Goal: Task Accomplishment & Management: Manage account settings

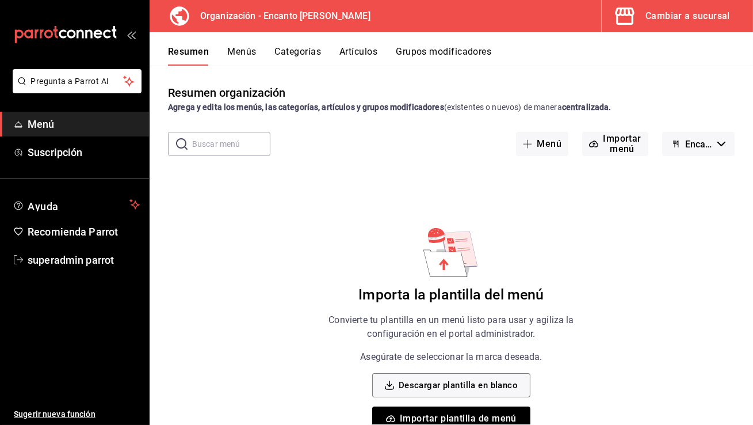
scroll to position [27, 0]
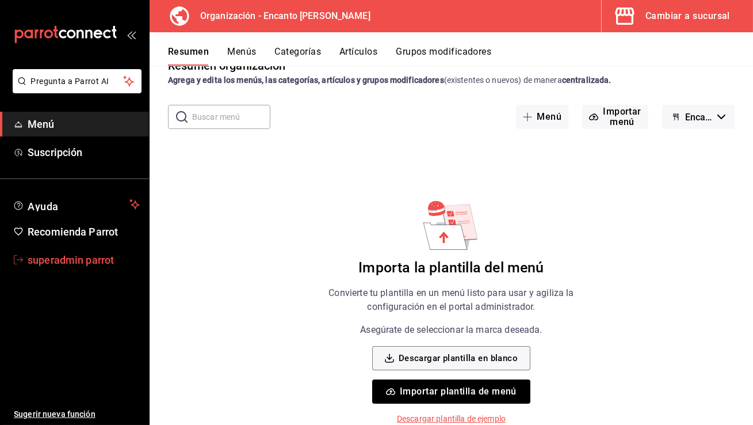
click at [111, 252] on span "superadmin parrot" at bounding box center [84, 260] width 112 height 16
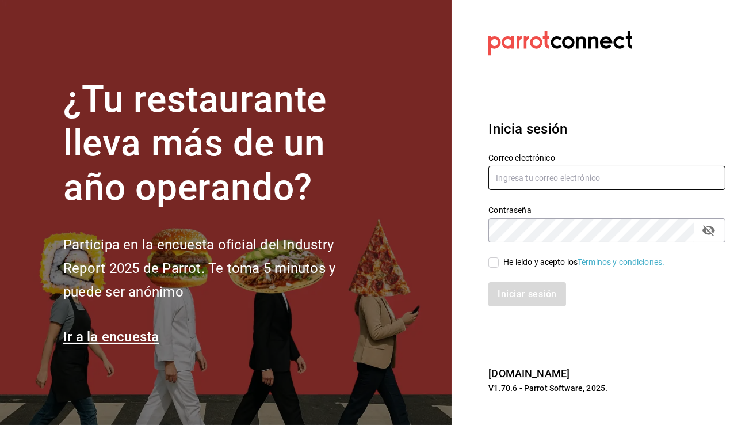
click at [527, 178] on input "text" at bounding box center [607, 178] width 237 height 24
type input "babero@romanorte.com"
click at [496, 264] on input "He leído y acepto los Términos y condiciones." at bounding box center [494, 262] width 10 height 10
checkbox input "true"
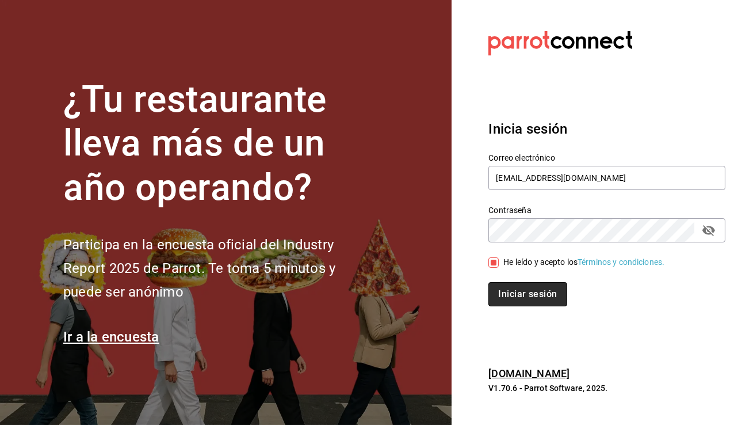
click at [508, 299] on button "Iniciar sesión" at bounding box center [528, 294] width 78 height 24
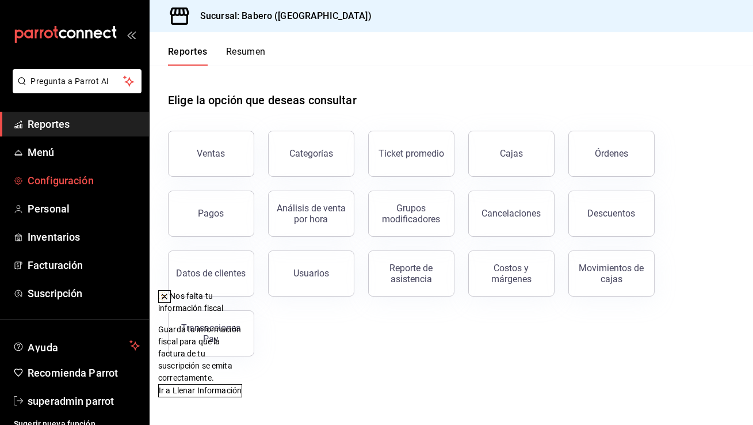
click at [74, 182] on span "Configuración" at bounding box center [84, 181] width 112 height 16
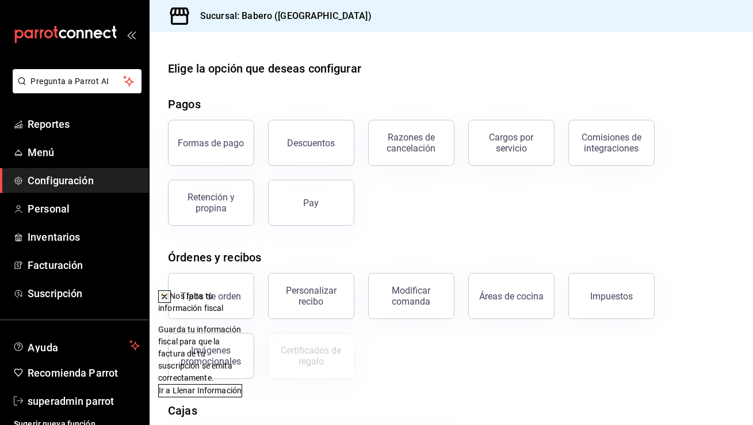
click at [167, 298] on icon at bounding box center [164, 296] width 5 height 5
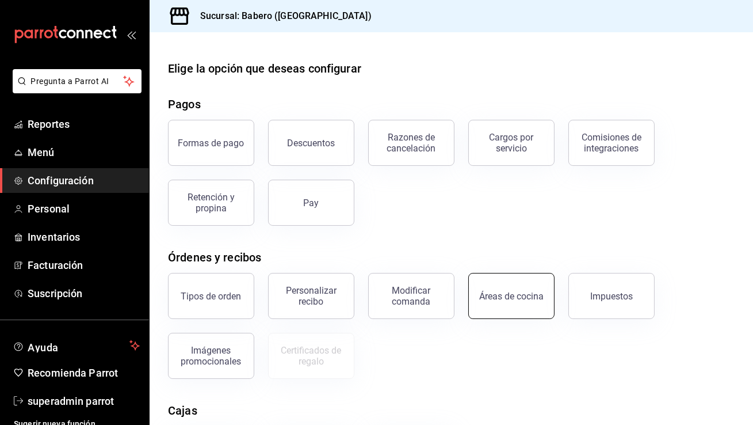
click at [532, 293] on div "Áreas de cocina" at bounding box center [511, 296] width 64 height 11
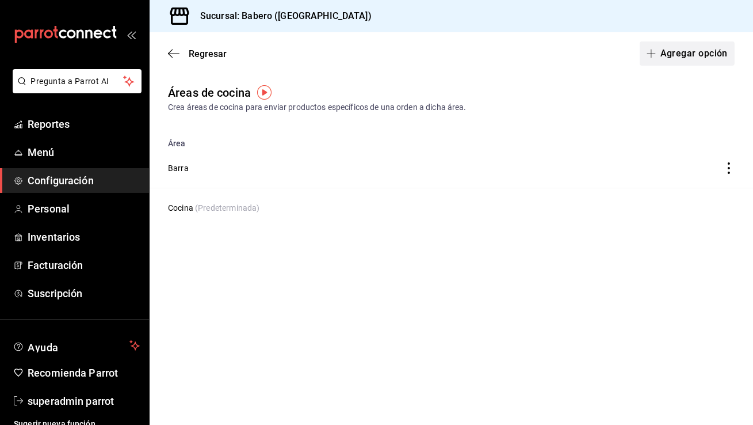
click at [704, 58] on button "Agregar opción" at bounding box center [687, 53] width 95 height 24
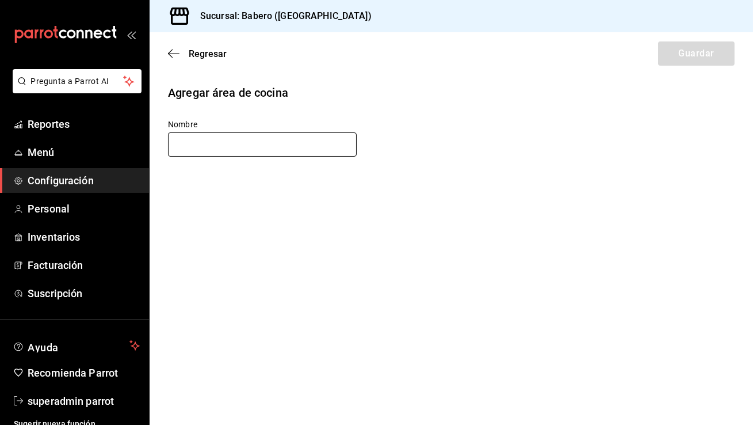
click at [302, 148] on input "text" at bounding box center [262, 144] width 189 height 24
type input "Ba"
click at [172, 54] on icon "button" at bounding box center [174, 53] width 12 height 10
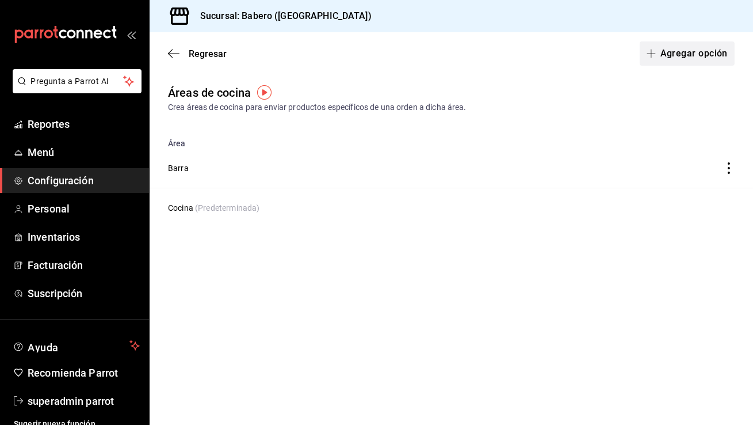
click at [719, 54] on button "Agregar opción" at bounding box center [687, 53] width 95 height 24
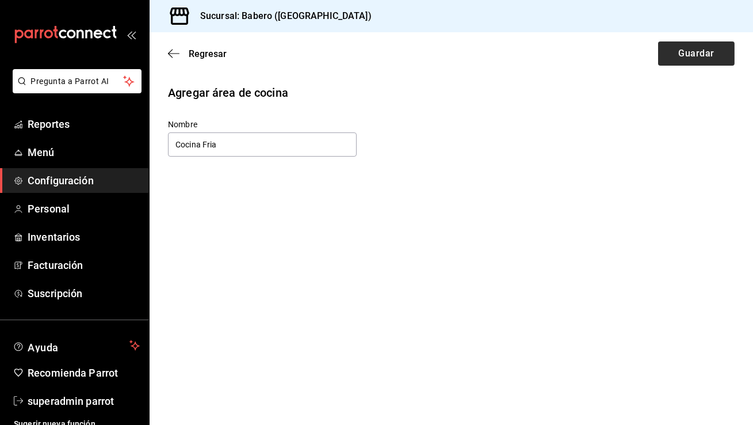
type input "Cocina Fria"
click at [700, 58] on button "Guardar" at bounding box center [696, 53] width 77 height 24
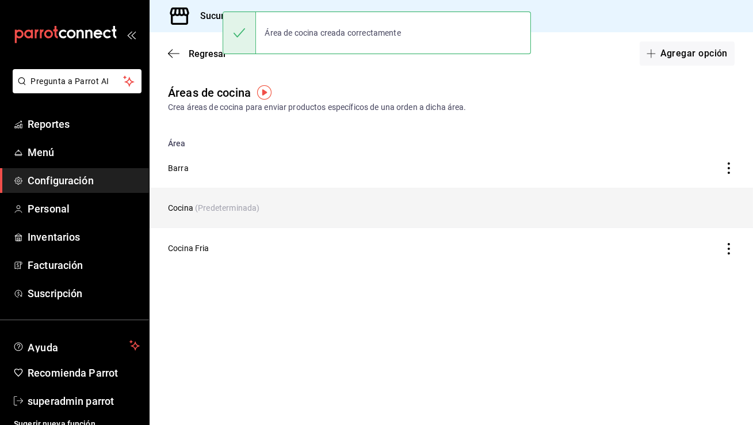
click at [184, 209] on td "Cocina (Predeterminada)" at bounding box center [373, 208] width 446 height 40
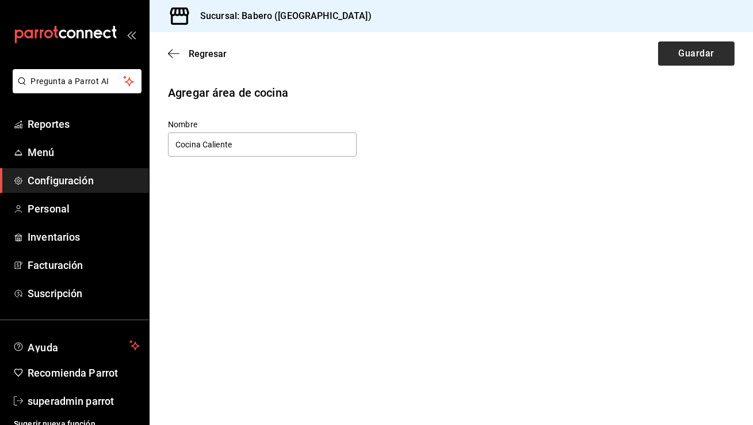
type input "Cocina Caliente"
click at [695, 49] on button "Guardar" at bounding box center [696, 53] width 77 height 24
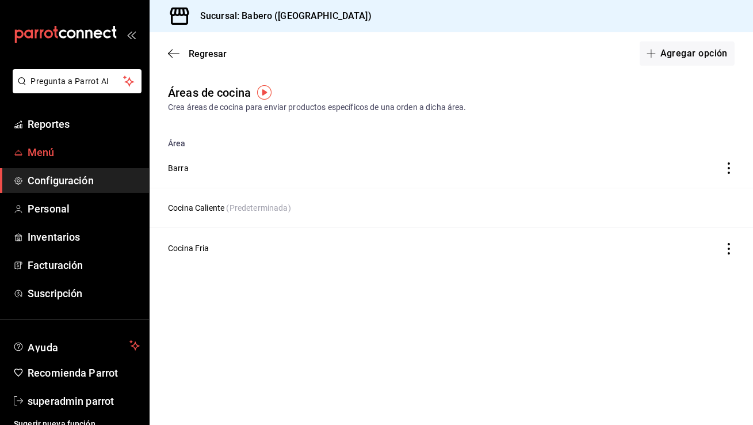
click at [85, 150] on span "Menú" at bounding box center [84, 152] width 112 height 16
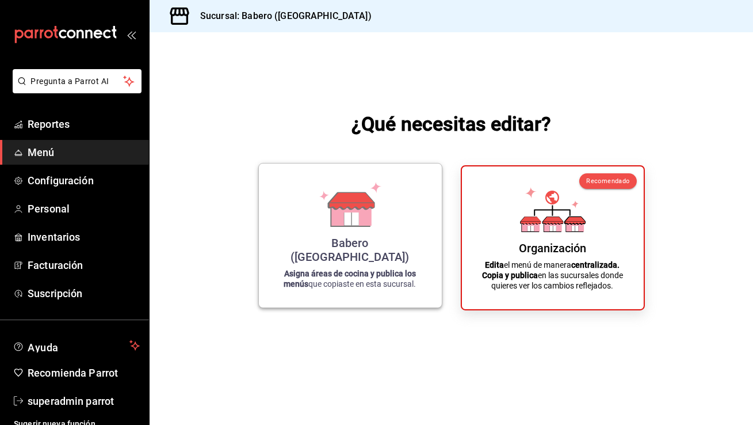
click at [368, 209] on icon at bounding box center [351, 200] width 45 height 17
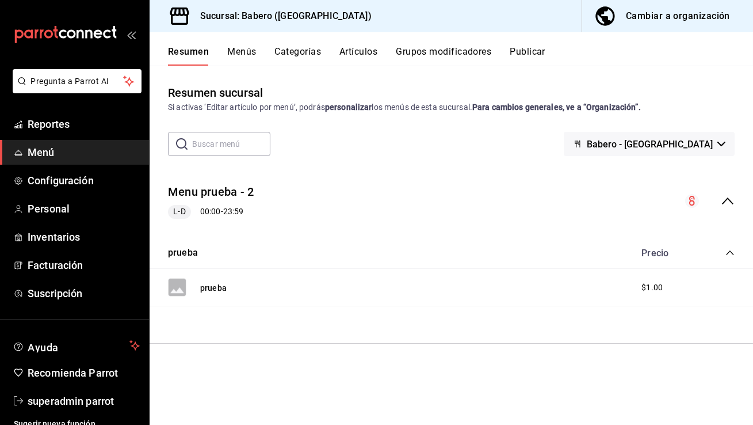
click at [298, 51] on button "Categorías" at bounding box center [298, 56] width 47 height 20
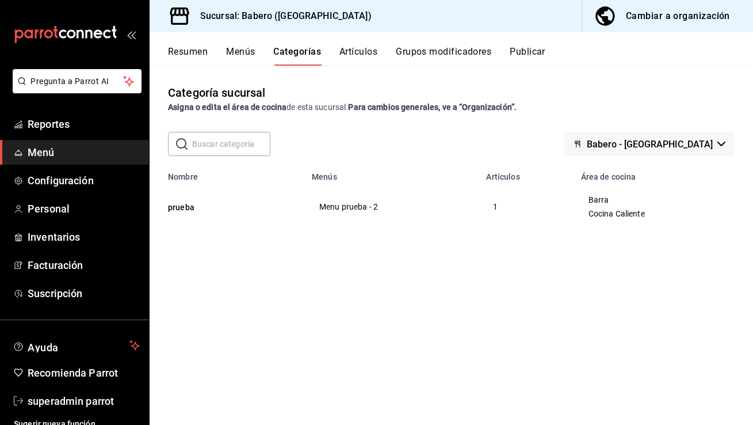
click at [246, 55] on button "Menús" at bounding box center [240, 56] width 29 height 20
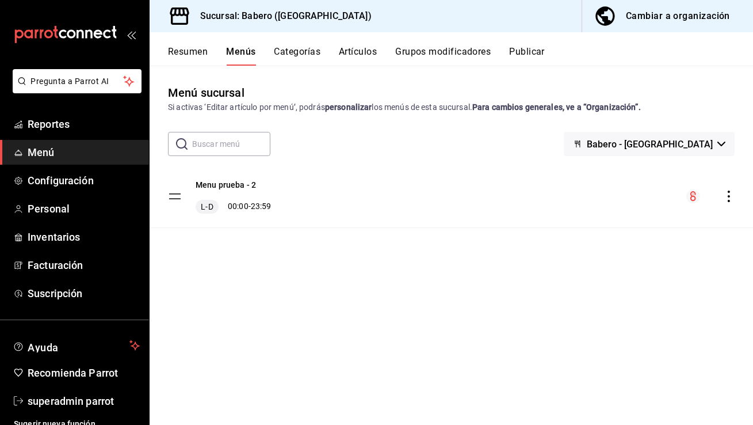
click at [731, 195] on icon "actions" at bounding box center [729, 197] width 12 height 12
click at [685, 250] on span "Eliminar menú y contenido relacionado" at bounding box center [638, 246] width 140 height 9
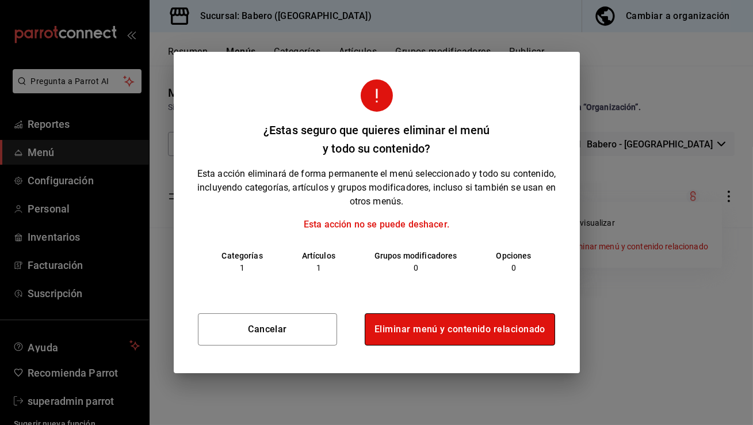
click at [501, 334] on button "Eliminar menú y contenido relacionado" at bounding box center [460, 329] width 191 height 32
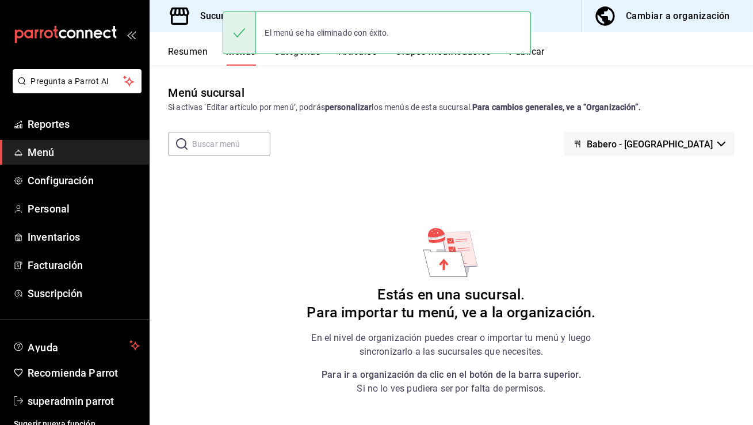
click at [671, 16] on div "Cambiar a organización" at bounding box center [678, 16] width 104 height 16
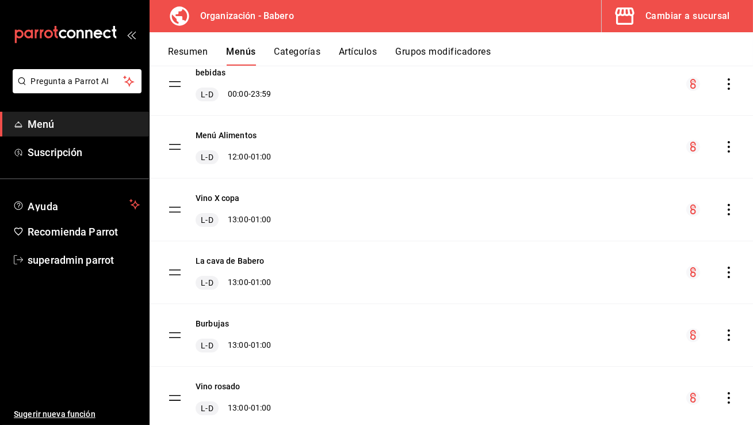
scroll to position [121, 0]
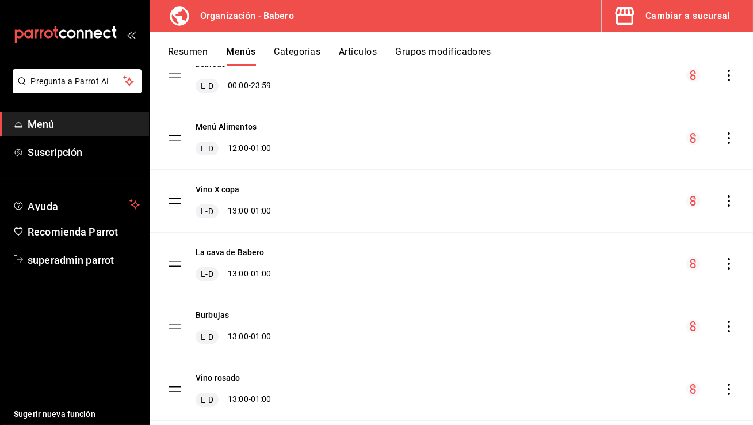
click at [729, 264] on icon "actions" at bounding box center [729, 264] width 2 height 12
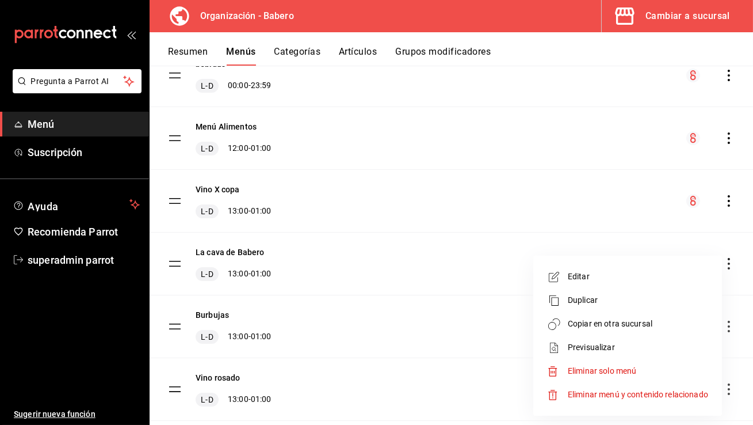
click at [468, 249] on div at bounding box center [376, 212] width 753 height 425
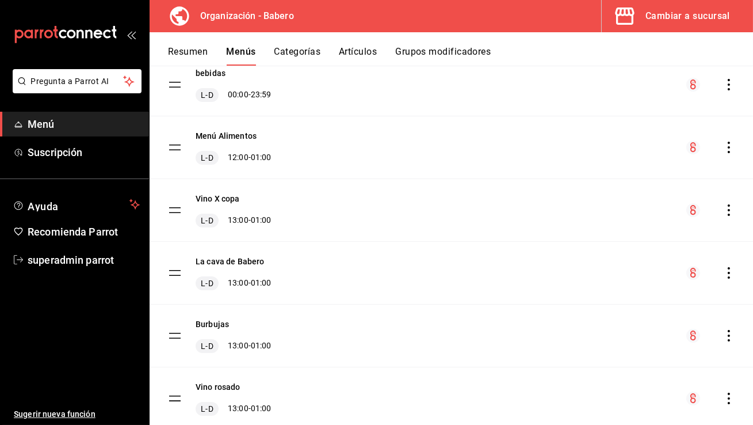
scroll to position [99, 0]
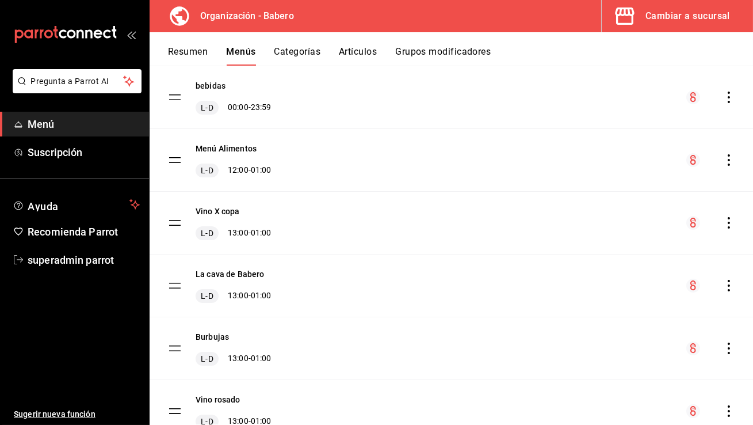
click at [731, 158] on icon "actions" at bounding box center [729, 160] width 12 height 12
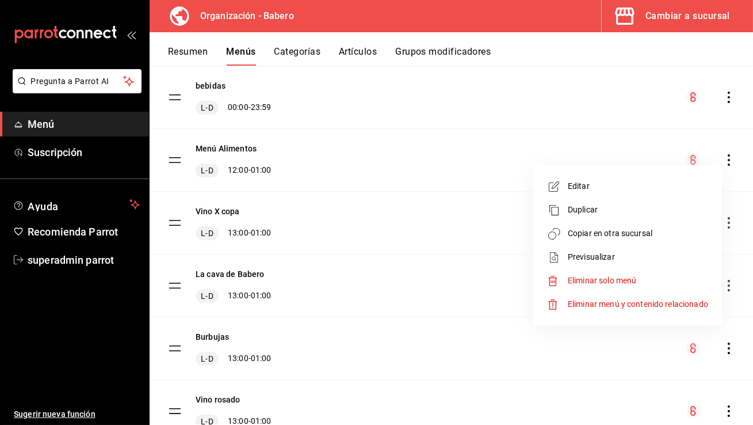
click at [666, 228] on span "Copiar en otra sucursal" at bounding box center [638, 233] width 140 height 12
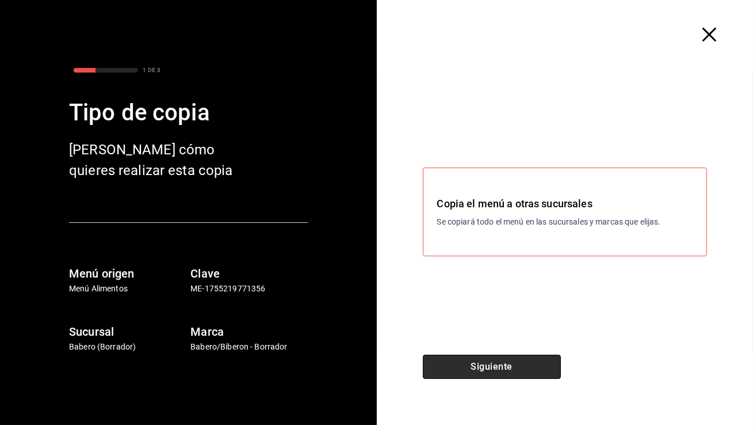
click at [497, 367] on button "Siguiente" at bounding box center [492, 367] width 138 height 24
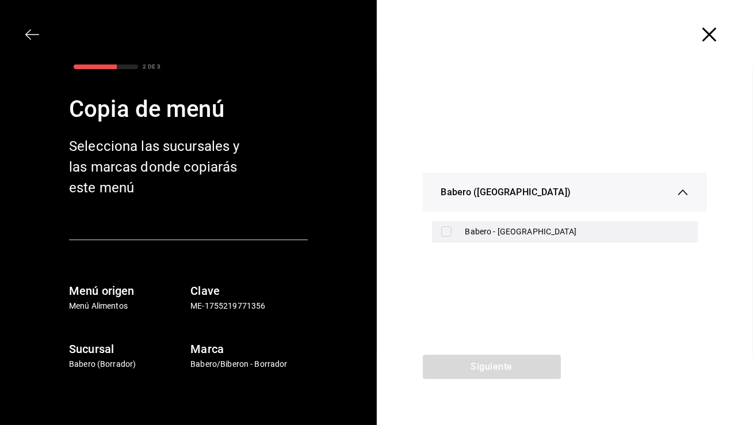
click at [521, 231] on div "Babero - [GEOGRAPHIC_DATA]" at bounding box center [578, 232] width 224 height 12
checkbox input "true"
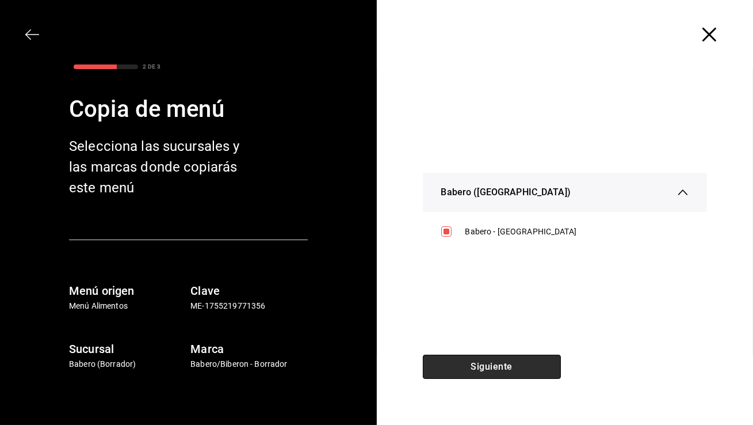
click at [500, 368] on button "Siguiente" at bounding box center [492, 367] width 138 height 24
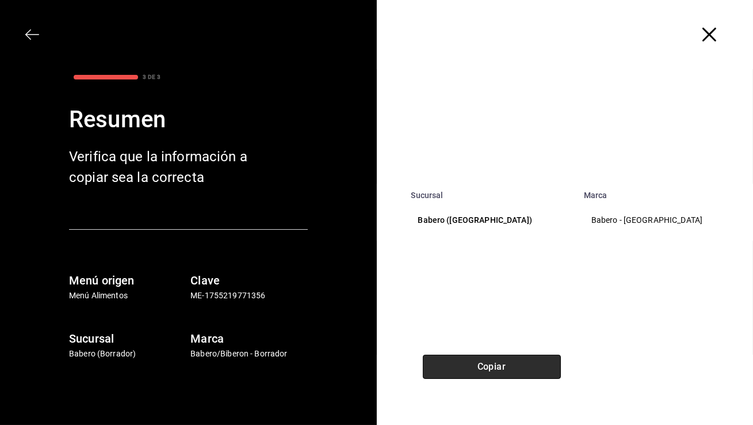
click at [500, 368] on button "Copiar" at bounding box center [492, 367] width 138 height 24
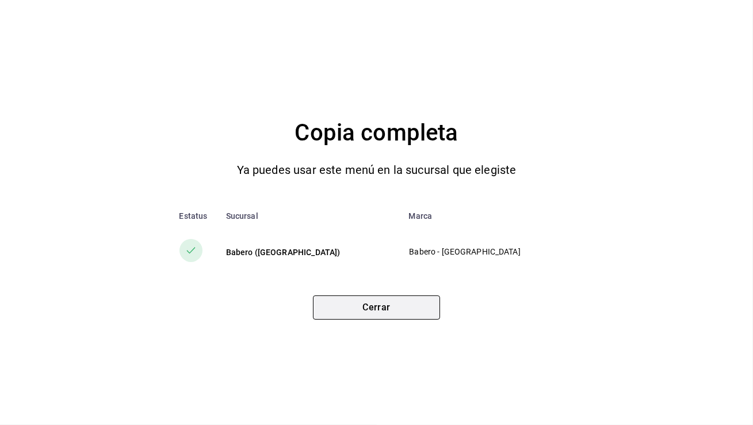
click at [405, 307] on button "Cerrar" at bounding box center [376, 307] width 127 height 24
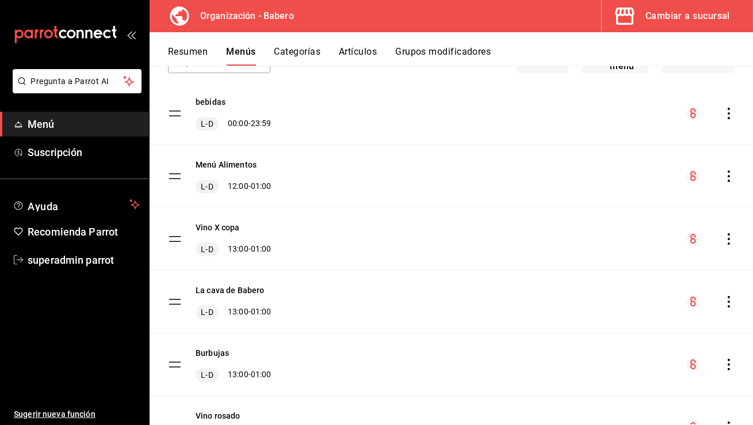
scroll to position [81, 0]
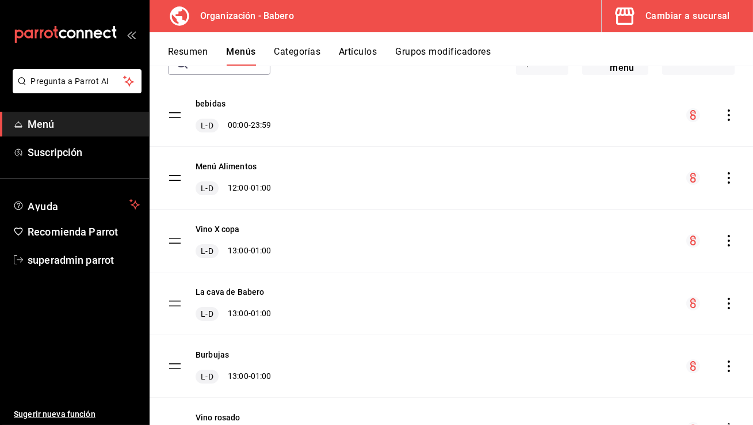
click at [184, 47] on button "Resumen" at bounding box center [188, 56] width 40 height 20
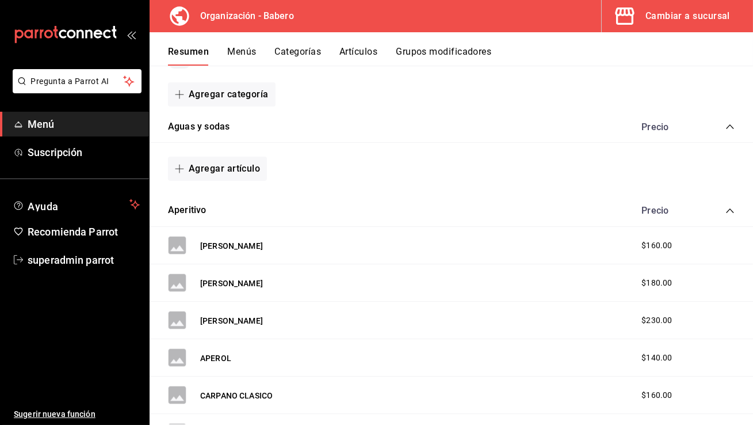
scroll to position [151, 0]
click at [729, 210] on icon "collapse-category-row" at bounding box center [730, 209] width 9 height 9
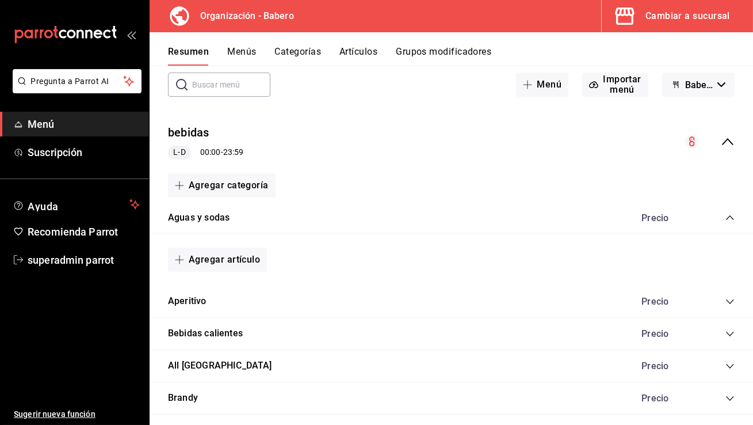
scroll to position [0, 0]
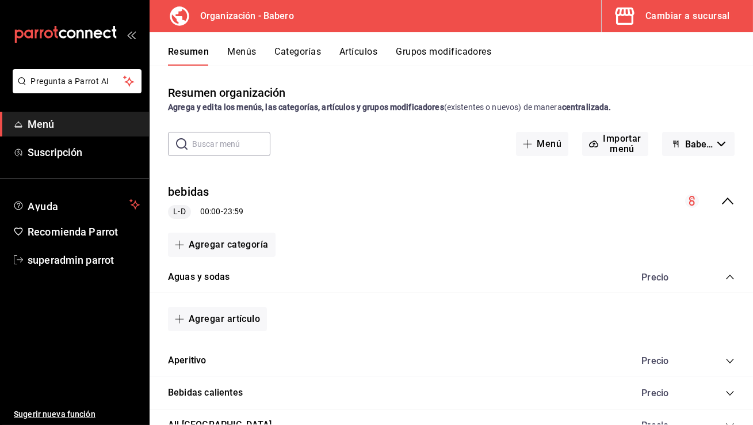
click at [727, 201] on icon "collapse-menu-row" at bounding box center [728, 201] width 14 height 14
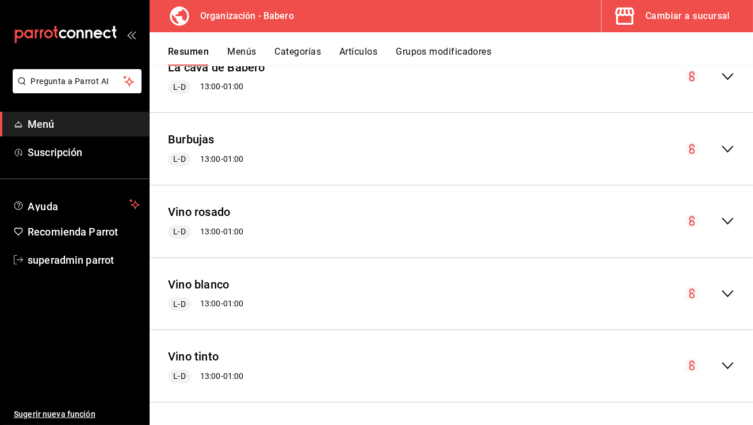
scroll to position [341, 0]
click at [246, 56] on button "Menús" at bounding box center [241, 56] width 29 height 20
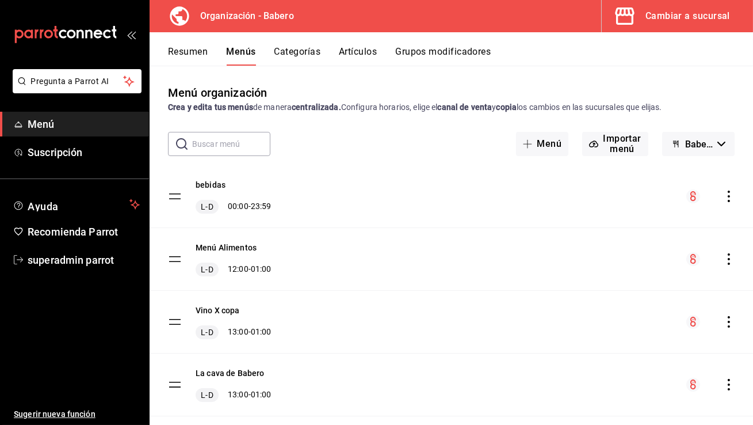
click at [732, 196] on icon "actions" at bounding box center [729, 197] width 12 height 12
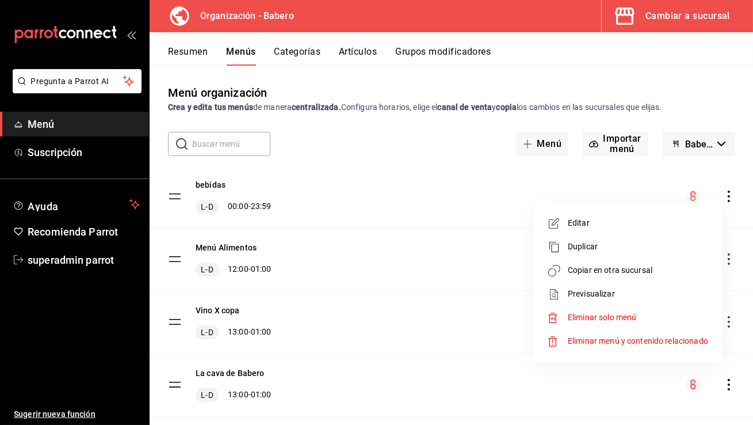
click at [597, 268] on span "Copiar en otra sucursal" at bounding box center [638, 270] width 140 height 12
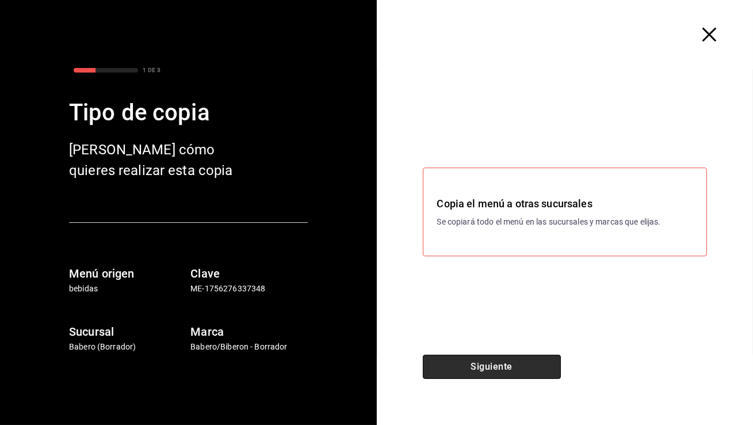
click at [494, 361] on button "Siguiente" at bounding box center [492, 367] width 138 height 24
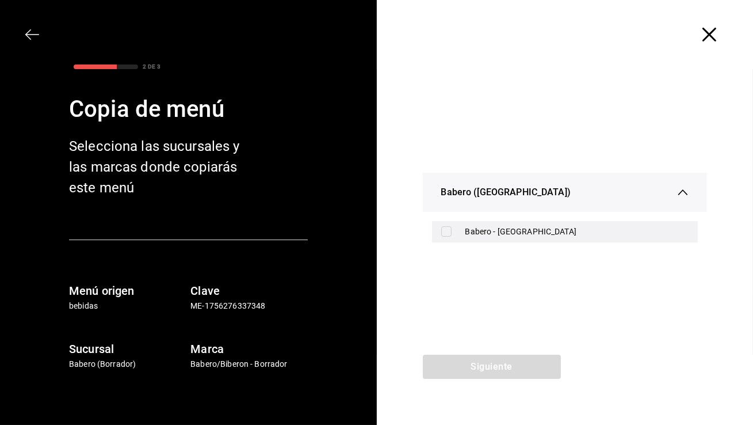
click at [509, 234] on div "Babero - [GEOGRAPHIC_DATA]" at bounding box center [578, 232] width 224 height 12
checkbox input "true"
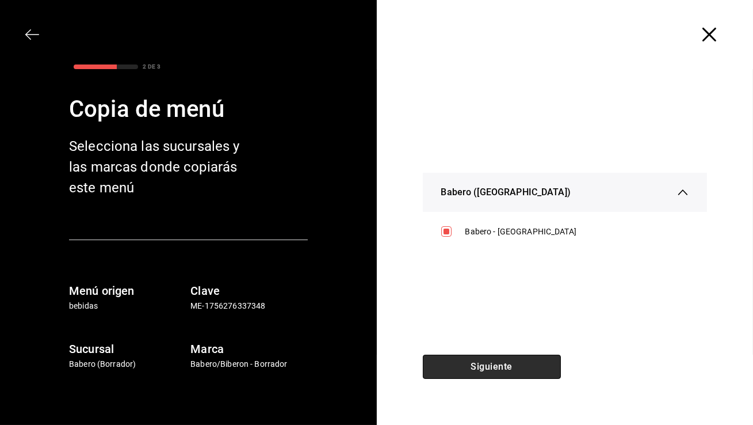
click at [495, 369] on button "Siguiente" at bounding box center [492, 367] width 138 height 24
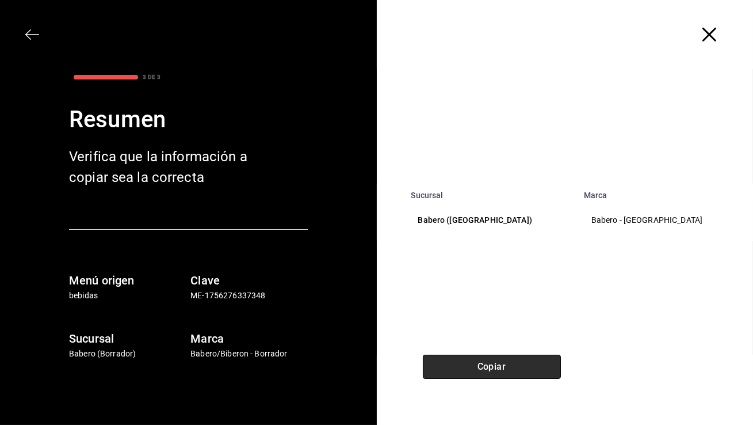
click at [495, 370] on button "Copiar" at bounding box center [492, 367] width 138 height 24
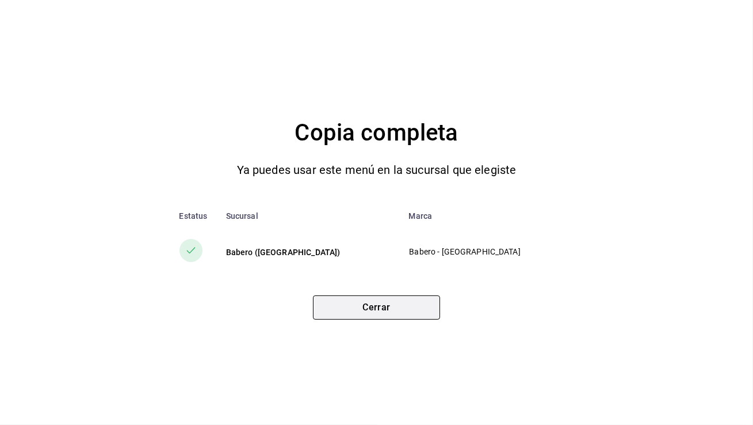
click at [350, 304] on button "Cerrar" at bounding box center [376, 307] width 127 height 24
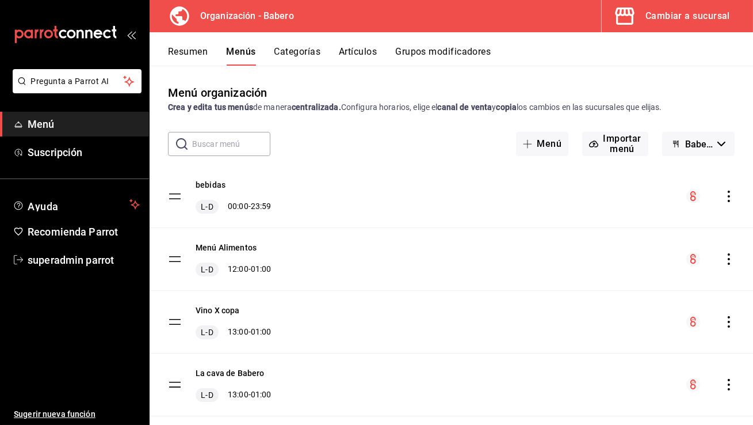
click at [729, 257] on icon "actions" at bounding box center [729, 259] width 12 height 12
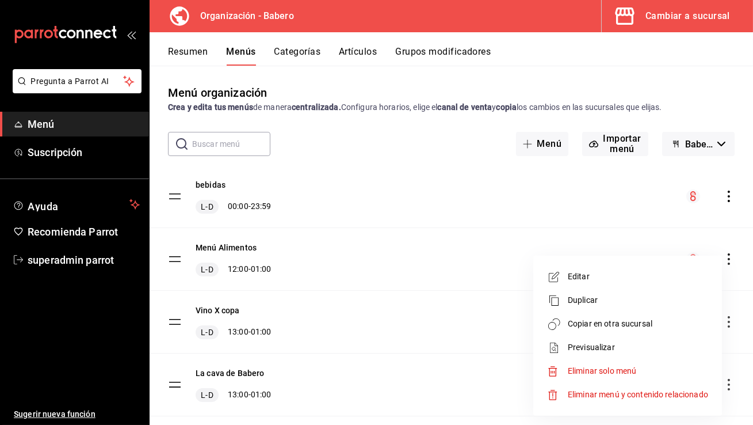
click at [618, 327] on span "Copiar en otra sucursal" at bounding box center [638, 324] width 140 height 12
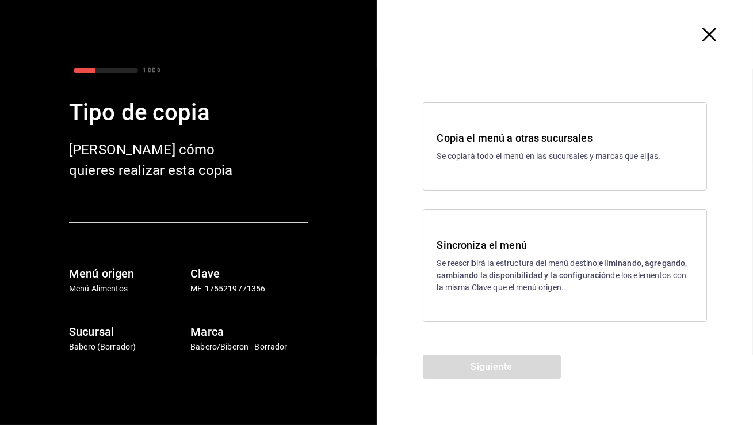
click at [714, 33] on icon "button" at bounding box center [710, 35] width 14 height 14
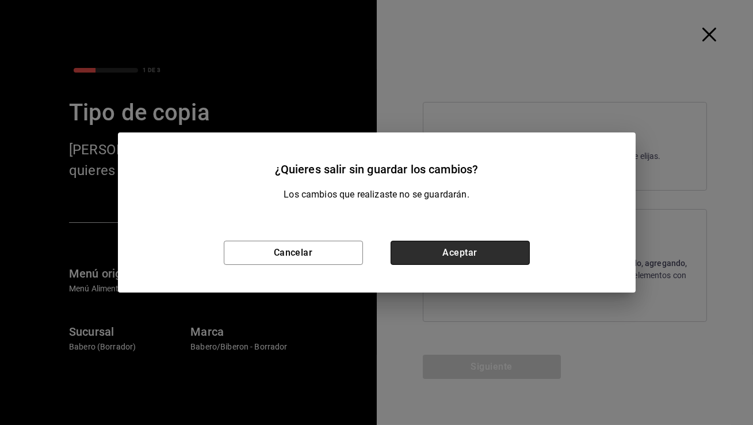
click at [493, 246] on button "Aceptar" at bounding box center [460, 253] width 139 height 24
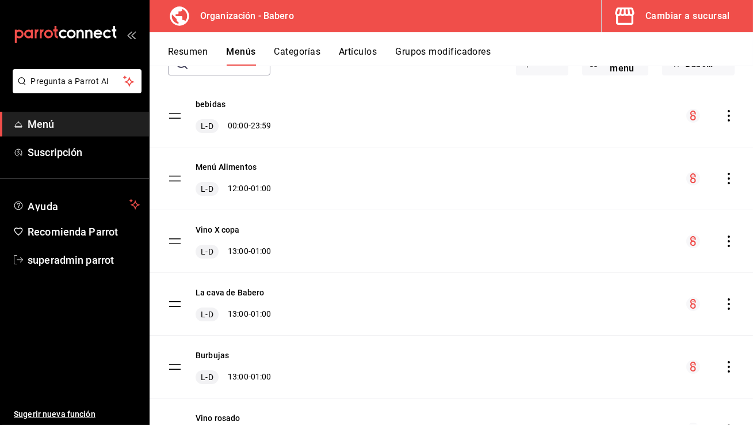
scroll to position [90, 0]
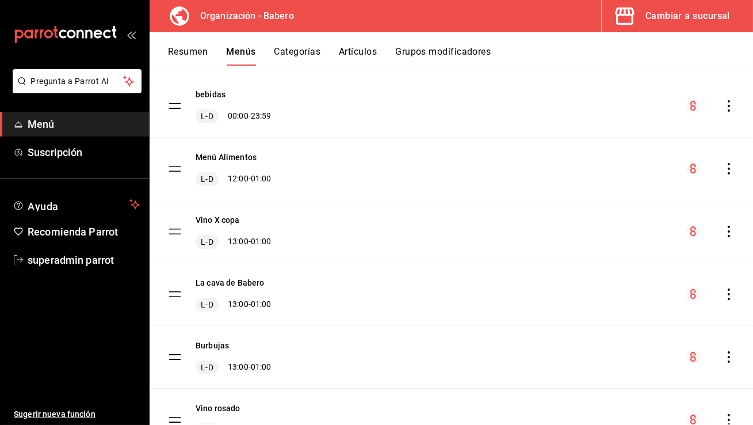
click at [730, 230] on icon "actions" at bounding box center [729, 232] width 2 height 12
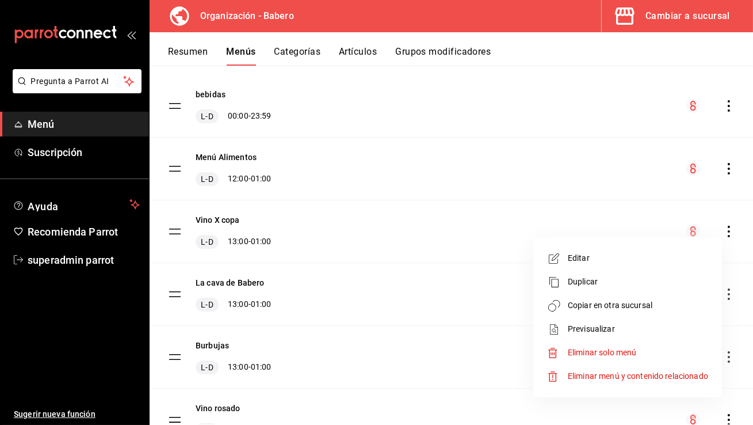
click at [594, 307] on span "Copiar en otra sucursal" at bounding box center [638, 305] width 140 height 12
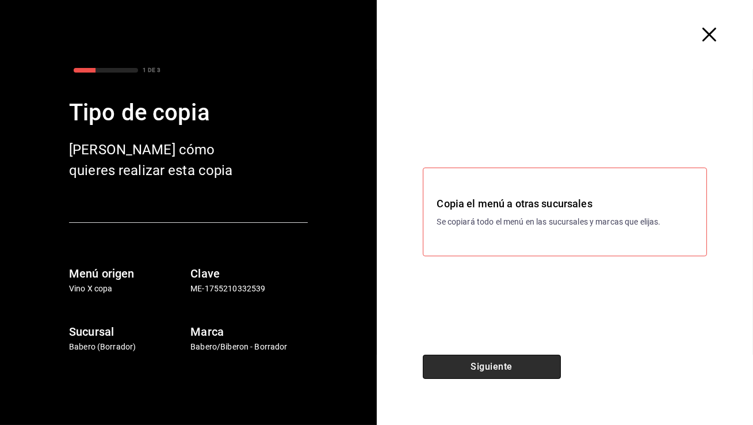
click at [470, 365] on button "Siguiente" at bounding box center [492, 367] width 138 height 24
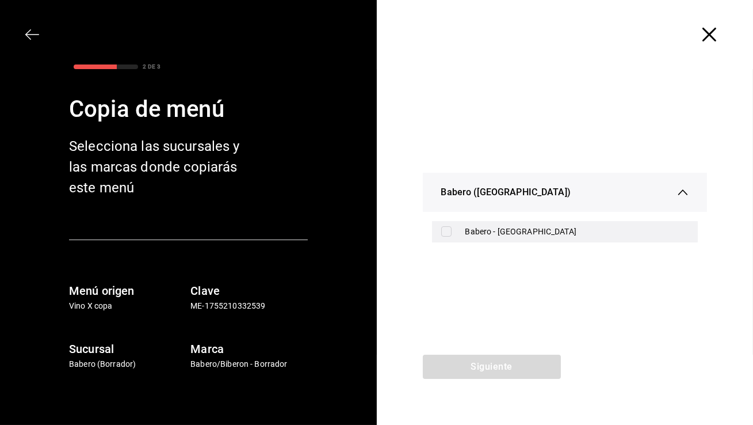
click at [501, 229] on div "Babero - [GEOGRAPHIC_DATA]" at bounding box center [578, 232] width 224 height 12
checkbox input "true"
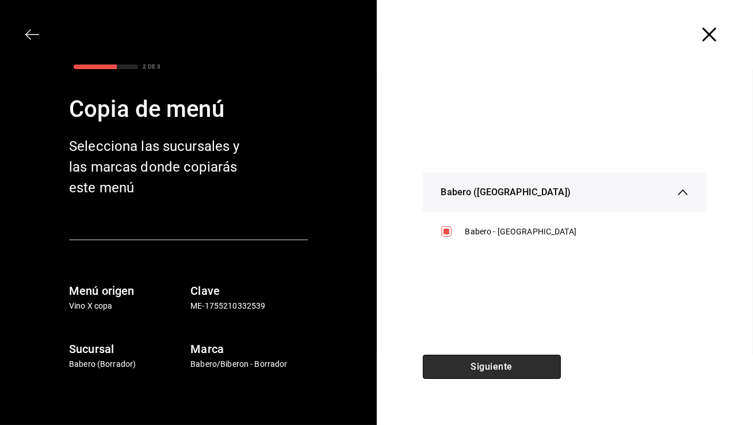
click at [481, 372] on button "Siguiente" at bounding box center [492, 367] width 138 height 24
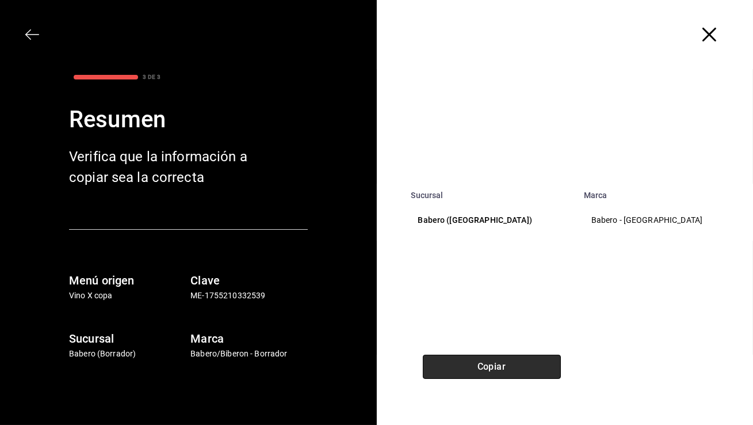
click at [481, 372] on button "Copiar" at bounding box center [492, 367] width 138 height 24
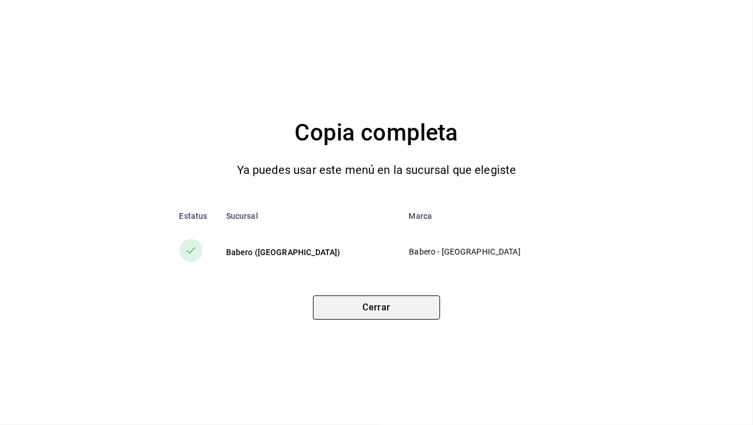
click at [388, 299] on button "Cerrar" at bounding box center [376, 307] width 127 height 24
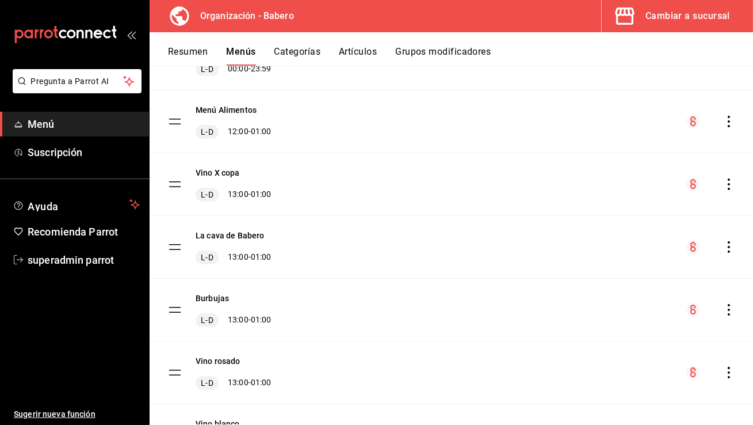
scroll to position [144, 0]
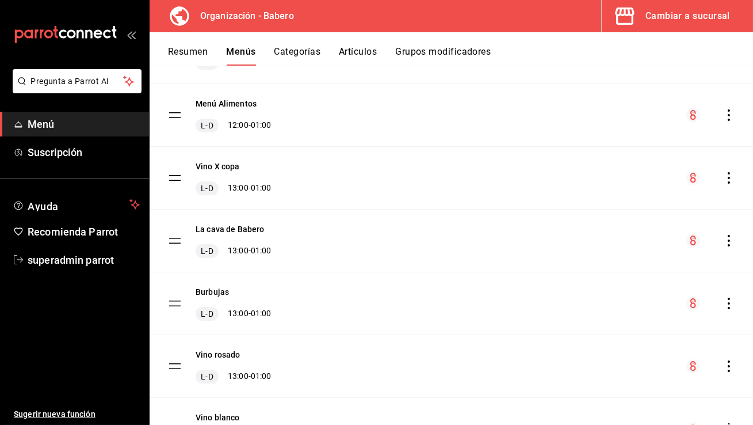
click at [730, 236] on icon "actions" at bounding box center [729, 241] width 12 height 12
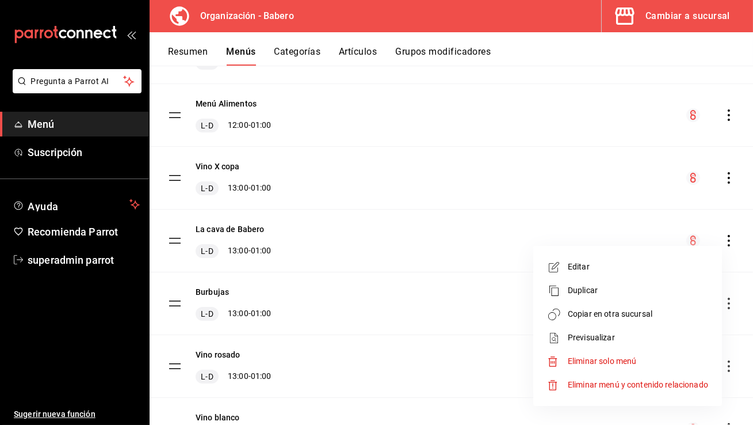
click at [637, 313] on span "Copiar en otra sucursal" at bounding box center [638, 314] width 140 height 12
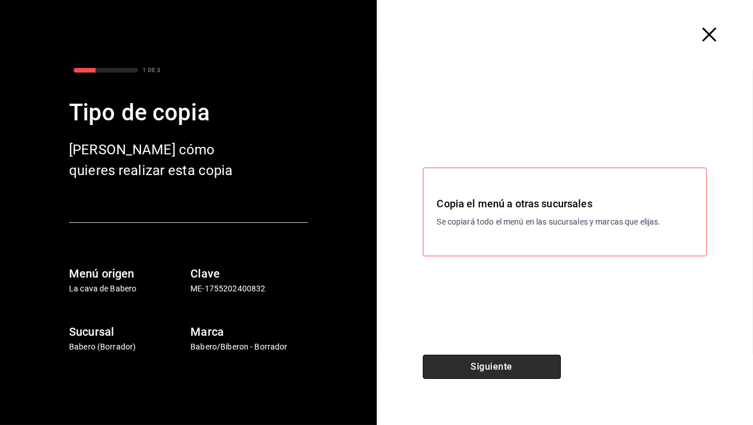
click at [478, 368] on button "Siguiente" at bounding box center [492, 367] width 138 height 24
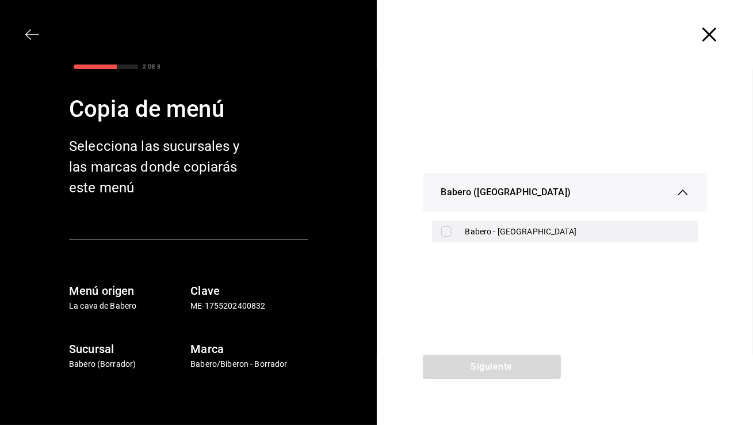
click at [472, 235] on div "Babero - [GEOGRAPHIC_DATA]" at bounding box center [578, 232] width 224 height 12
checkbox input "true"
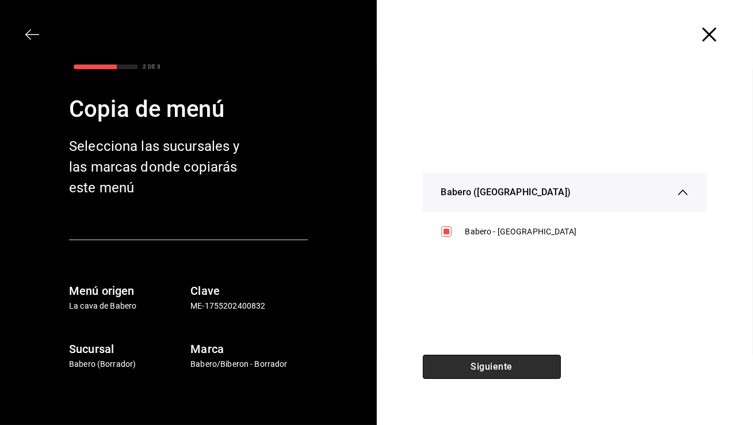
click at [492, 365] on button "Siguiente" at bounding box center [492, 367] width 138 height 24
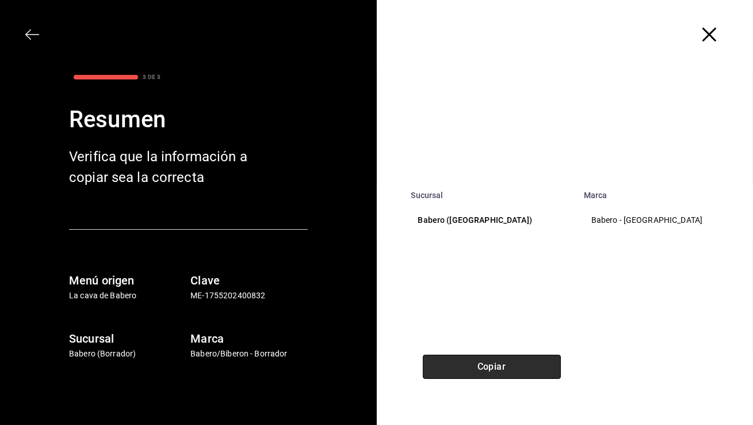
click at [476, 361] on button "Copiar" at bounding box center [492, 367] width 138 height 24
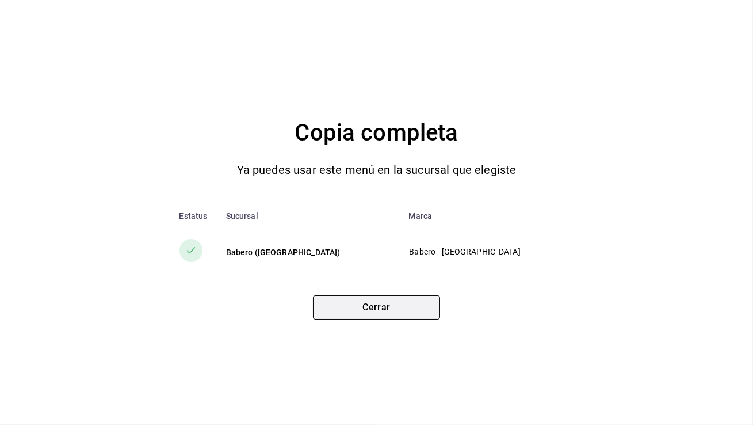
click at [399, 310] on button "Cerrar" at bounding box center [376, 307] width 127 height 24
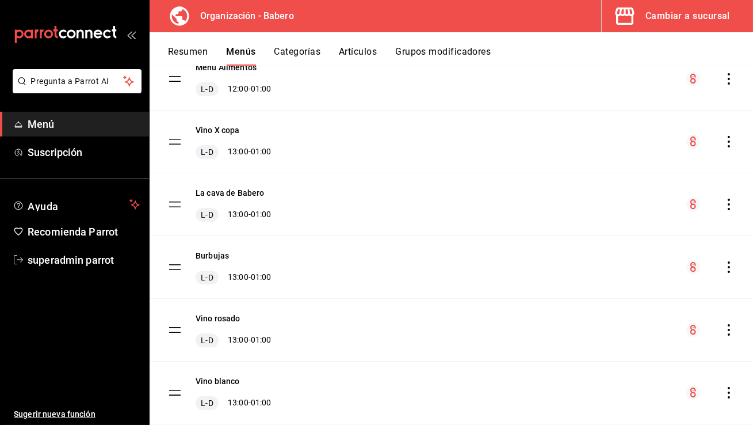
scroll to position [208, 0]
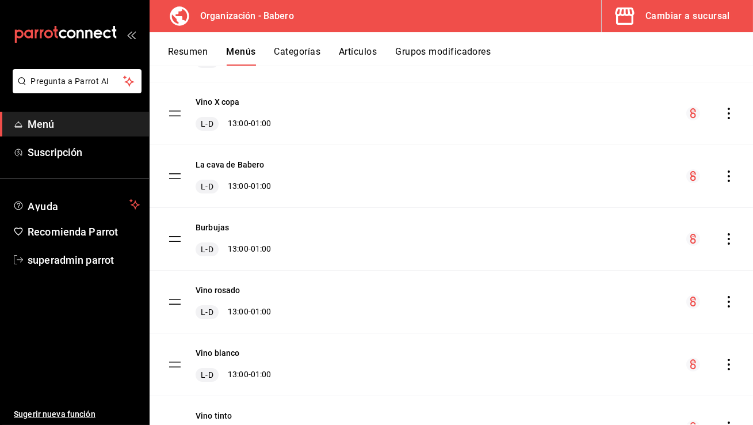
click at [728, 173] on icon "actions" at bounding box center [729, 176] width 12 height 12
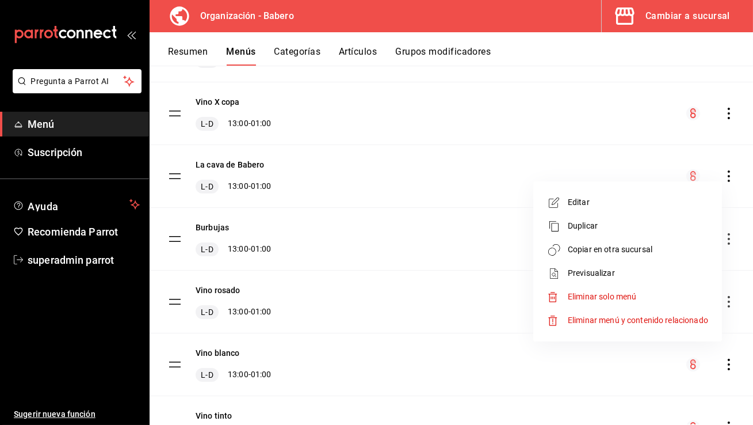
click at [633, 248] on span "Copiar en otra sucursal" at bounding box center [638, 249] width 140 height 12
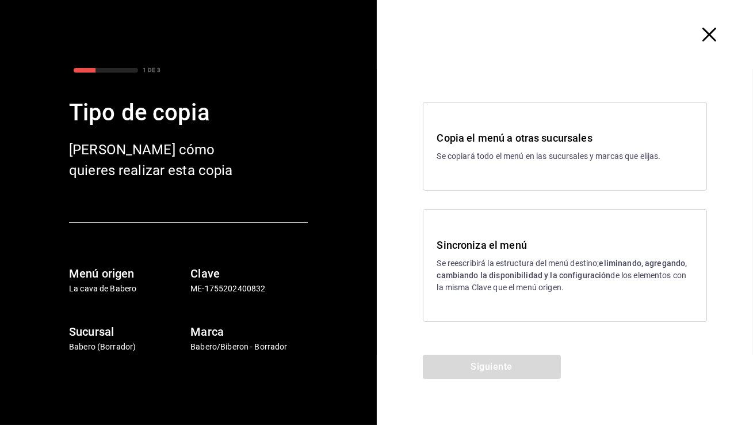
click at [708, 35] on icon "button" at bounding box center [710, 35] width 14 height 14
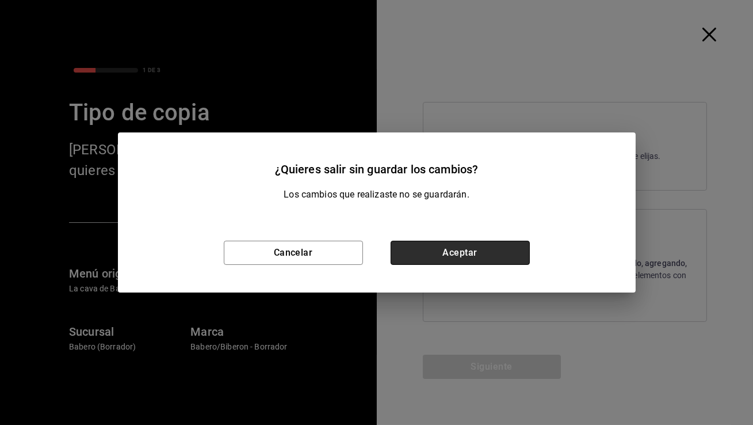
click at [489, 250] on button "Aceptar" at bounding box center [460, 253] width 139 height 24
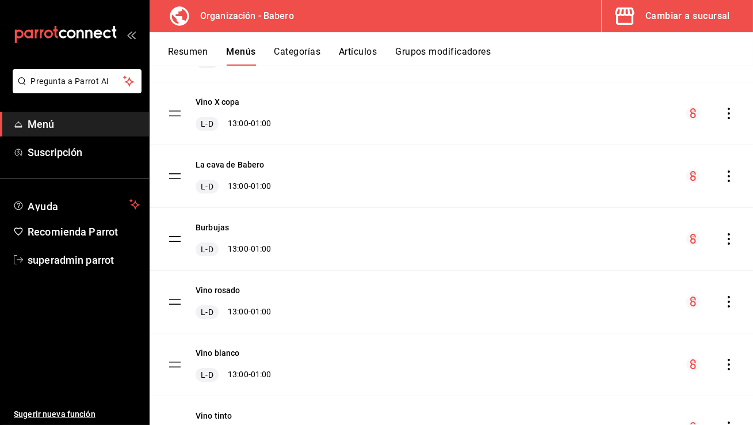
click at [738, 237] on div "Burbujas L-D 13:00 - 01:00" at bounding box center [452, 239] width 604 height 62
click at [727, 237] on icon "actions" at bounding box center [729, 239] width 12 height 12
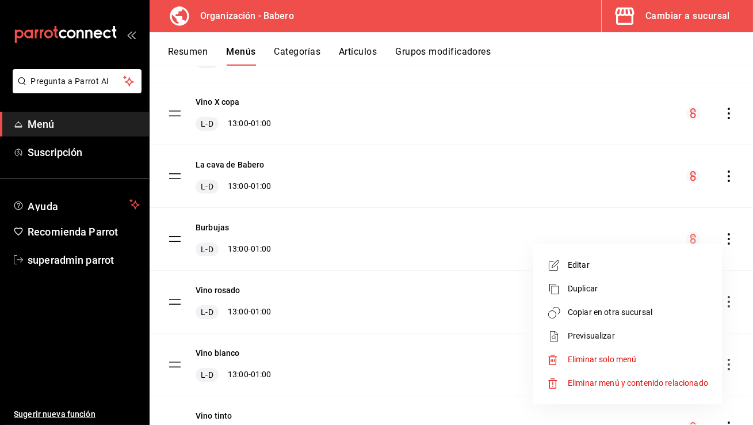
click at [657, 315] on span "Copiar en otra sucursal" at bounding box center [638, 312] width 140 height 12
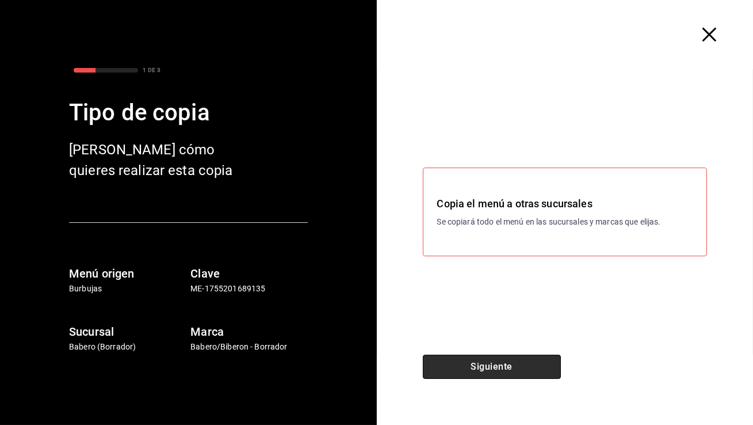
click at [463, 363] on button "Siguiente" at bounding box center [492, 367] width 138 height 24
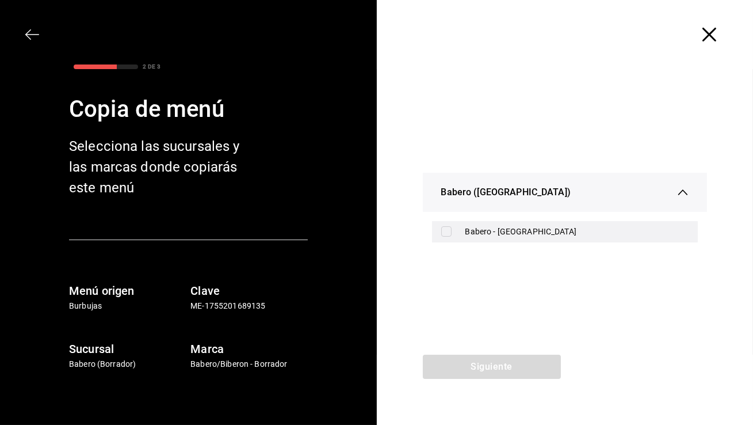
click at [501, 236] on div "Babero - [GEOGRAPHIC_DATA]" at bounding box center [578, 232] width 224 height 12
checkbox input "true"
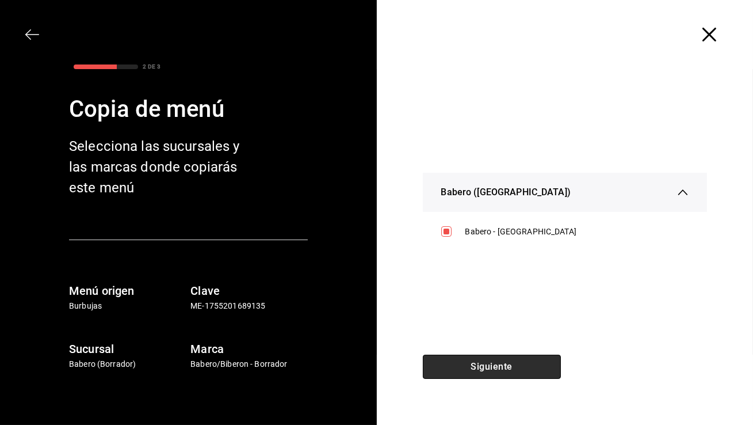
click at [494, 360] on button "Siguiente" at bounding box center [492, 367] width 138 height 24
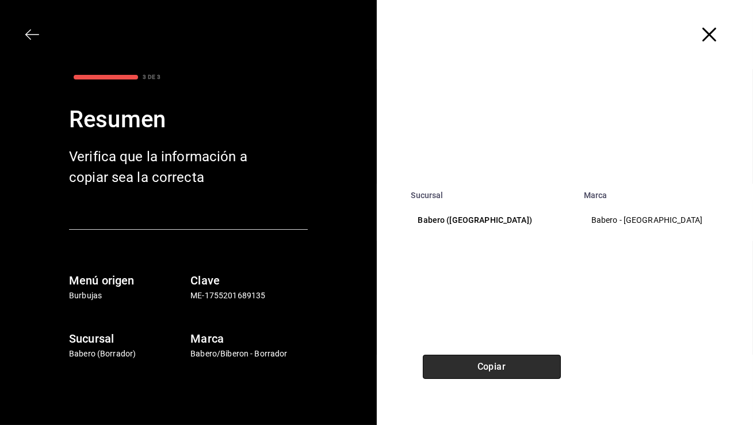
click at [495, 369] on button "Copiar" at bounding box center [492, 367] width 138 height 24
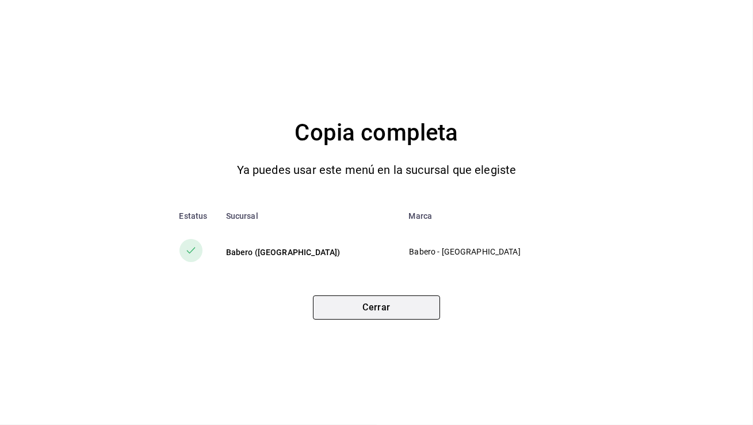
click at [404, 302] on button "Cerrar" at bounding box center [376, 307] width 127 height 24
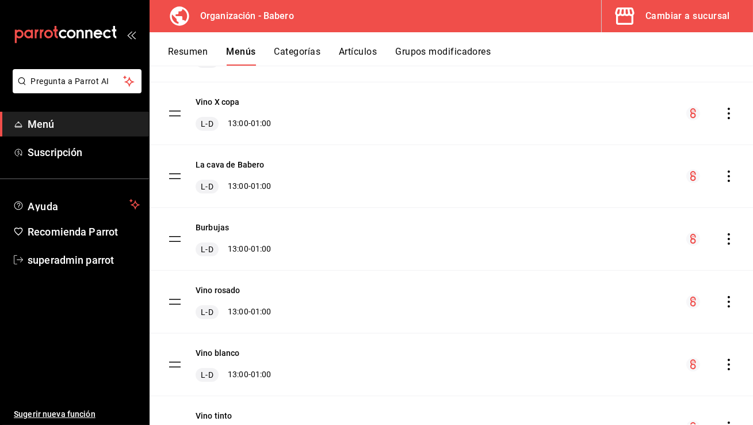
click at [722, 297] on div "menu-maker-table" at bounding box center [711, 302] width 48 height 14
click at [730, 299] on icon "actions" at bounding box center [729, 302] width 12 height 12
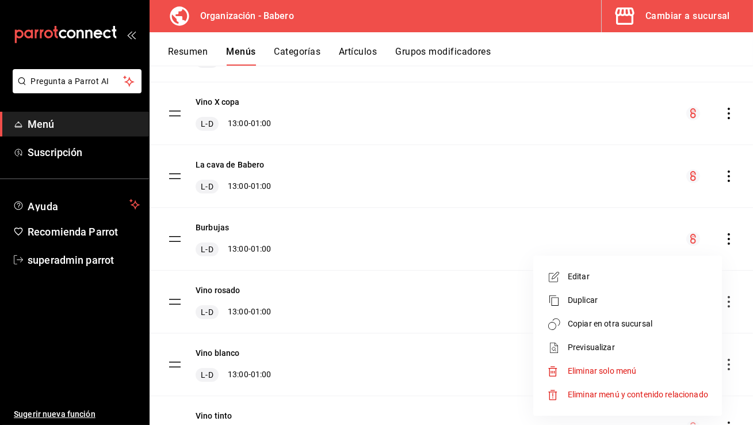
click at [641, 327] on span "Copiar en otra sucursal" at bounding box center [638, 324] width 140 height 12
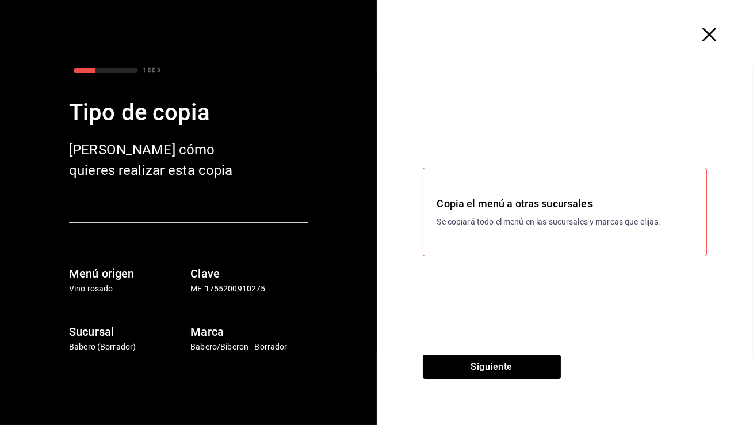
click at [468, 354] on div "Copia el menú a otras sucursales Se copiará todo el menú en las sucursales y ma…" at bounding box center [565, 211] width 377 height 285
click at [468, 360] on button "Siguiente" at bounding box center [492, 367] width 138 height 24
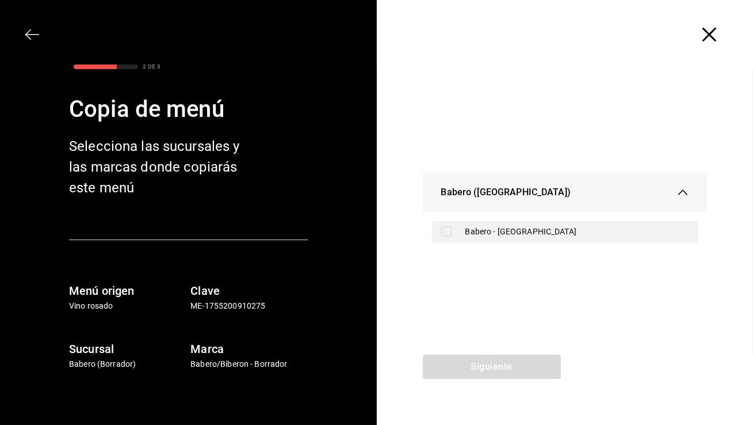
click at [491, 234] on div "Babero - [GEOGRAPHIC_DATA]" at bounding box center [578, 232] width 224 height 12
checkbox input "true"
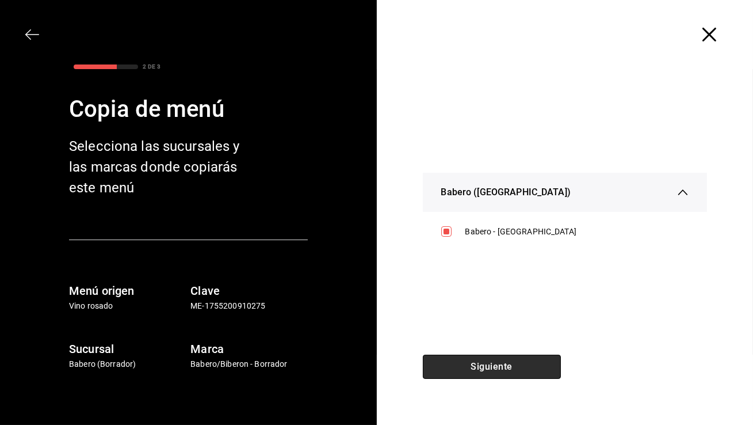
click at [498, 368] on button "Siguiente" at bounding box center [492, 367] width 138 height 24
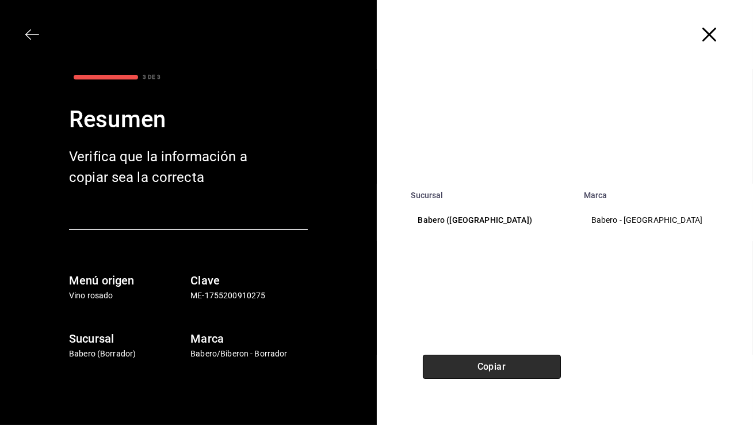
click at [498, 368] on button "Copiar" at bounding box center [492, 367] width 138 height 24
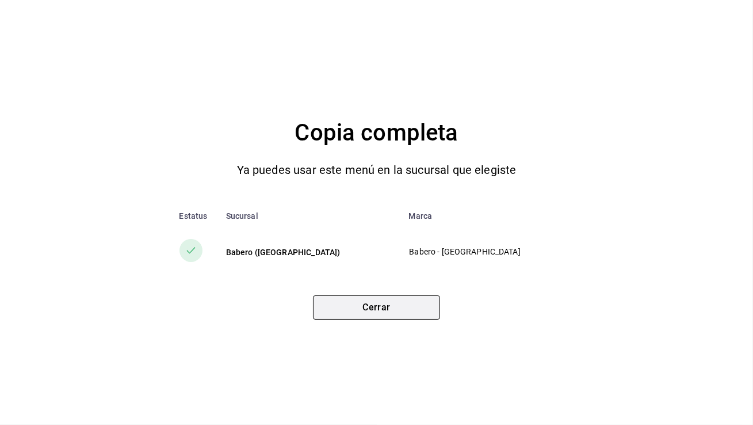
click at [401, 306] on button "Cerrar" at bounding box center [376, 307] width 127 height 24
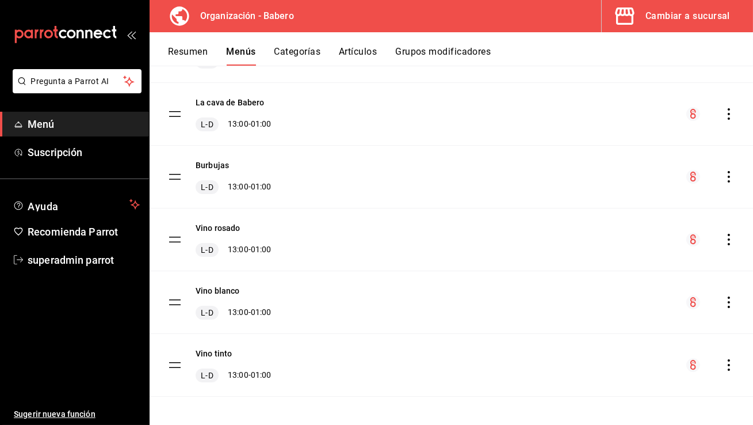
scroll to position [274, 0]
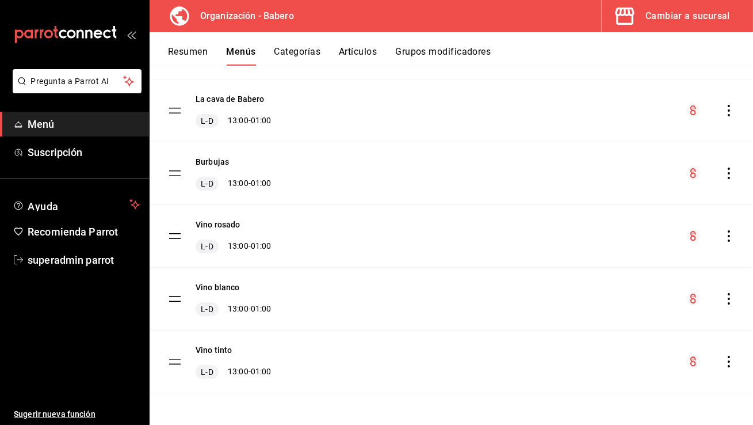
click at [729, 294] on icon "actions" at bounding box center [729, 299] width 2 height 12
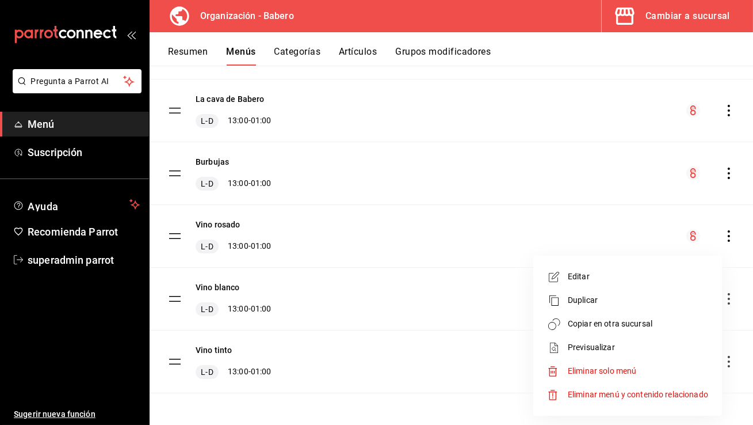
click at [642, 323] on span "Copiar en otra sucursal" at bounding box center [638, 324] width 140 height 12
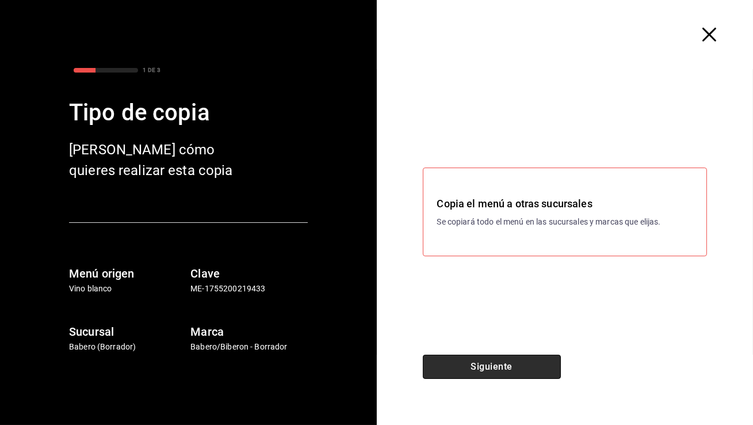
click at [475, 364] on button "Siguiente" at bounding box center [492, 367] width 138 height 24
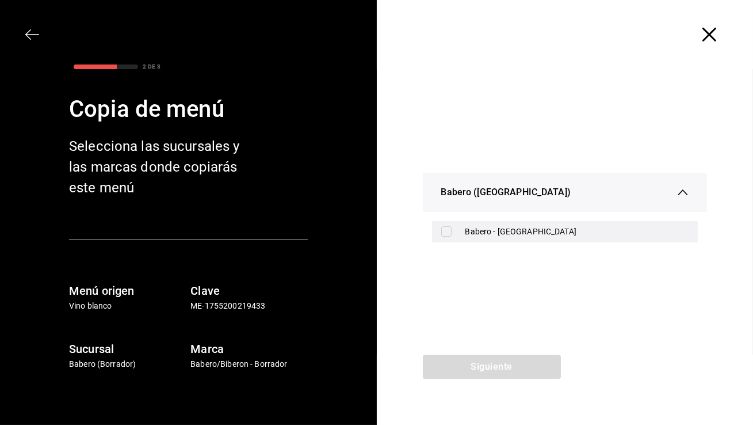
click at [461, 231] on div "Babero - [GEOGRAPHIC_DATA]" at bounding box center [565, 231] width 266 height 21
checkbox input "true"
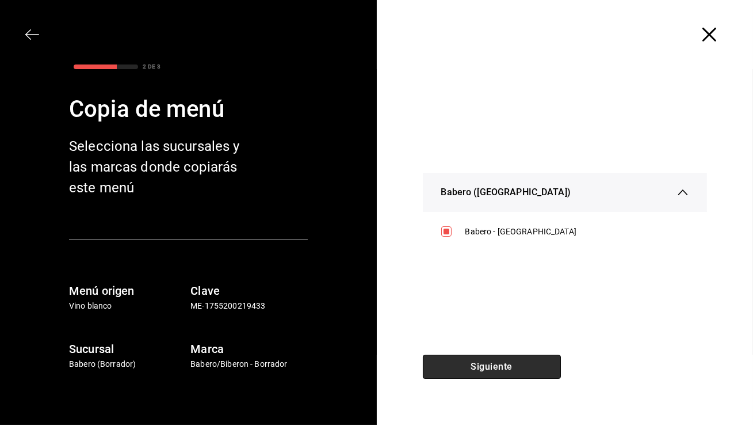
click at [475, 364] on button "Siguiente" at bounding box center [492, 367] width 138 height 24
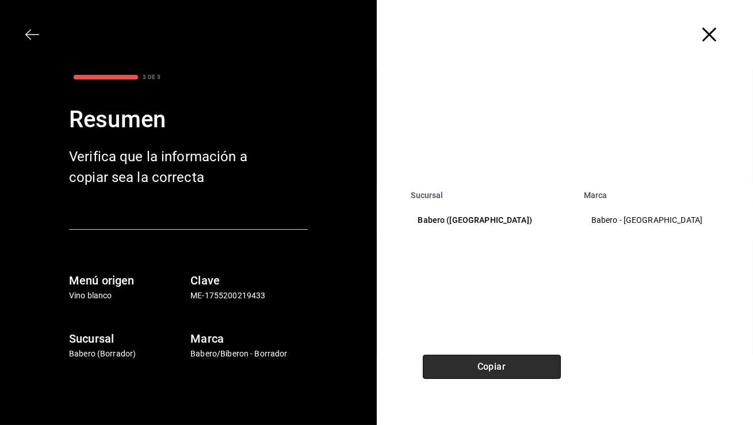
click at [475, 365] on button "Copiar" at bounding box center [492, 367] width 138 height 24
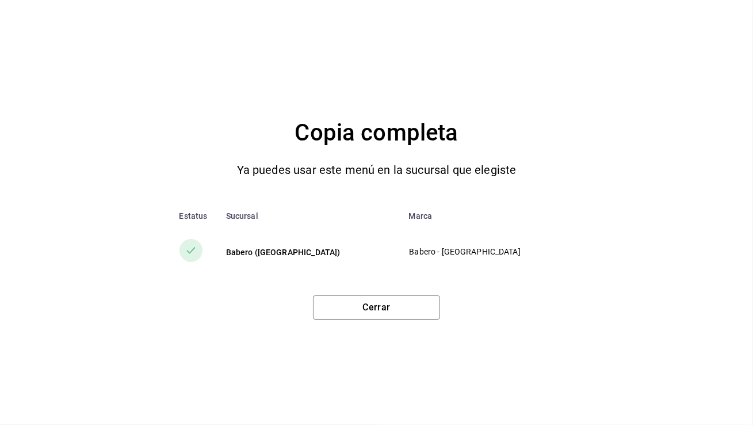
click at [384, 293] on div "Cerrar" at bounding box center [376, 302] width 707 height 33
click at [384, 298] on button "Cerrar" at bounding box center [376, 307] width 127 height 24
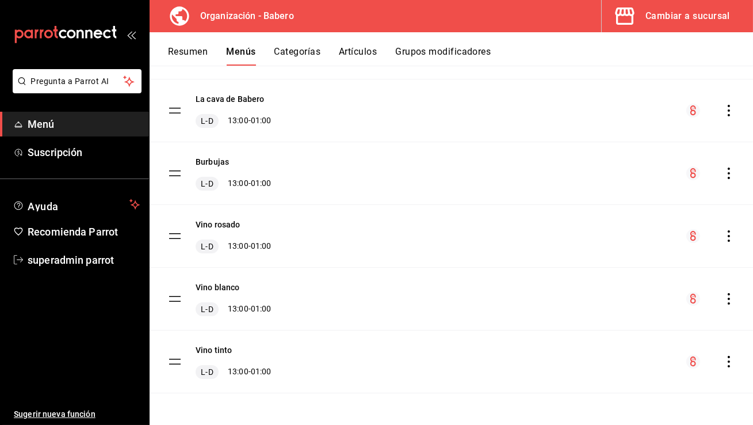
click at [730, 359] on icon "actions" at bounding box center [729, 362] width 12 height 12
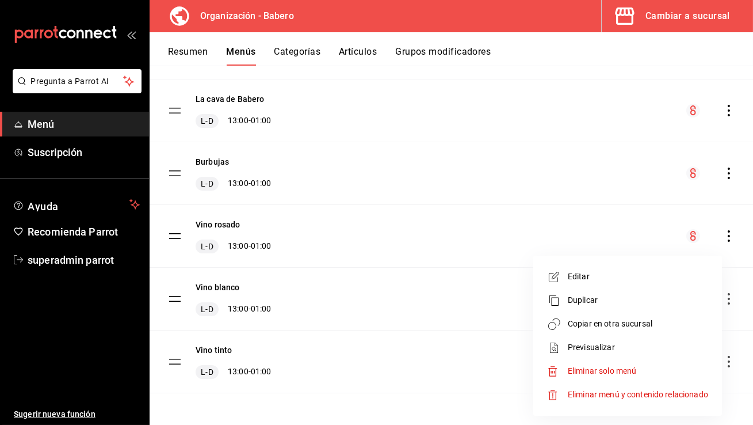
click at [620, 326] on span "Copiar en otra sucursal" at bounding box center [638, 324] width 140 height 12
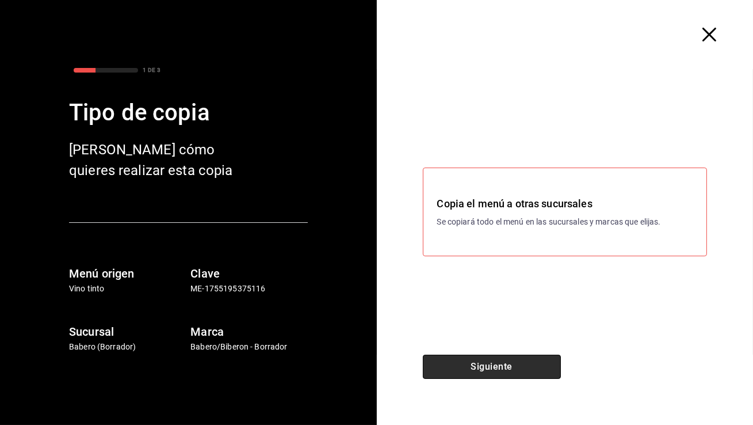
click at [469, 355] on button "Siguiente" at bounding box center [492, 367] width 138 height 24
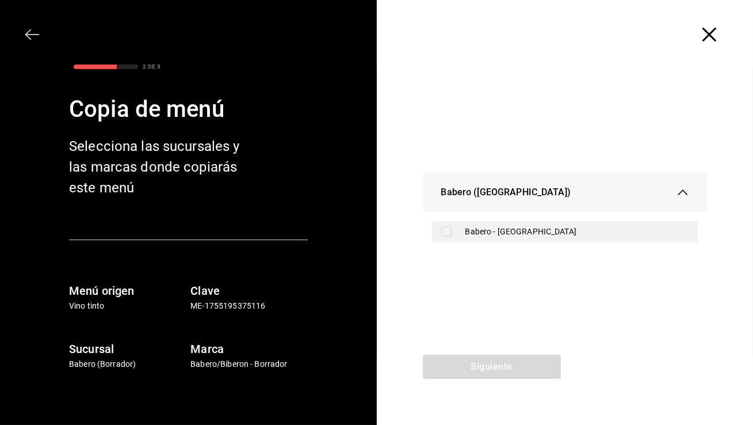
click at [475, 233] on div "Babero - [GEOGRAPHIC_DATA]" at bounding box center [578, 232] width 224 height 12
checkbox input "true"
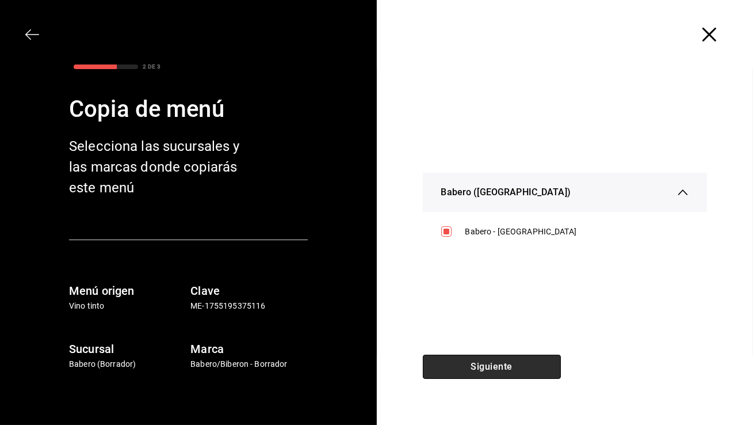
click at [481, 365] on button "Siguiente" at bounding box center [492, 367] width 138 height 24
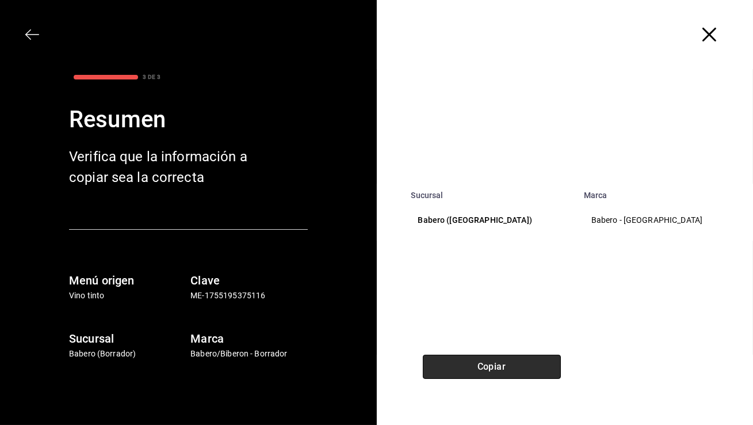
click at [481, 365] on button "Copiar" at bounding box center [492, 367] width 138 height 24
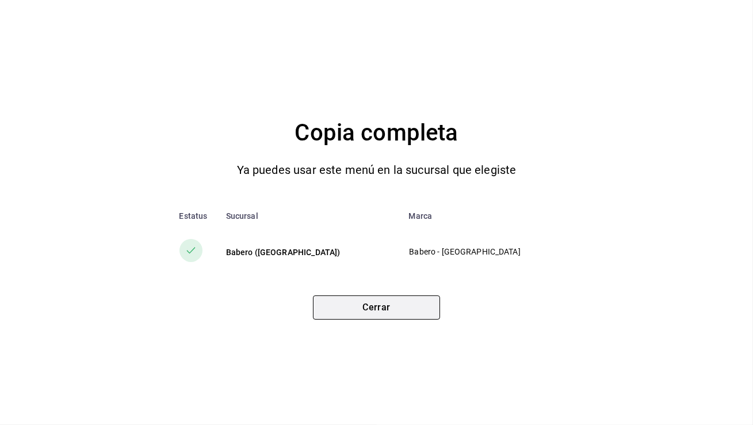
click at [404, 302] on button "Cerrar" at bounding box center [376, 307] width 127 height 24
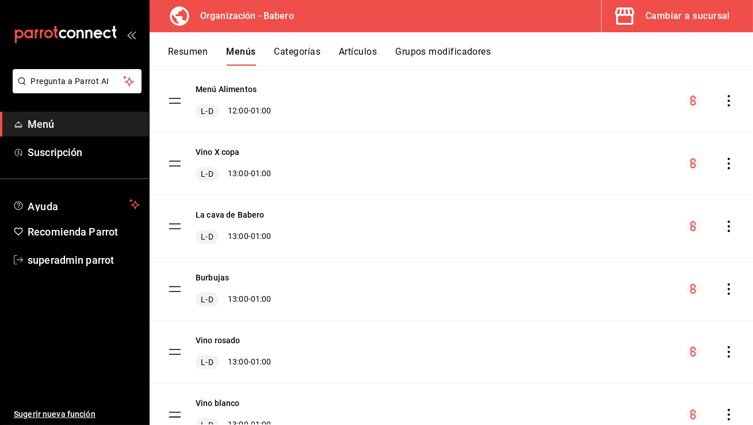
scroll to position [0, 0]
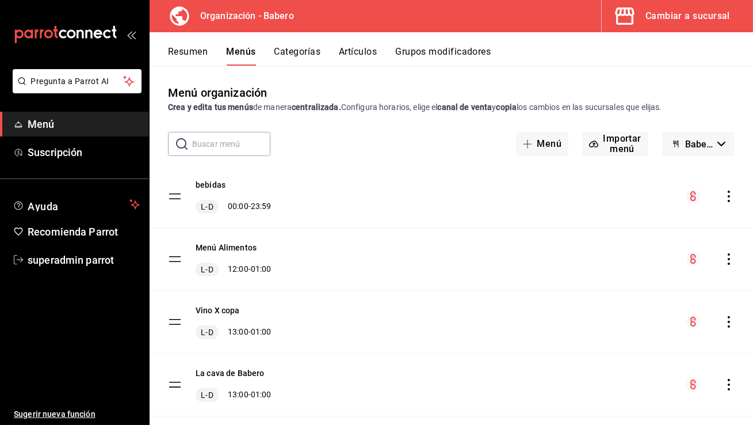
click at [675, 23] on div "Cambiar a sucursal" at bounding box center [688, 16] width 85 height 16
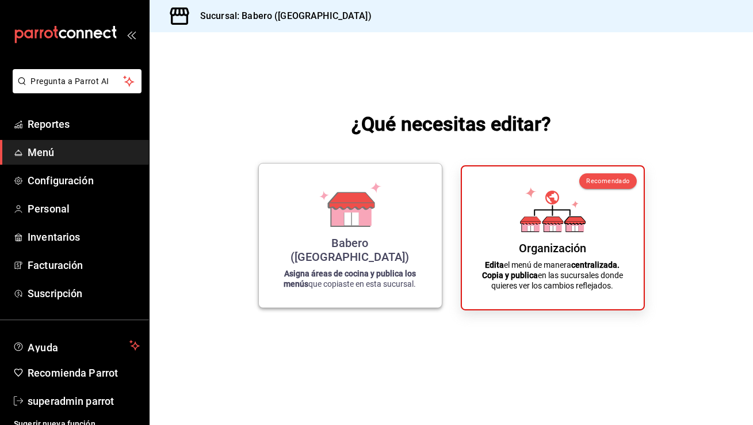
click at [366, 249] on div "Babero (Roma Norte) Asigna áreas de cocina y publica los menús que copiaste en …" at bounding box center [350, 235] width 155 height 125
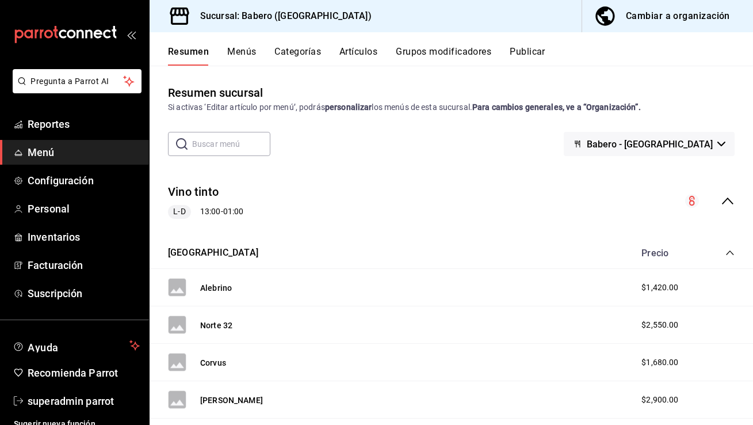
click at [241, 48] on button "Menús" at bounding box center [241, 56] width 29 height 20
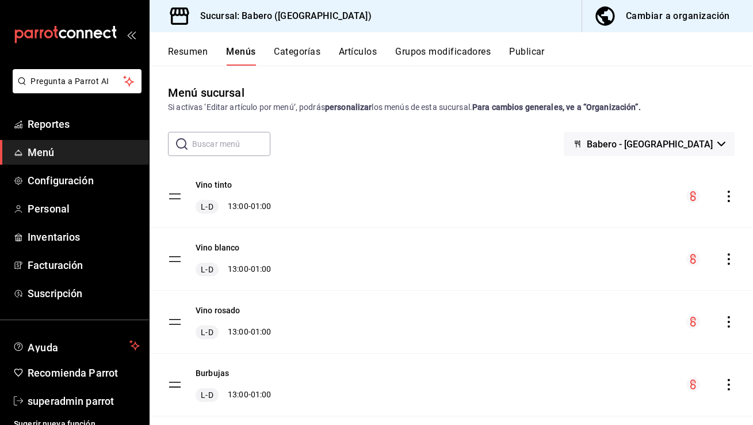
click at [304, 55] on button "Categorías" at bounding box center [298, 56] width 47 height 20
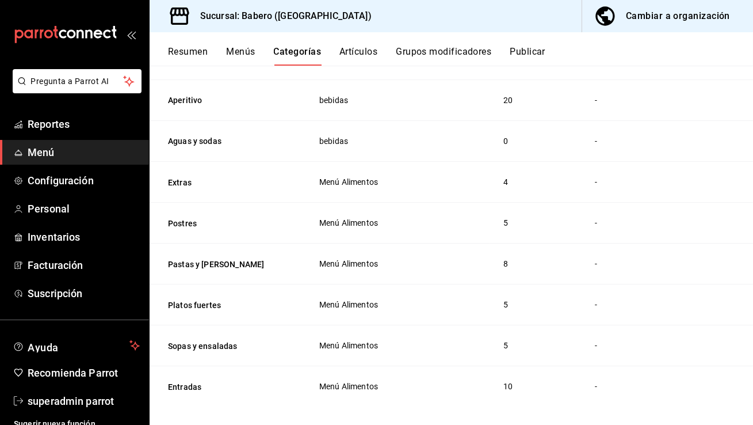
scroll to position [1590, 0]
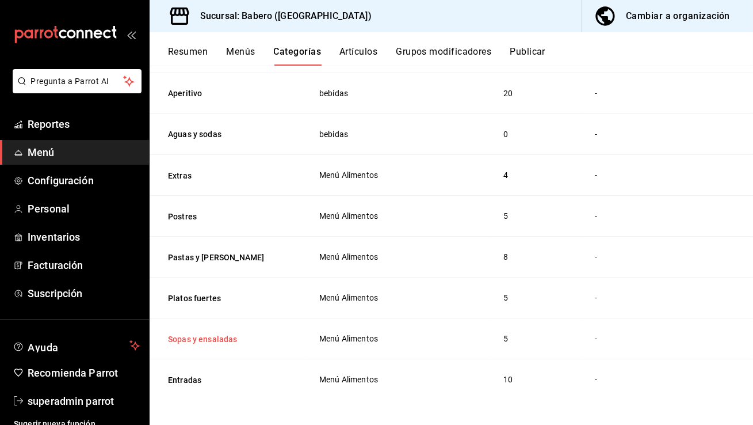
click at [223, 333] on button "Sopas y ensaladas" at bounding box center [225, 339] width 115 height 12
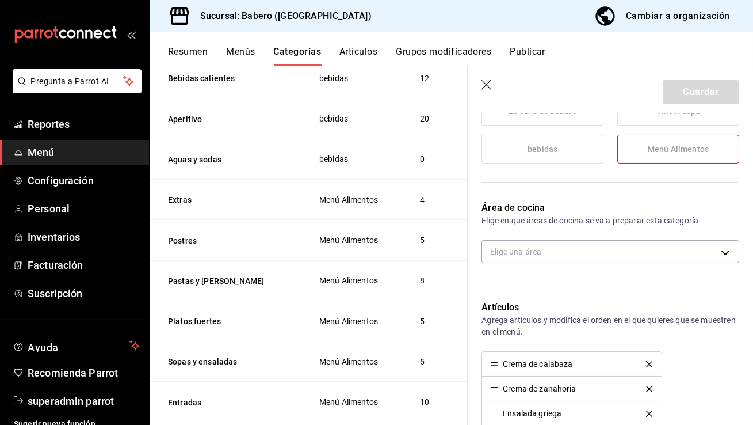
scroll to position [301, 0]
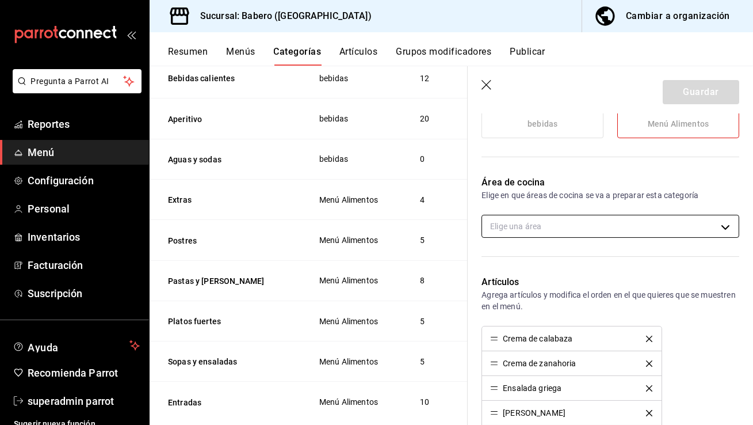
click at [525, 226] on body "Pregunta a Parrot AI Reportes Menú Configuración Personal Inventarios Facturaci…" at bounding box center [376, 212] width 753 height 425
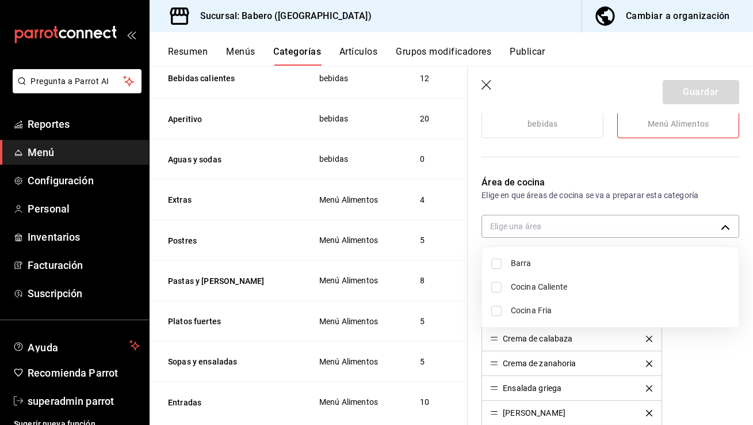
click at [536, 309] on span "Cocina Fria" at bounding box center [620, 310] width 219 height 12
type input "604b0ea4-9521-4902-a07f-42147eba1214"
checkbox input "true"
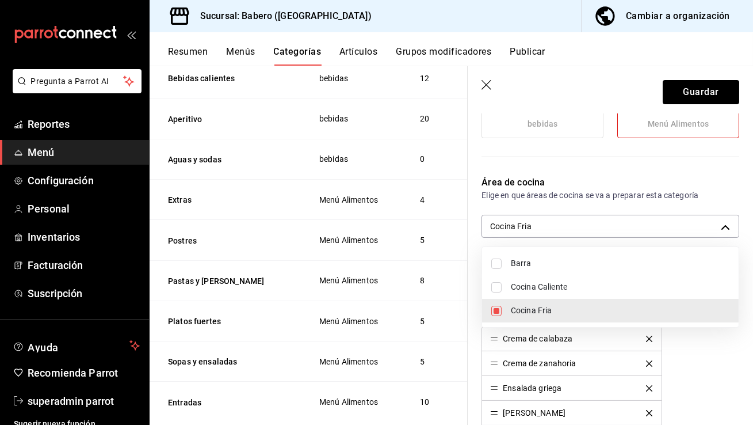
click at [680, 87] on div at bounding box center [376, 212] width 753 height 425
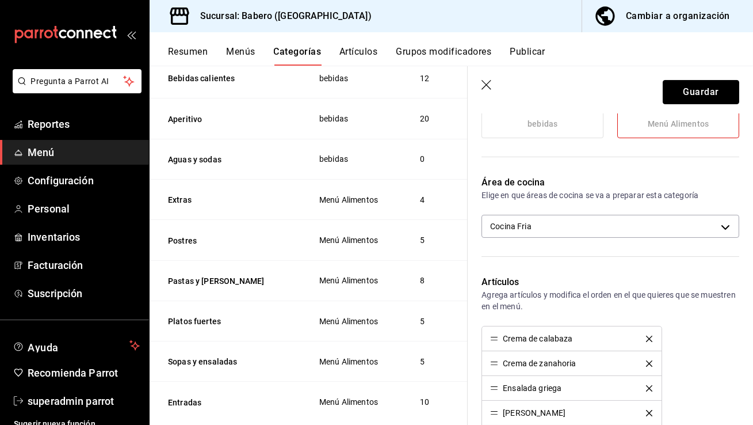
click at [680, 87] on button "Guardar" at bounding box center [701, 92] width 77 height 24
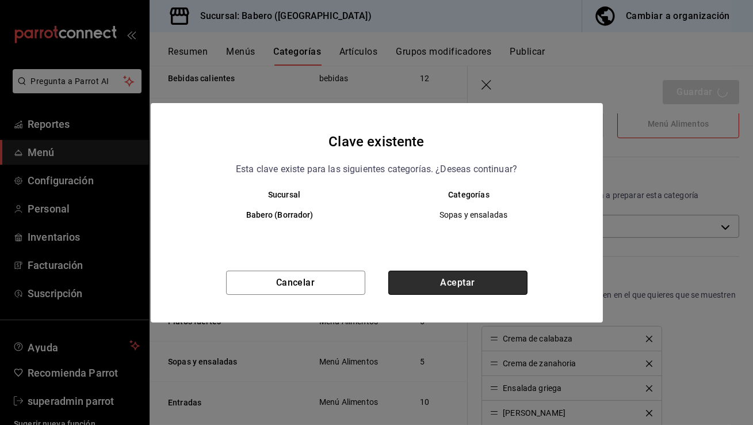
click at [499, 279] on button "Aceptar" at bounding box center [457, 282] width 139 height 24
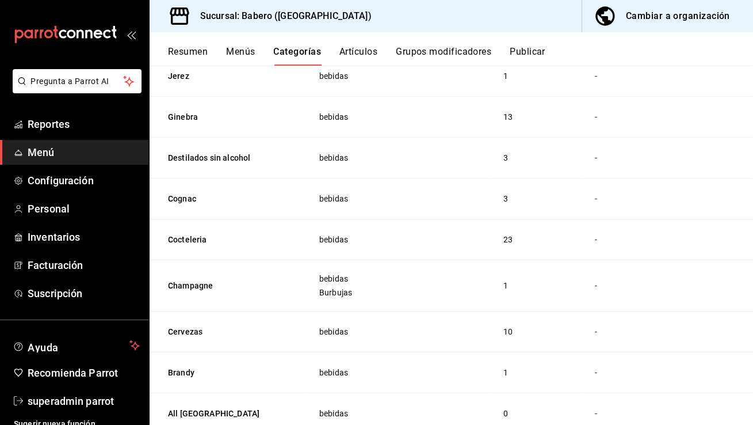
scroll to position [1190, 0]
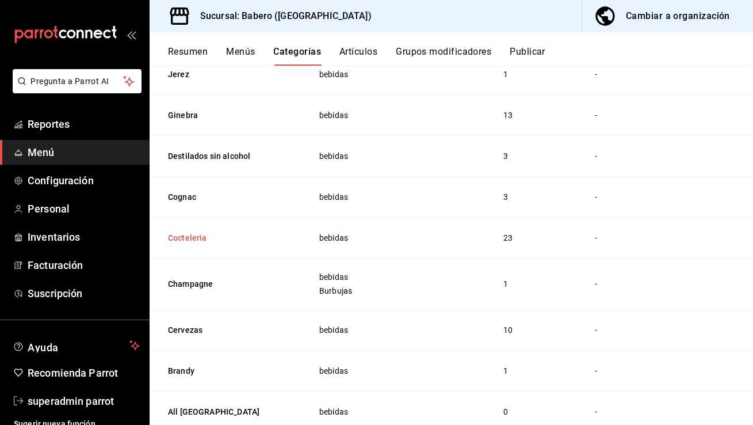
click at [191, 235] on button "Cocteleria" at bounding box center [225, 238] width 115 height 12
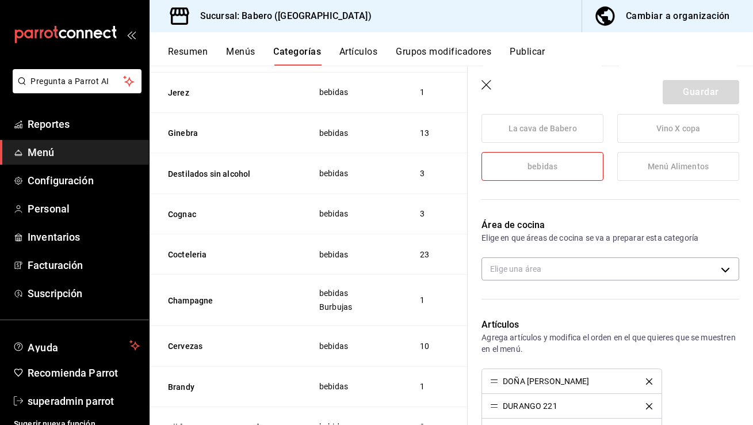
scroll to position [270, 0]
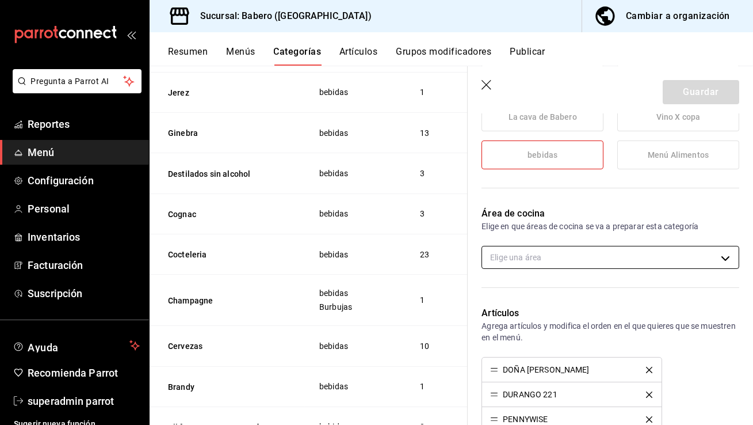
click at [607, 253] on body "Pregunta a Parrot AI Reportes Menú Configuración Personal Inventarios Facturaci…" at bounding box center [376, 212] width 753 height 425
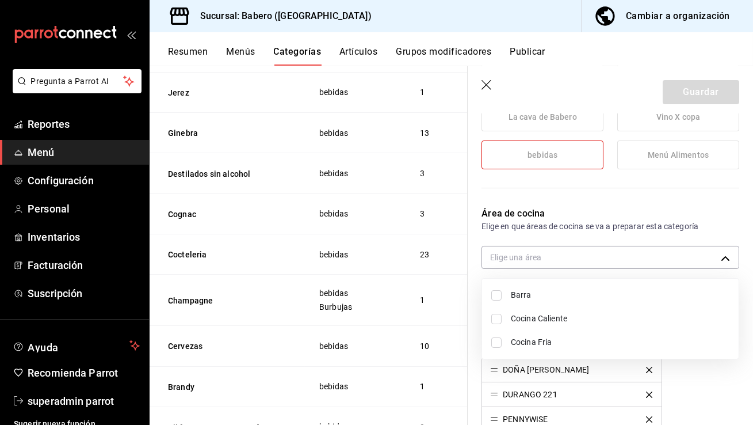
click at [570, 291] on span "Barra" at bounding box center [620, 295] width 219 height 12
type input "d1e6dea5-5b56-44a4-b22e-fb0688a6c27f"
checkbox input "true"
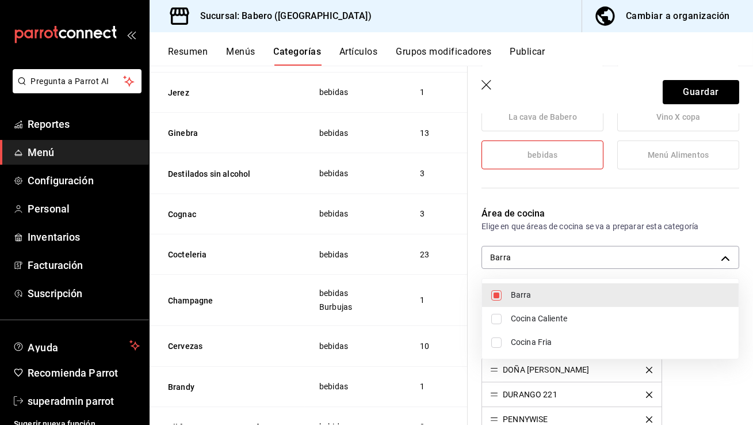
click at [691, 84] on div at bounding box center [376, 212] width 753 height 425
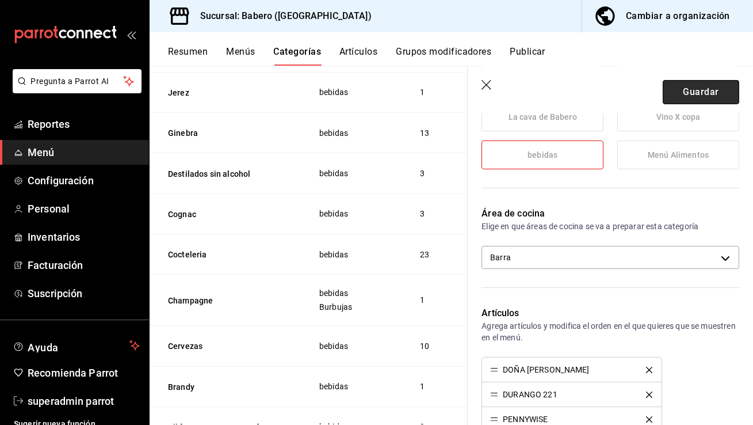
click at [688, 88] on button "Guardar" at bounding box center [701, 92] width 77 height 24
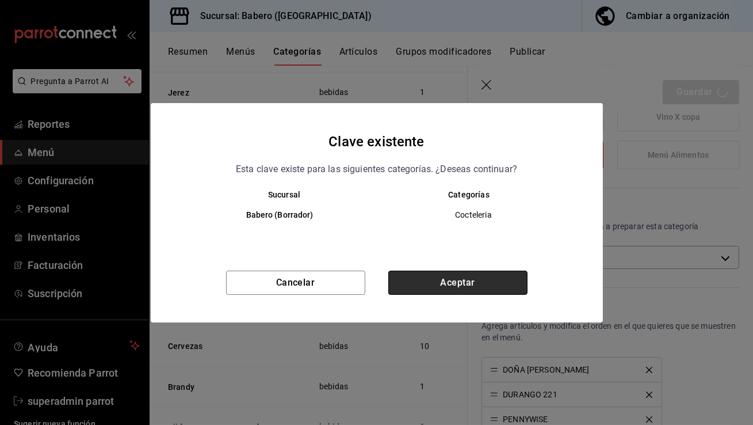
click at [478, 287] on button "Aceptar" at bounding box center [457, 282] width 139 height 24
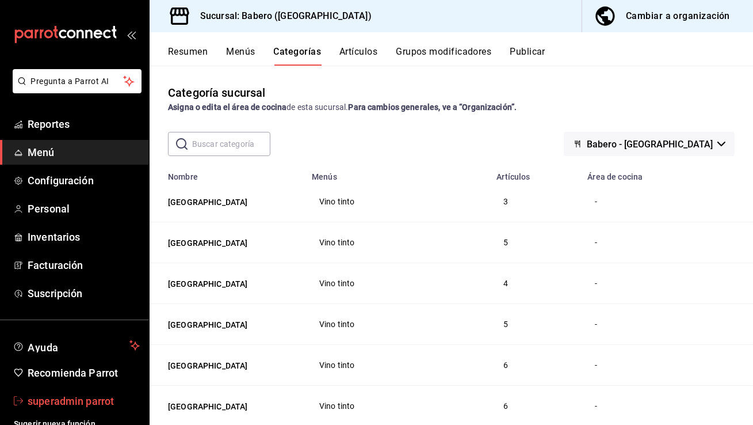
click at [107, 395] on span "superadmin parrot" at bounding box center [84, 401] width 112 height 16
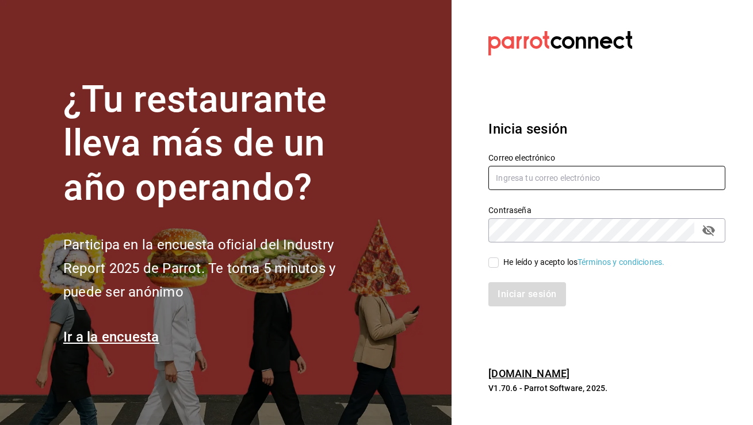
click at [559, 182] on input "text" at bounding box center [607, 178] width 237 height 24
type input "biberonrm@romanorte.com"
click at [495, 262] on input "He leído y acepto los Términos y condiciones." at bounding box center [494, 262] width 10 height 10
checkbox input "true"
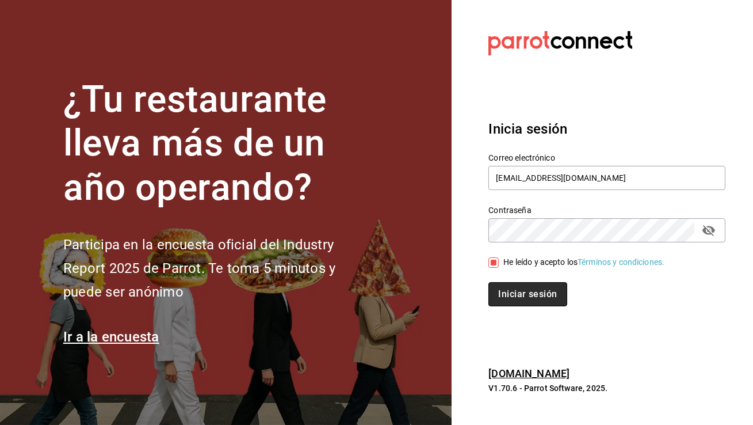
click at [510, 289] on button "Iniciar sesión" at bounding box center [528, 294] width 78 height 24
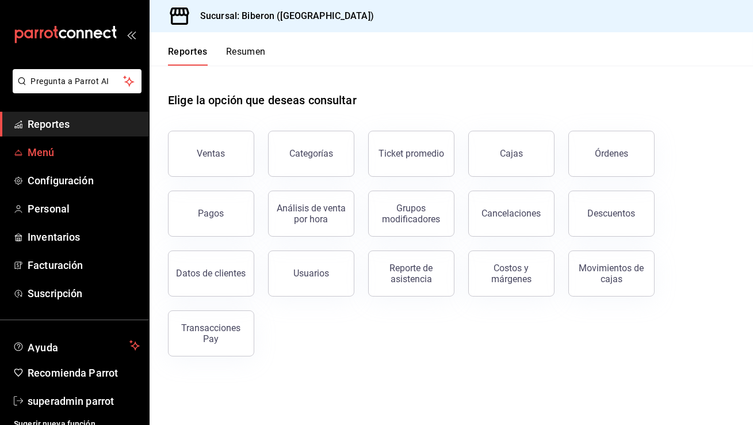
click at [75, 151] on span "Menú" at bounding box center [84, 152] width 112 height 16
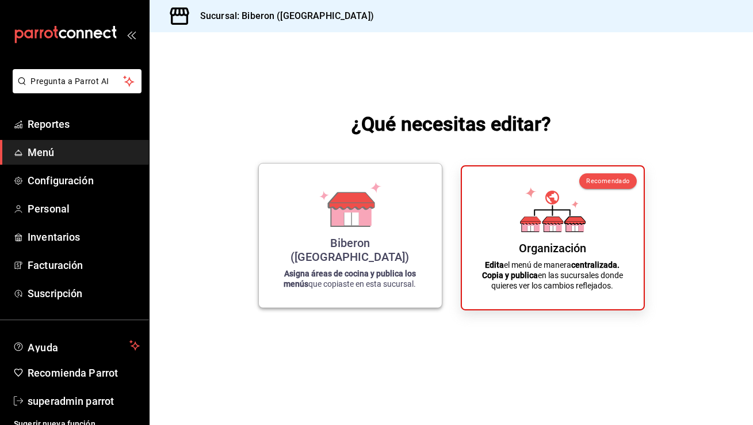
click at [351, 201] on icon at bounding box center [351, 204] width 66 height 45
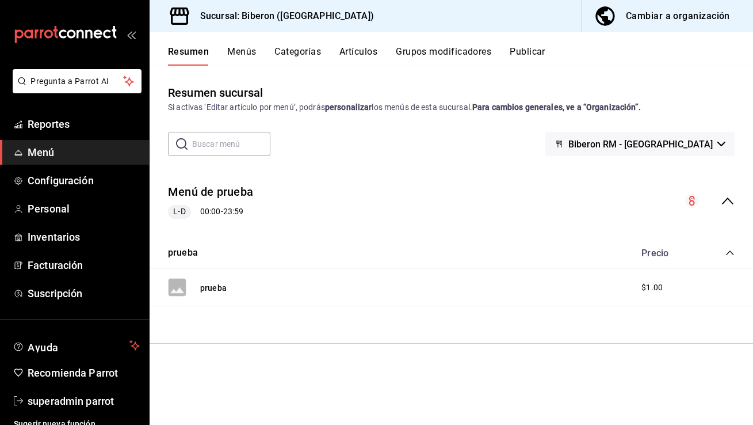
click at [238, 53] on button "Menús" at bounding box center [241, 56] width 29 height 20
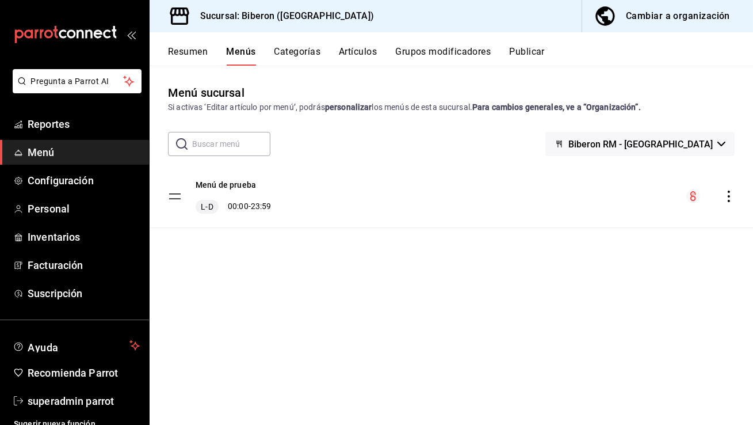
click at [730, 199] on icon "actions" at bounding box center [729, 197] width 12 height 12
click at [660, 250] on span "Eliminar menú y contenido relacionado" at bounding box center [638, 246] width 140 height 9
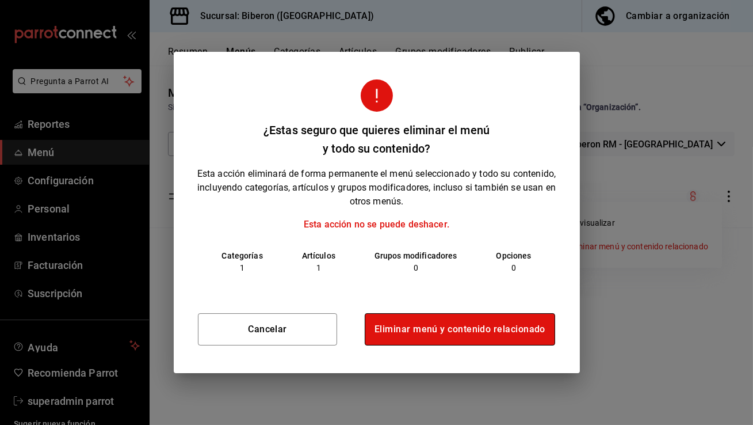
click at [486, 332] on button "Eliminar menú y contenido relacionado" at bounding box center [460, 329] width 191 height 32
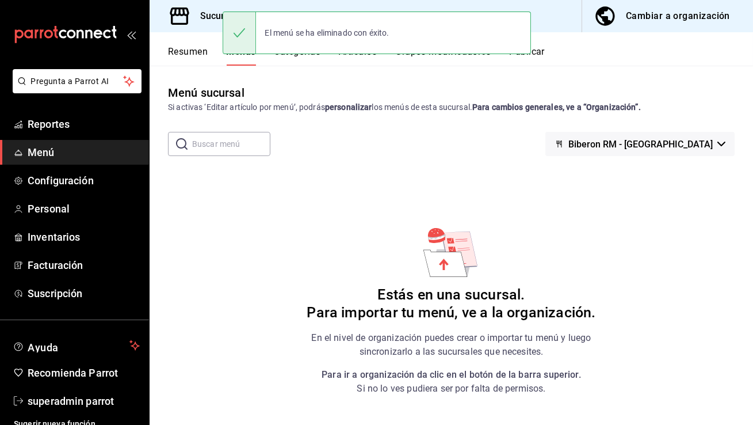
click at [696, 20] on div "Cambiar a organización" at bounding box center [678, 16] width 104 height 16
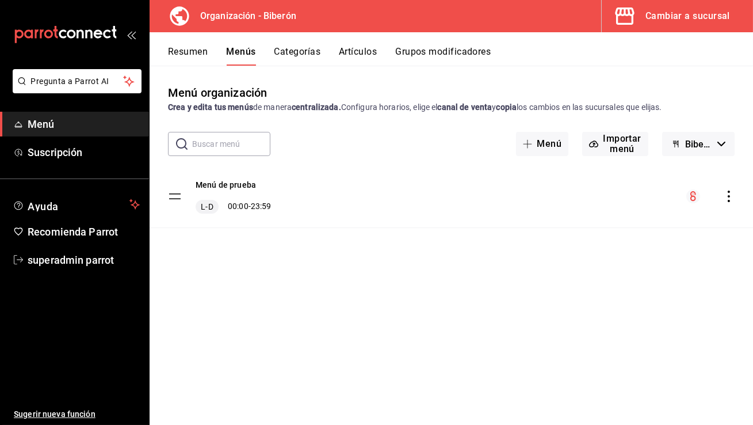
click at [726, 197] on icon "actions" at bounding box center [729, 197] width 12 height 12
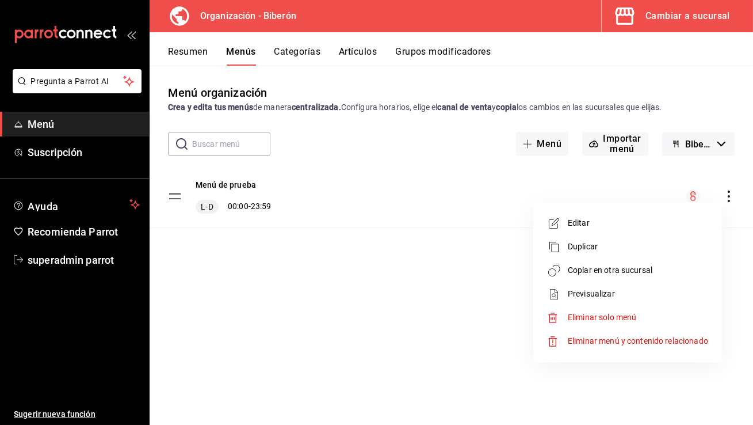
click at [634, 337] on span "Eliminar menú y contenido relacionado" at bounding box center [638, 340] width 140 height 9
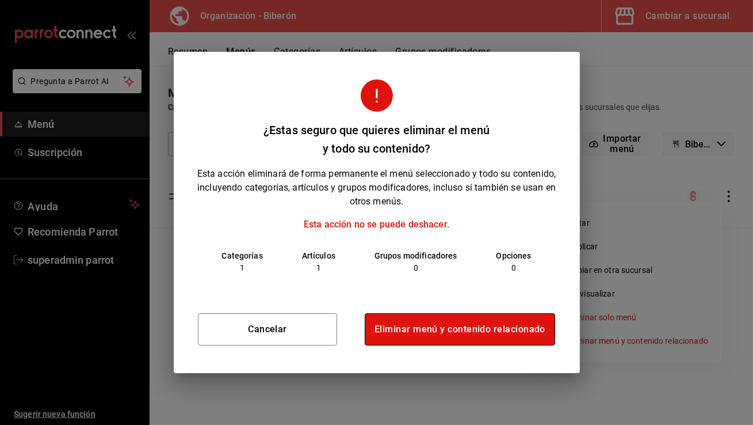
click at [487, 330] on button "Eliminar menú y contenido relacionado" at bounding box center [460, 329] width 191 height 32
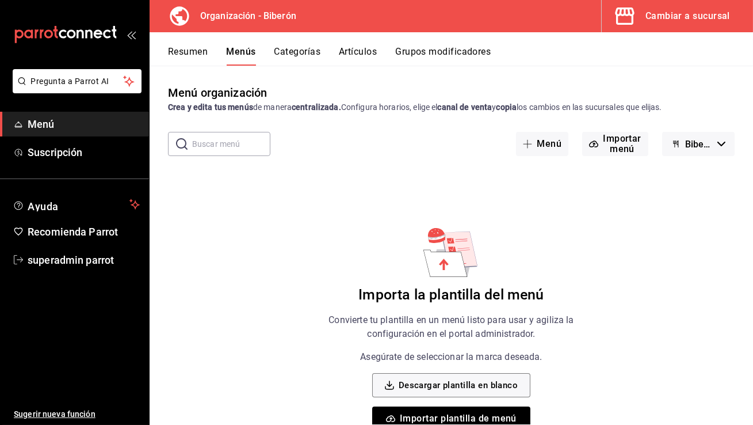
click at [698, 17] on div "Cambiar a sucursal" at bounding box center [688, 16] width 85 height 16
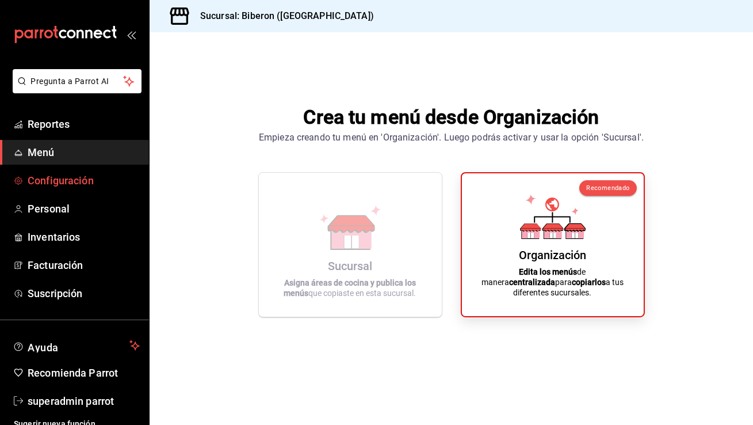
click at [74, 178] on span "Configuración" at bounding box center [84, 181] width 112 height 16
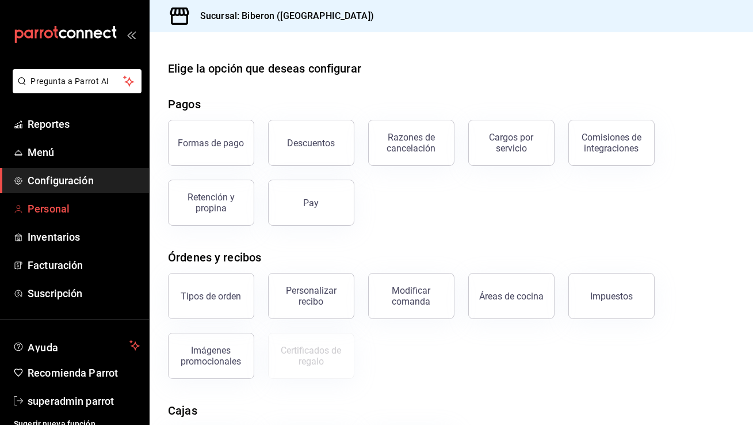
click at [86, 214] on span "Personal" at bounding box center [84, 209] width 112 height 16
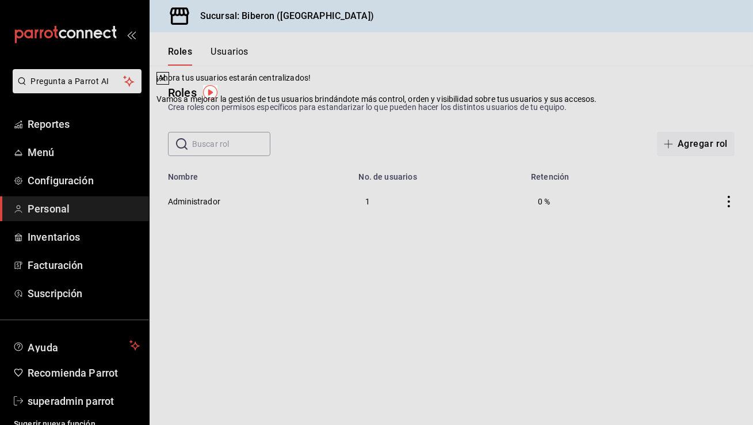
click at [167, 83] on icon at bounding box center [162, 78] width 9 height 9
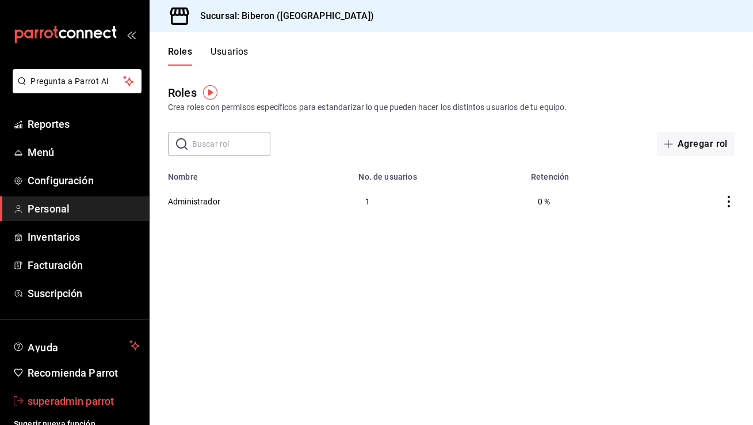
click at [45, 402] on span "superadmin parrot" at bounding box center [84, 401] width 112 height 16
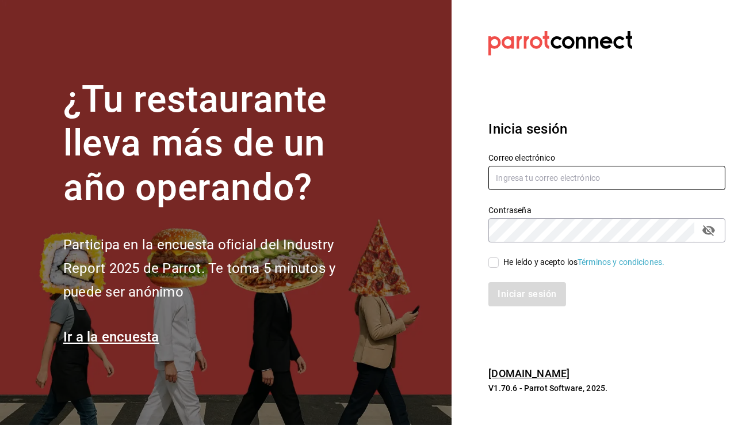
click at [585, 181] on input "text" at bounding box center [607, 178] width 237 height 24
type input "multiuser@babero.com"
click at [493, 264] on input "He leído y acepto los Términos y condiciones." at bounding box center [494, 262] width 10 height 10
checkbox input "true"
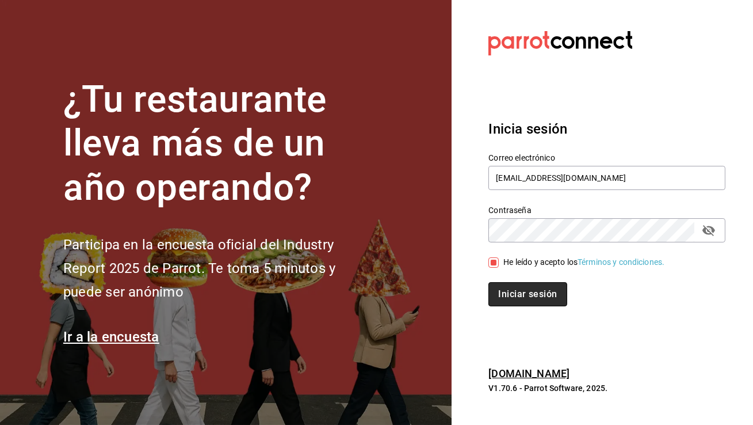
click at [510, 294] on button "Iniciar sesión" at bounding box center [528, 294] width 78 height 24
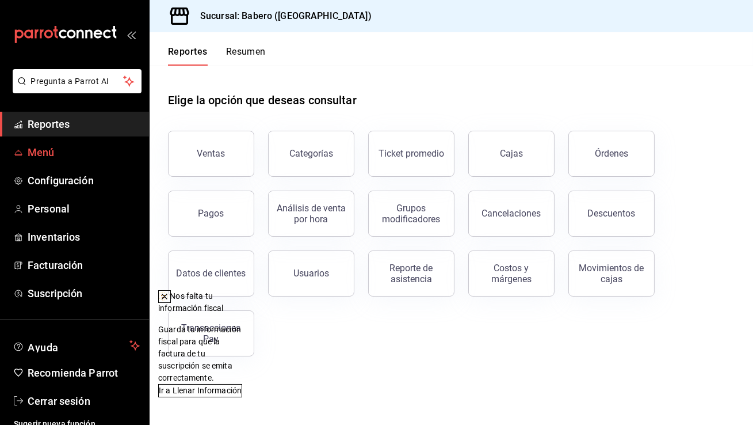
click at [67, 150] on span "Menú" at bounding box center [84, 152] width 112 height 16
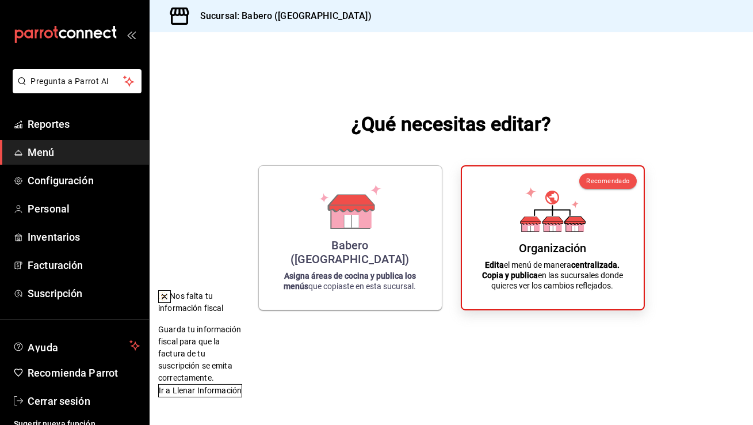
click at [259, 11] on h3 "Sucursal: Babero (Roma Norte)" at bounding box center [281, 16] width 181 height 14
click at [167, 295] on icon at bounding box center [164, 296] width 5 height 5
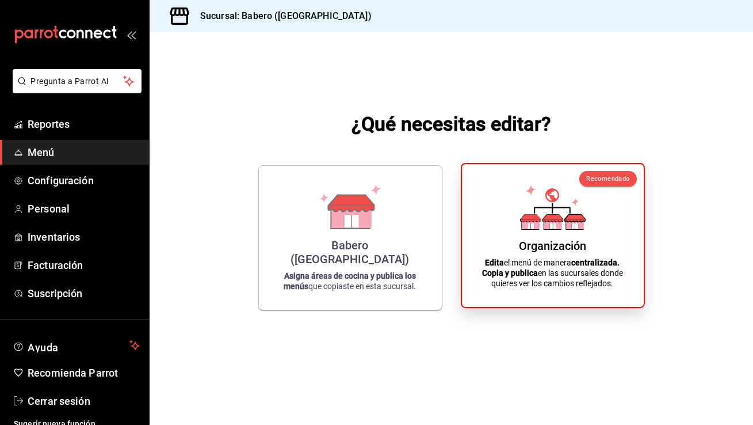
click at [542, 268] on p "Edita el menú de manera centralizada. Copia y publica en las sucursales donde q…" at bounding box center [553, 272] width 154 height 31
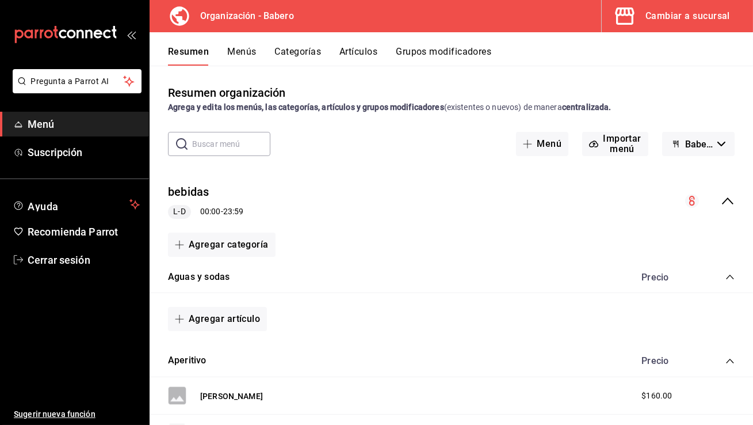
click at [715, 20] on div "Cambiar a sucursal" at bounding box center [688, 16] width 85 height 16
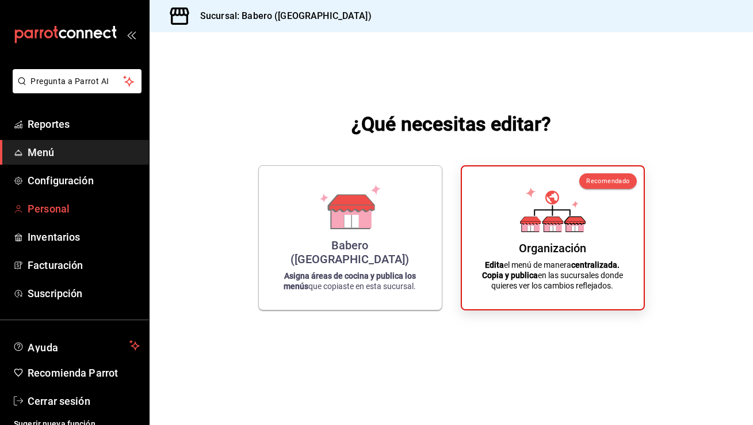
click at [60, 213] on span "Personal" at bounding box center [84, 209] width 112 height 16
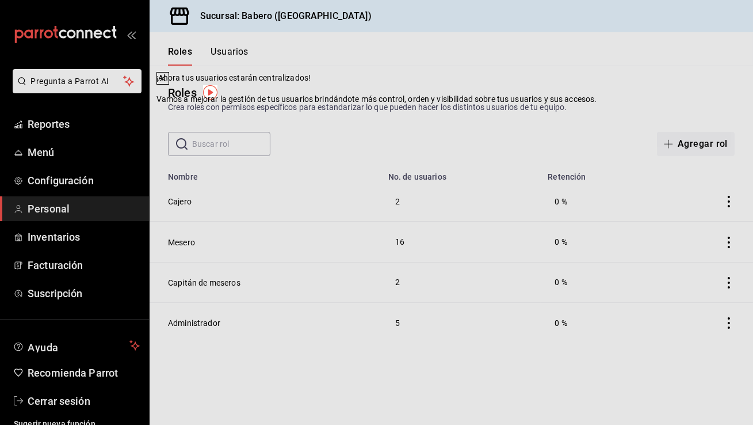
click at [167, 83] on icon at bounding box center [162, 78] width 9 height 9
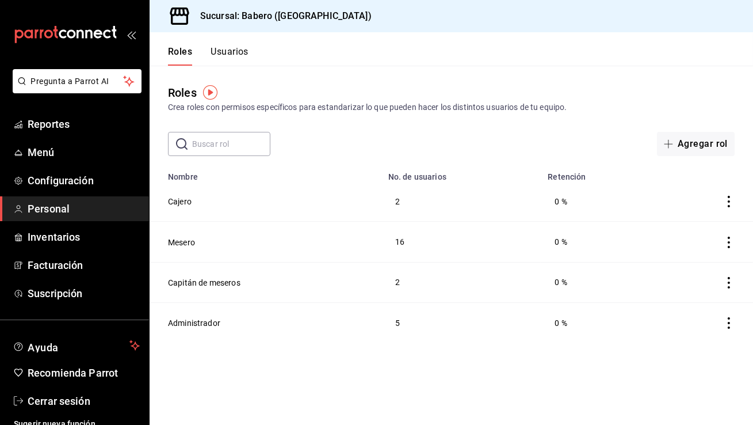
click at [232, 55] on button "Usuarios" at bounding box center [230, 56] width 38 height 20
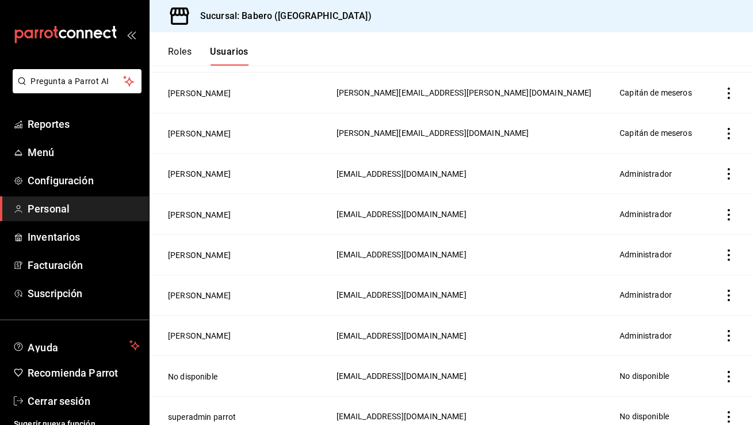
scroll to position [840, 0]
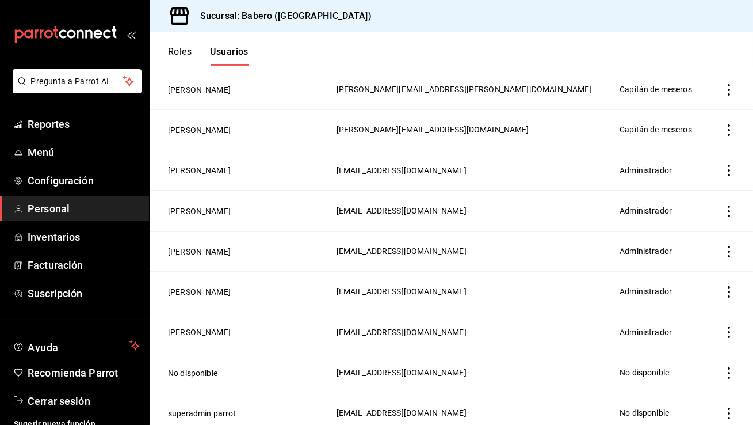
click at [231, 362] on td "No disponible" at bounding box center [240, 372] width 180 height 40
click at [207, 367] on button "No disponible" at bounding box center [192, 373] width 49 height 12
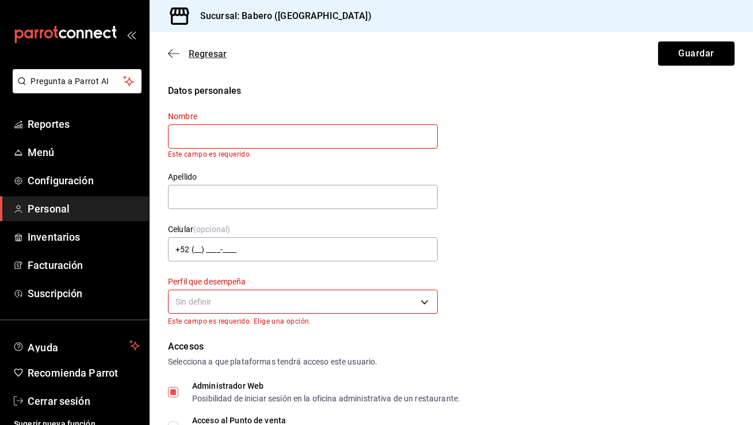
click at [172, 55] on icon "button" at bounding box center [174, 53] width 12 height 10
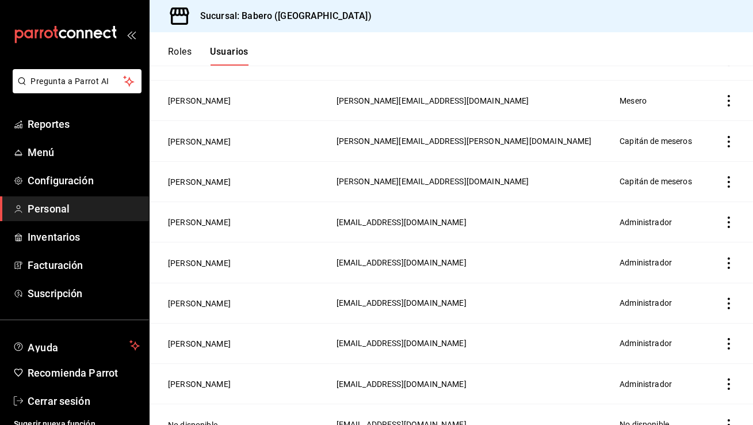
scroll to position [840, 0]
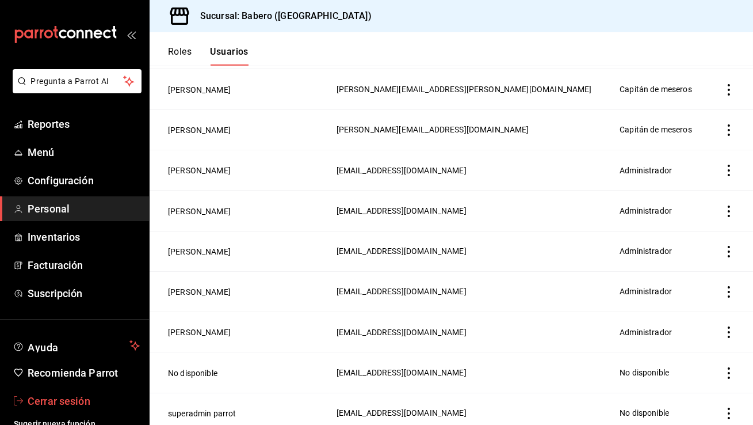
click at [88, 395] on span "Cerrar sesión" at bounding box center [84, 401] width 112 height 16
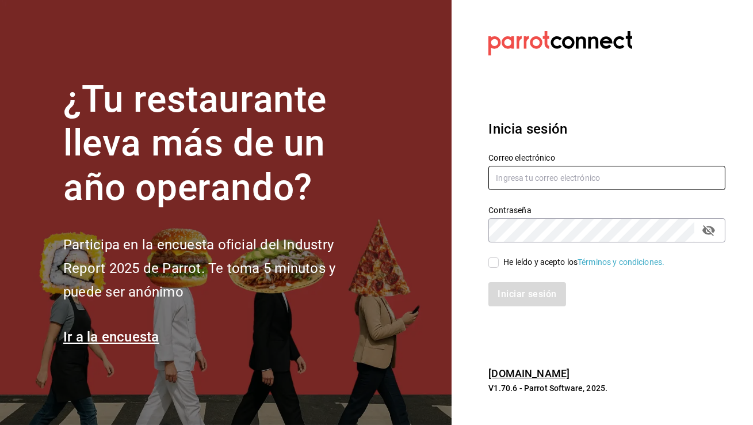
click at [546, 178] on input "text" at bounding box center [607, 178] width 237 height 24
type input "babero@romanorte.com"
click at [495, 264] on input "He leído y acepto los Términos y condiciones." at bounding box center [494, 262] width 10 height 10
checkbox input "true"
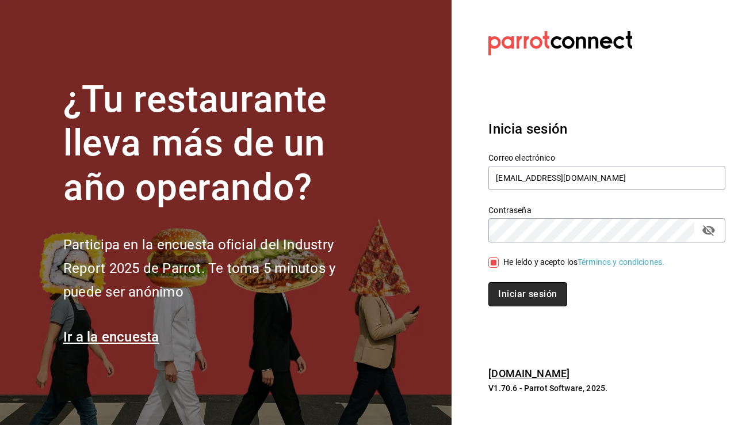
click at [502, 287] on button "Iniciar sesión" at bounding box center [528, 294] width 78 height 24
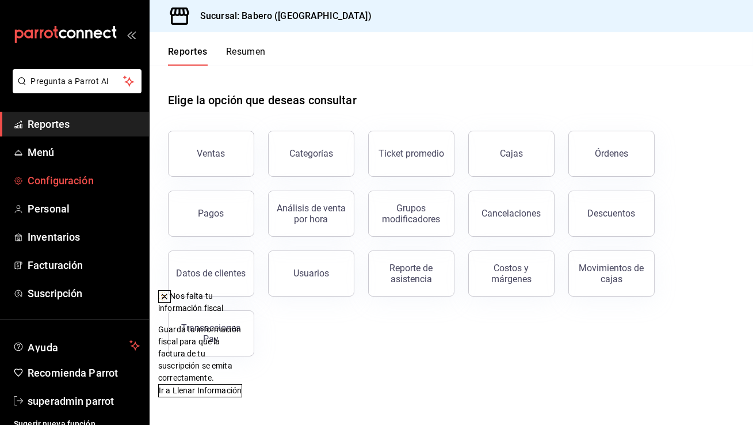
click at [49, 185] on span "Configuración" at bounding box center [84, 181] width 112 height 16
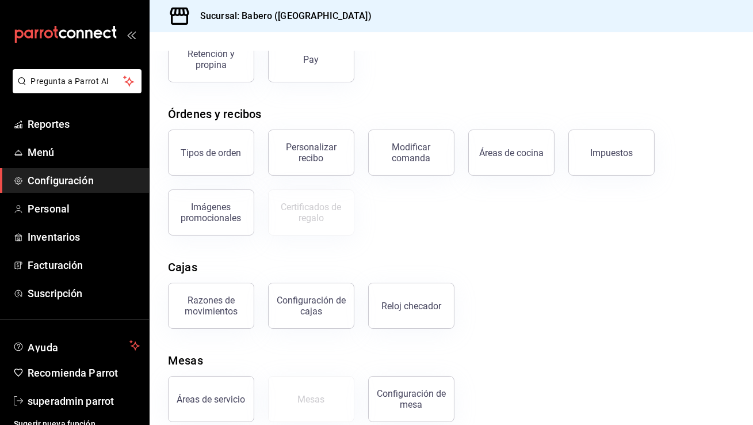
scroll to position [158, 0]
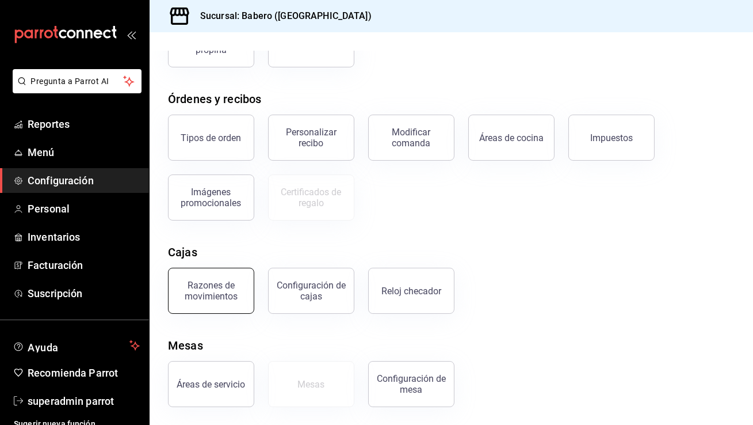
click at [217, 292] on div "Razones de movimientos" at bounding box center [211, 291] width 71 height 22
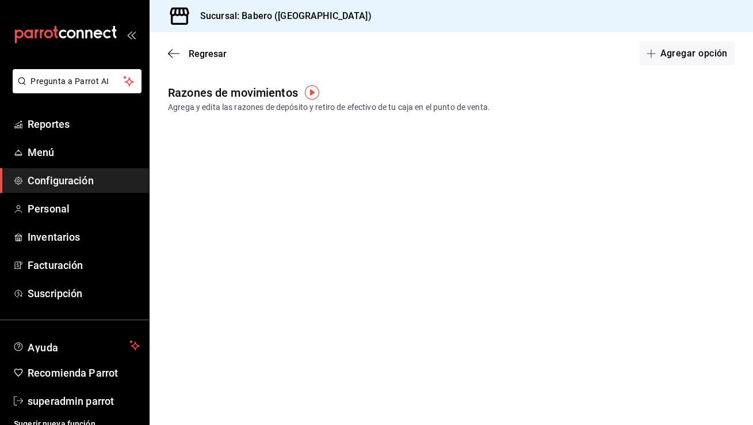
click at [696, 66] on div "Regresar Agregar opción" at bounding box center [452, 53] width 604 height 43
click at [680, 48] on button "Agregar opción" at bounding box center [687, 53] width 95 height 24
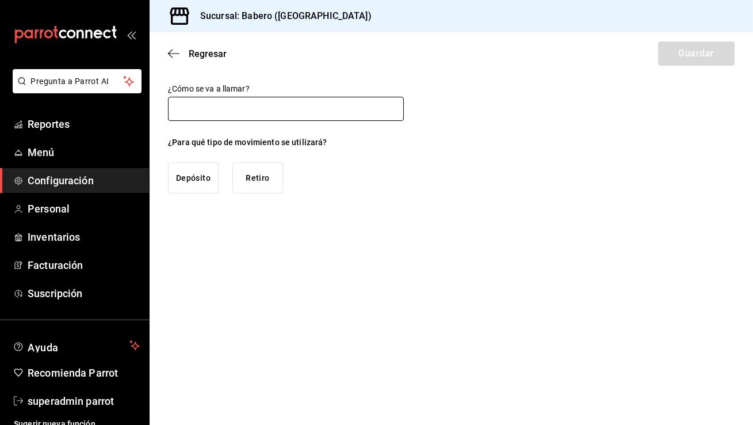
click at [220, 107] on input "text" at bounding box center [286, 109] width 236 height 24
type input "Depósito a caja"
click at [203, 162] on button "Depósito" at bounding box center [193, 177] width 51 height 31
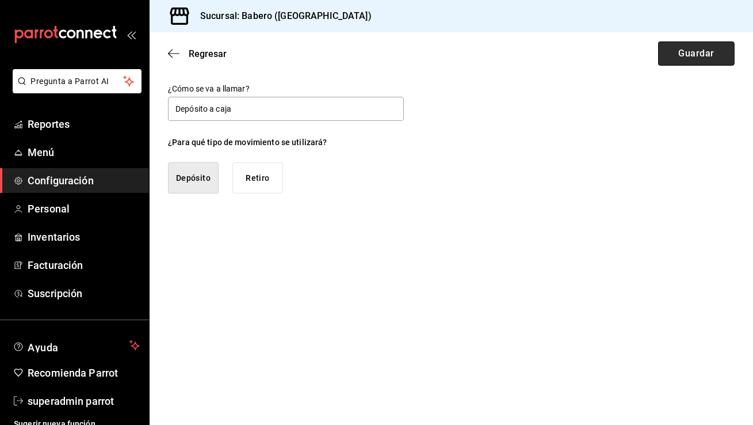
click at [702, 52] on button "Guardar" at bounding box center [696, 53] width 77 height 24
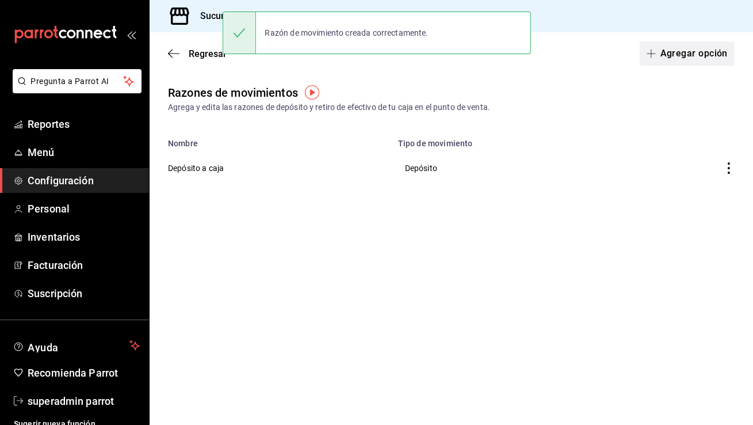
click at [711, 55] on button "Agregar opción" at bounding box center [687, 53] width 95 height 24
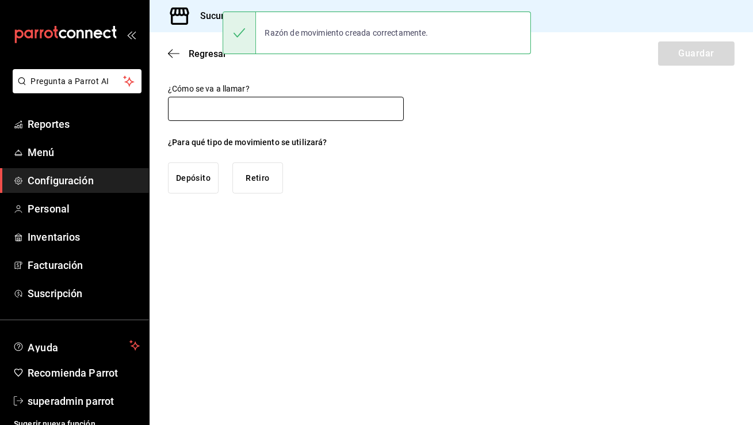
click at [267, 102] on input "text" at bounding box center [286, 109] width 236 height 24
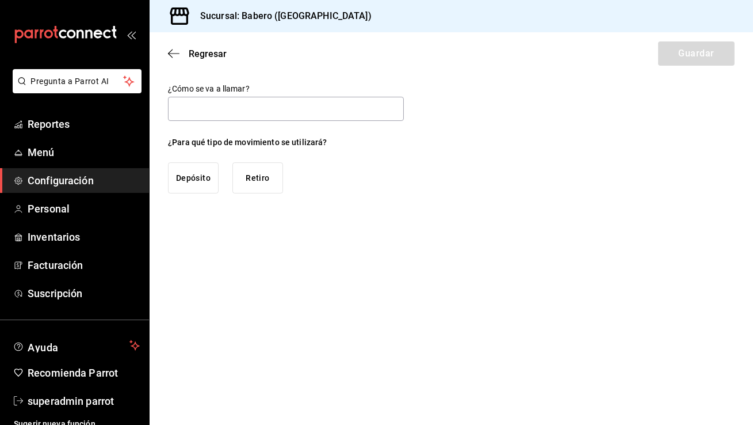
type input "Retiro de Caja"
click at [271, 175] on button "Retiro" at bounding box center [258, 177] width 51 height 31
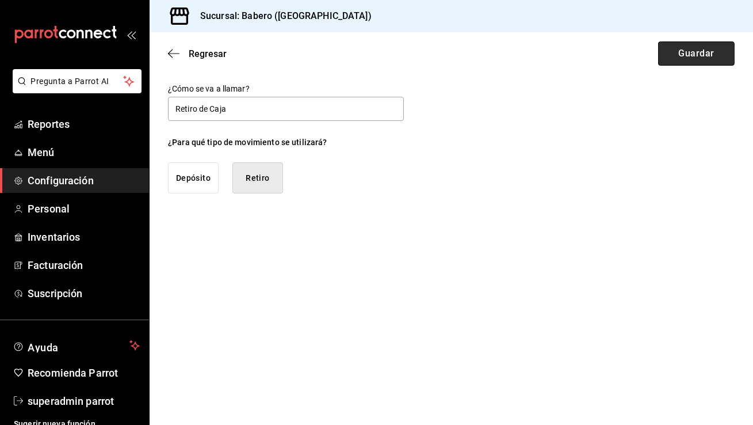
click at [693, 59] on button "Guardar" at bounding box center [696, 53] width 77 height 24
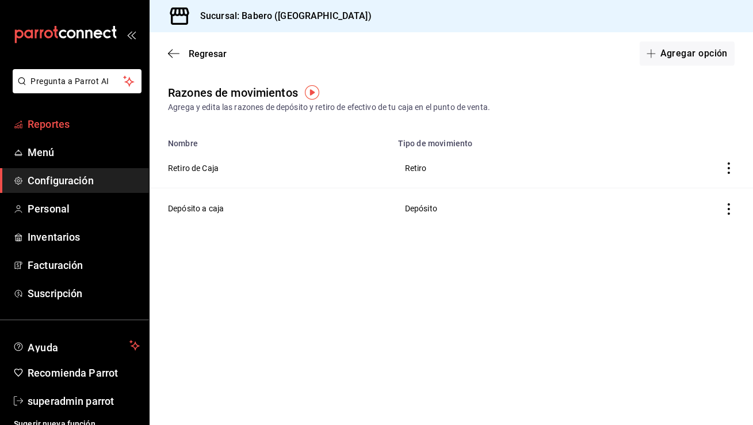
click at [48, 126] on span "Reportes" at bounding box center [84, 124] width 112 height 16
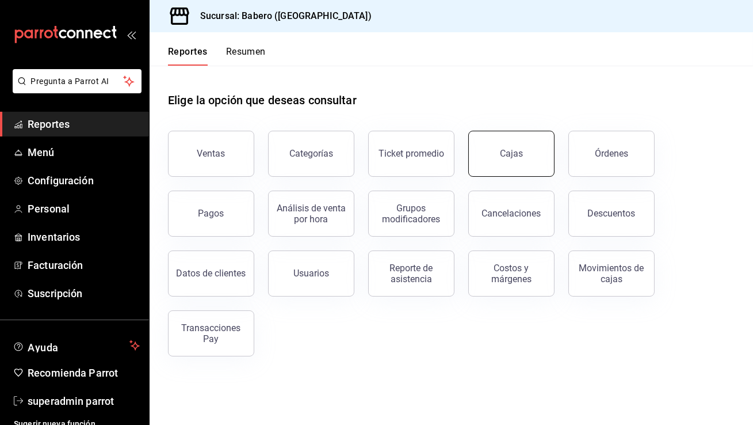
click at [494, 162] on link "Cajas" at bounding box center [511, 154] width 86 height 46
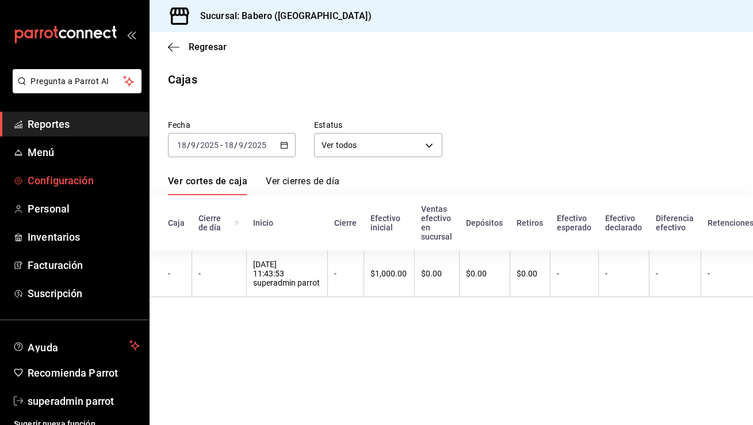
click at [57, 182] on span "Configuración" at bounding box center [84, 181] width 112 height 16
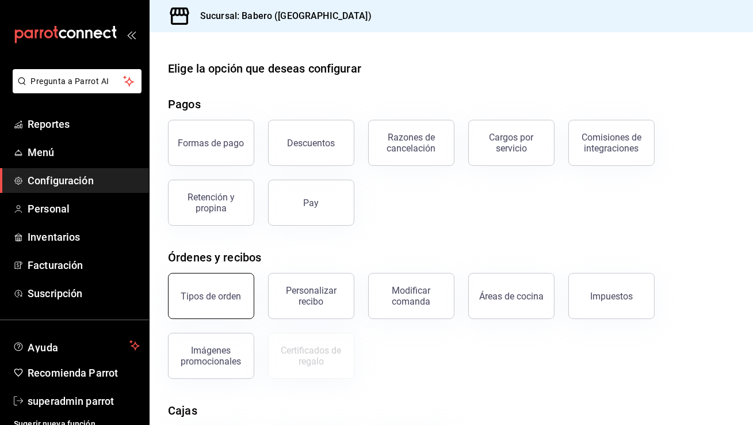
click at [225, 302] on button "Tipos de orden" at bounding box center [211, 296] width 86 height 46
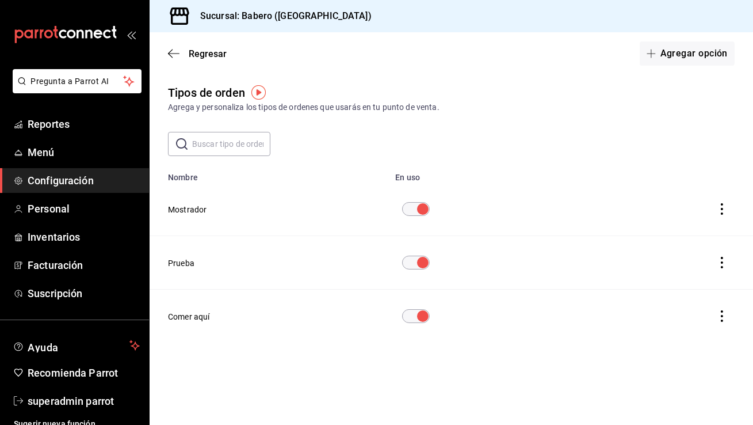
click at [51, 188] on span "Configuración" at bounding box center [84, 181] width 112 height 16
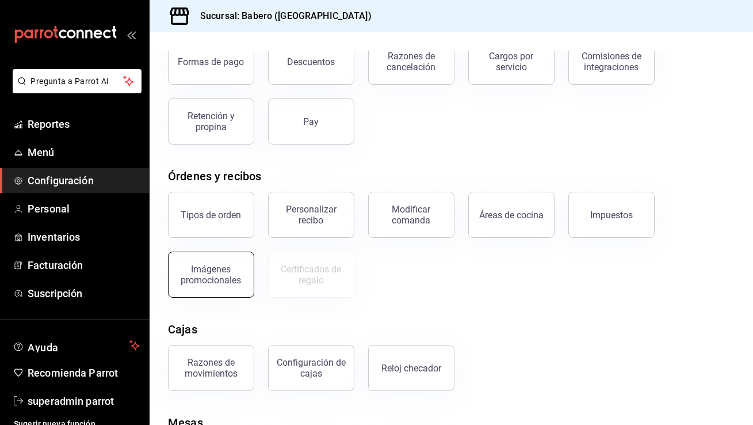
scroll to position [158, 0]
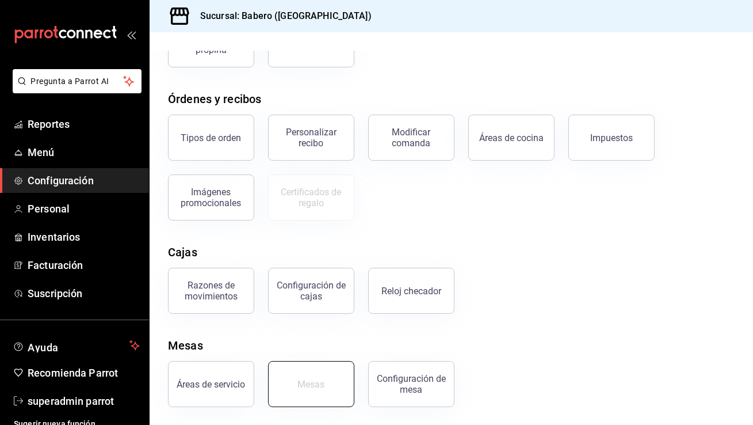
click at [310, 394] on button "Mesas" at bounding box center [311, 384] width 86 height 46
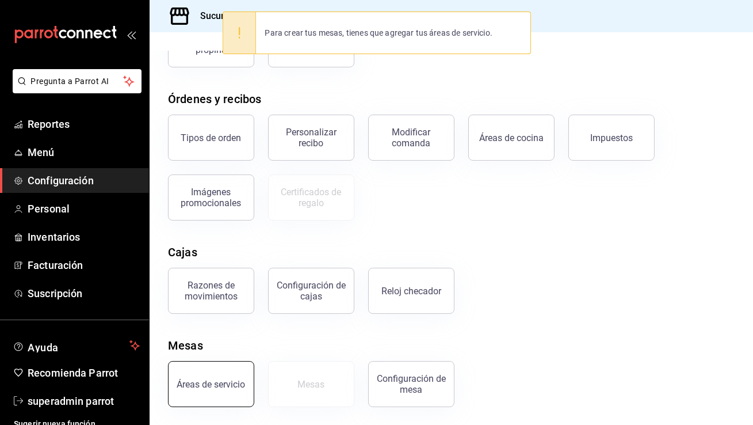
click at [204, 380] on div "Áreas de servicio" at bounding box center [211, 384] width 68 height 11
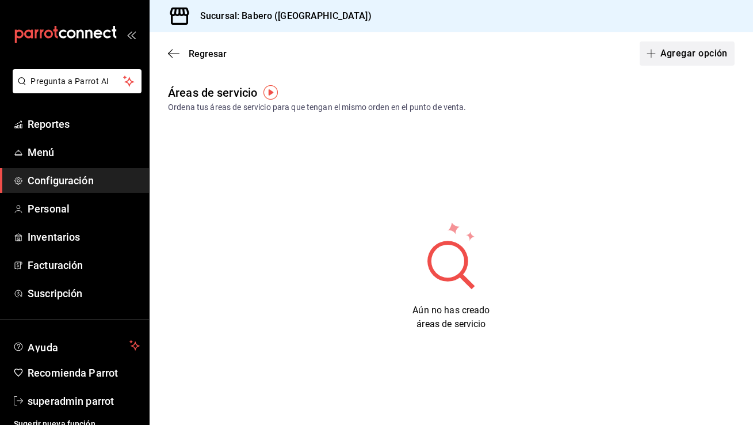
click at [680, 63] on button "Agregar opción" at bounding box center [687, 53] width 95 height 24
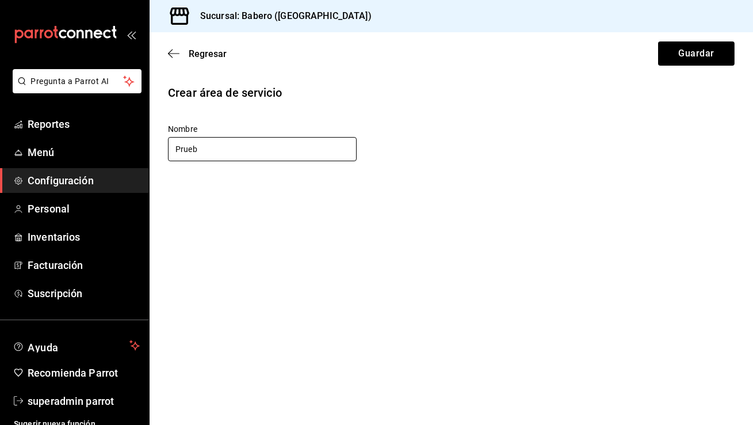
type input "Prueba"
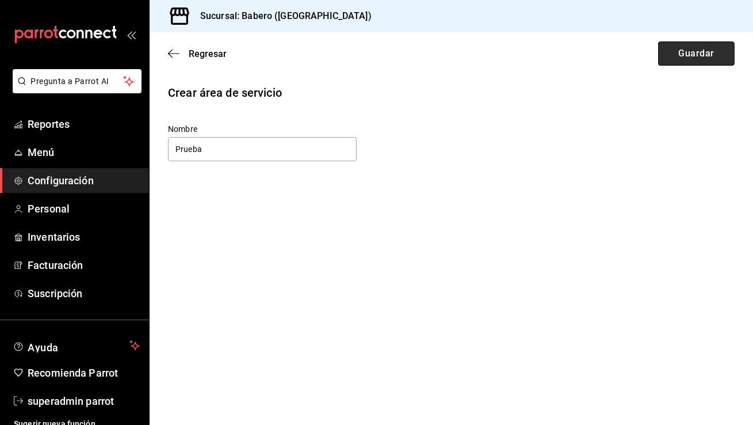
click at [699, 51] on button "Guardar" at bounding box center [696, 53] width 77 height 24
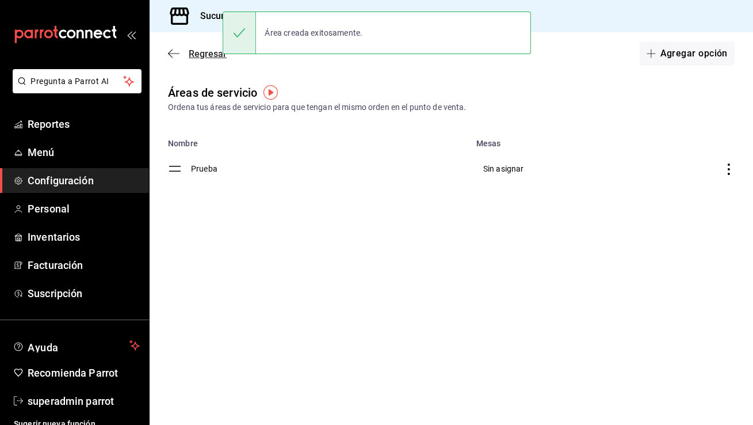
click at [184, 54] on span "Regresar" at bounding box center [197, 53] width 59 height 11
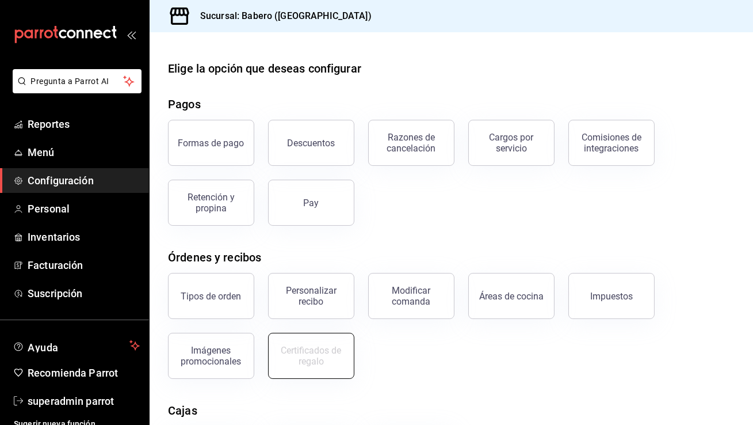
scroll to position [158, 0]
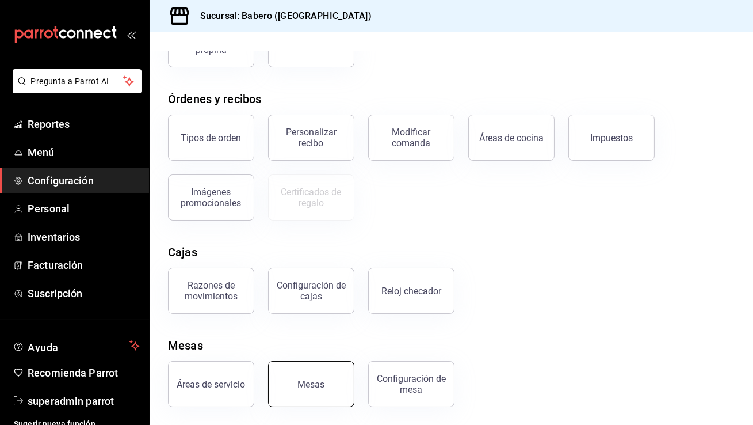
click at [328, 372] on button "Mesas" at bounding box center [311, 384] width 86 height 46
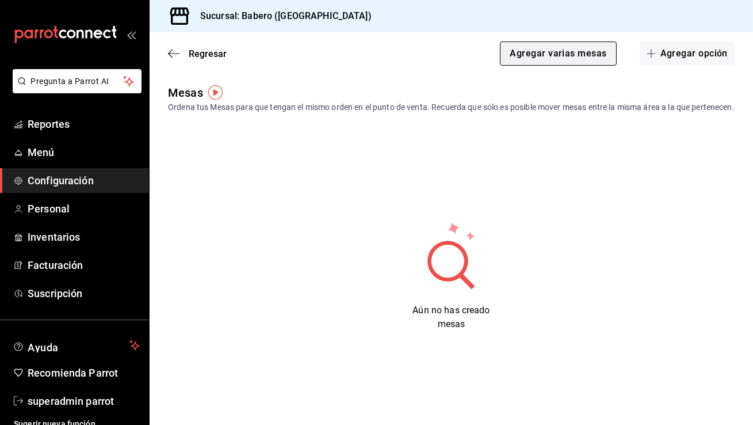
click at [584, 56] on button "Agregar varias mesas" at bounding box center [558, 53] width 116 height 24
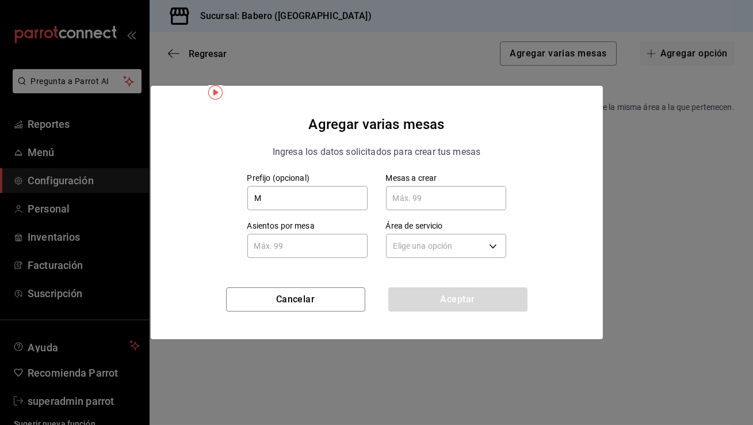
type input "M"
click at [434, 193] on input "text" at bounding box center [446, 197] width 120 height 23
type input "6"
click at [334, 244] on input "text" at bounding box center [307, 245] width 120 height 23
type input "4"
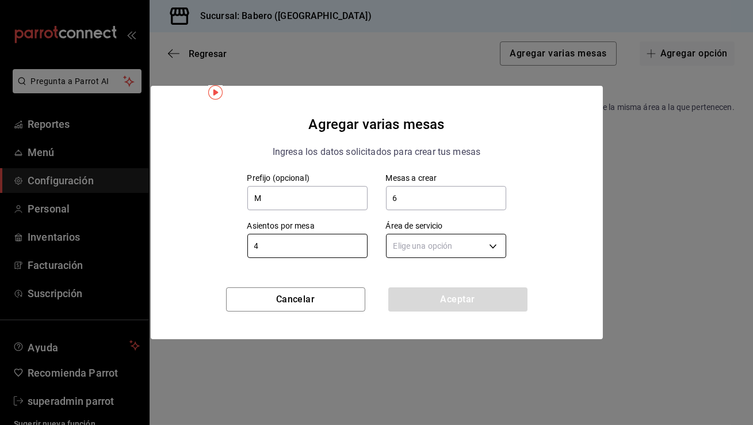
click at [421, 253] on body "Pregunta a Parrot AI Reportes Menú Configuración Personal Inventarios Facturaci…" at bounding box center [376, 212] width 753 height 425
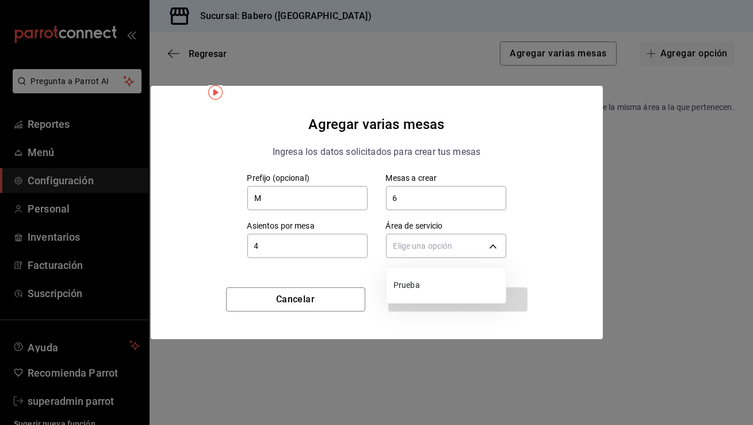
click at [410, 283] on span "Prueba" at bounding box center [448, 285] width 108 height 12
type input "19ab9d16-bf82-42db-b7ba-834199ed26ab"
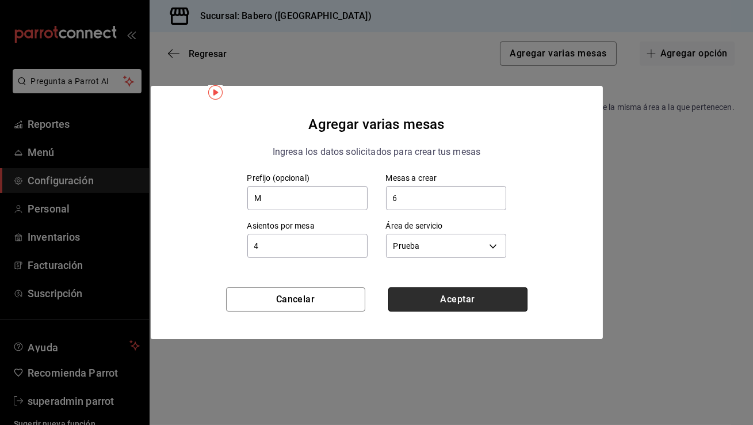
click at [452, 304] on button "Aceptar" at bounding box center [457, 299] width 139 height 24
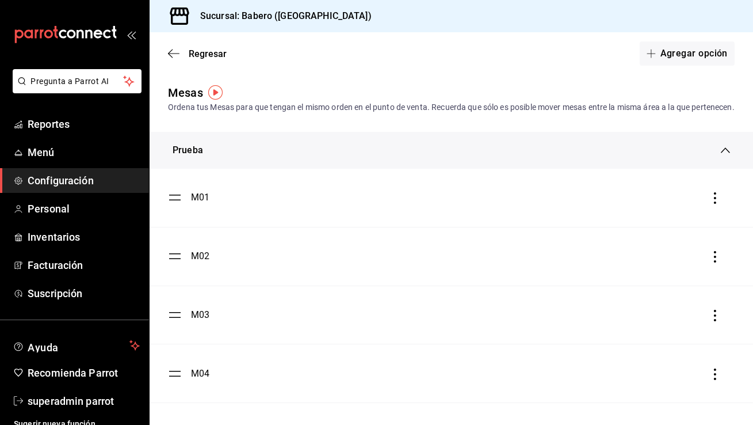
click at [40, 181] on span "Configuración" at bounding box center [84, 181] width 112 height 16
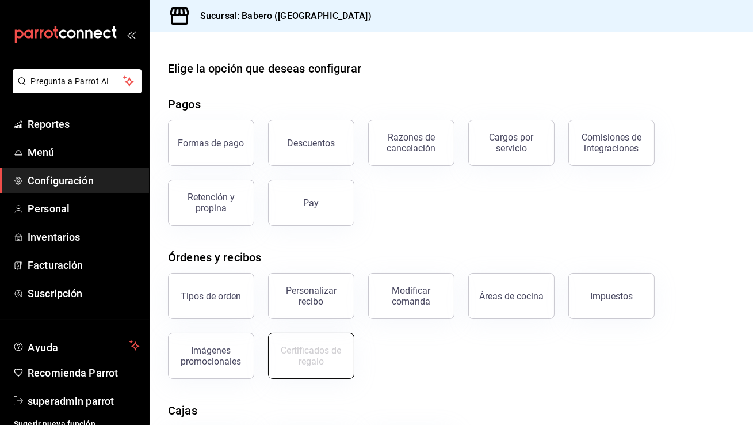
scroll to position [158, 0]
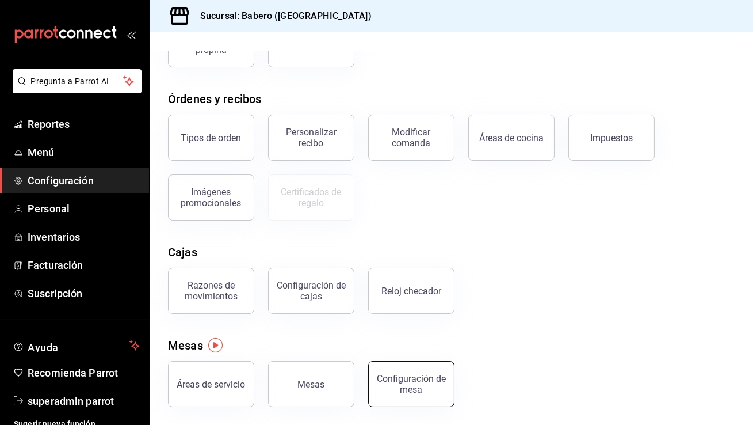
click at [444, 391] on button "Configuración de mesa" at bounding box center [411, 384] width 86 height 46
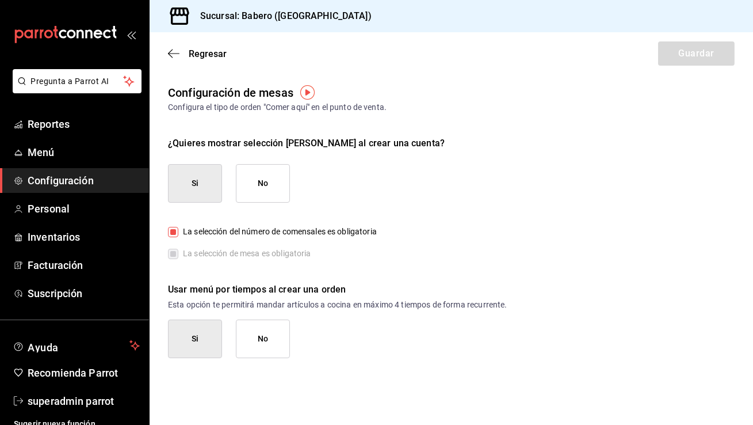
click at [271, 346] on button "No" at bounding box center [263, 338] width 54 height 39
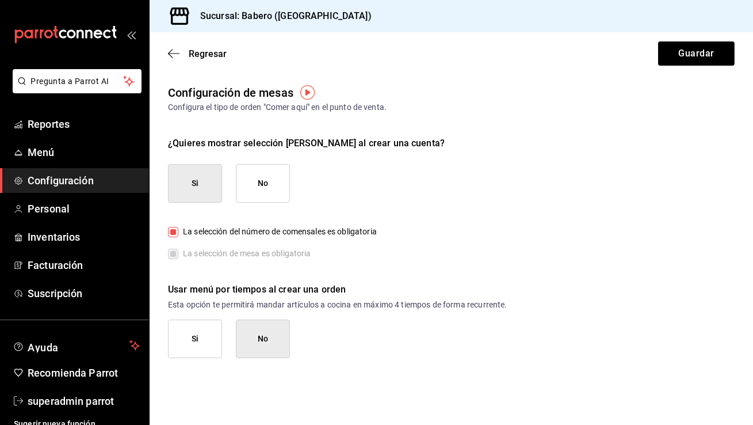
click at [210, 332] on button "Si" at bounding box center [195, 338] width 54 height 39
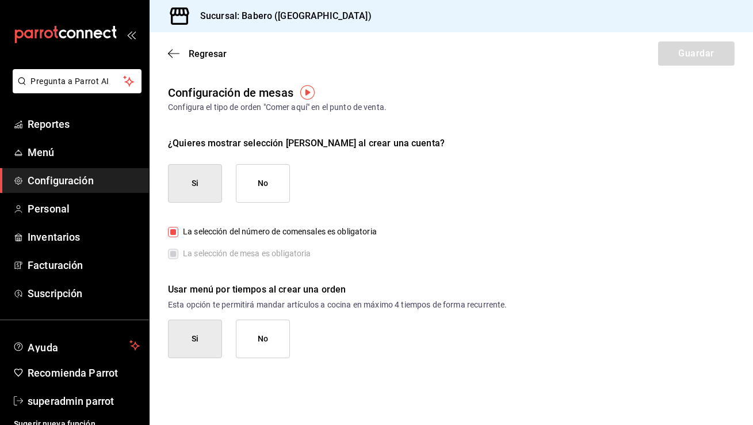
click at [196, 62] on div "Regresar Guardar" at bounding box center [452, 53] width 604 height 43
click at [199, 49] on span "Regresar" at bounding box center [208, 53] width 38 height 11
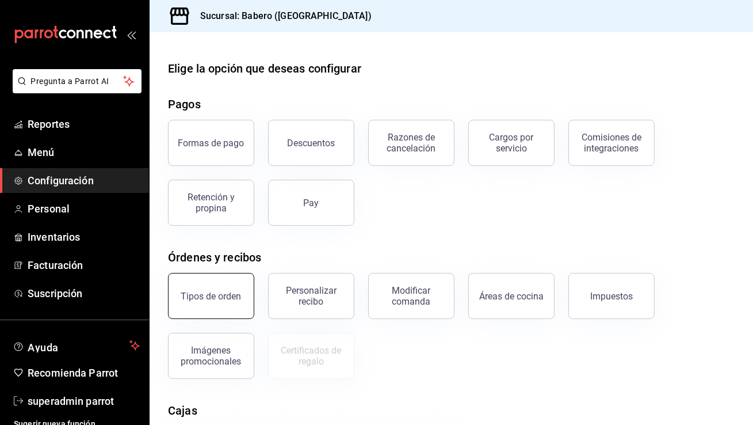
click at [214, 281] on button "Tipos de orden" at bounding box center [211, 296] width 86 height 46
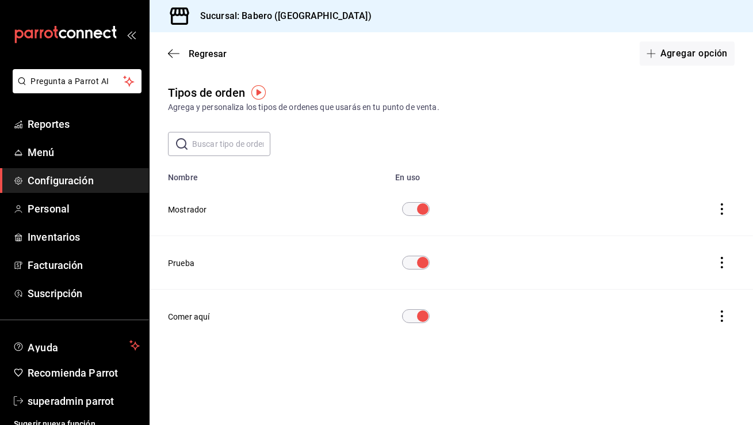
click at [194, 315] on button "Comer aquí" at bounding box center [189, 317] width 42 height 12
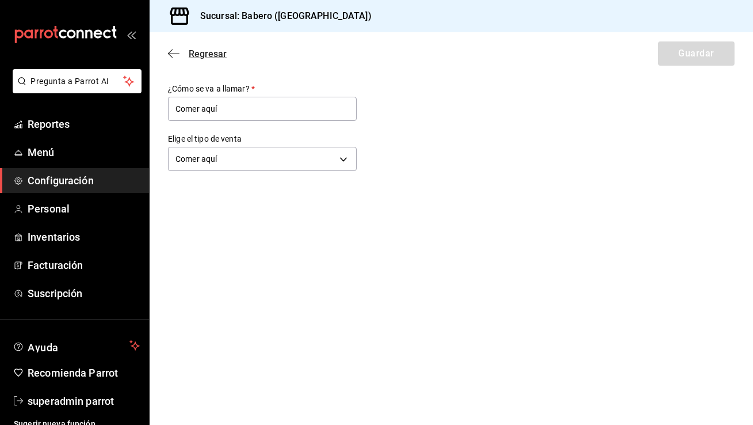
click at [184, 57] on span "Regresar" at bounding box center [197, 53] width 59 height 11
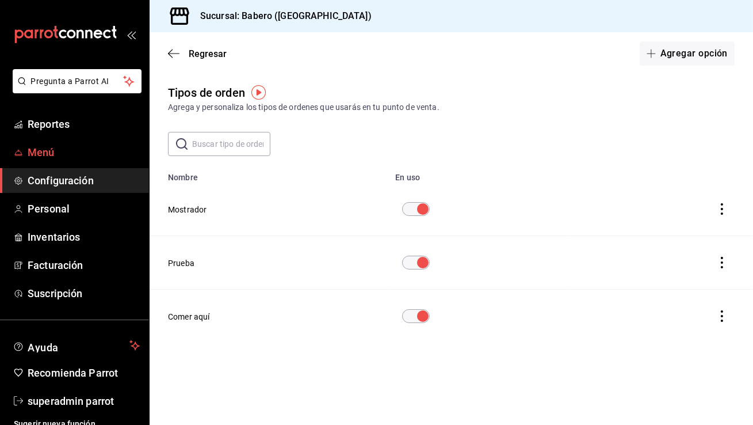
click at [40, 155] on span "Menú" at bounding box center [84, 152] width 112 height 16
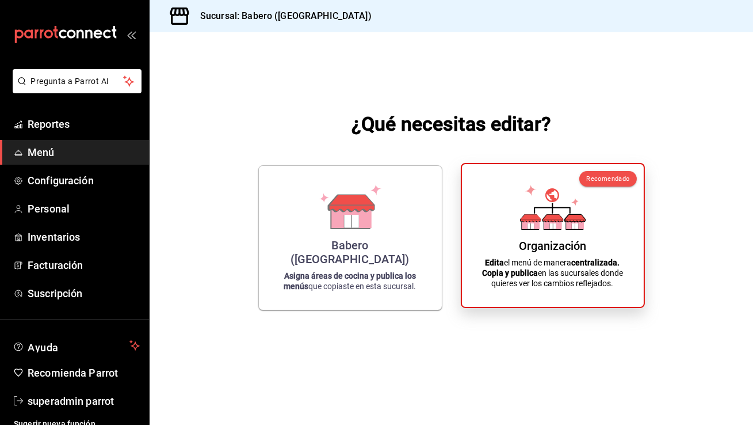
click at [510, 198] on div "Organización Edita el menú de manera centralizada. Copia y publica en las sucur…" at bounding box center [553, 235] width 154 height 124
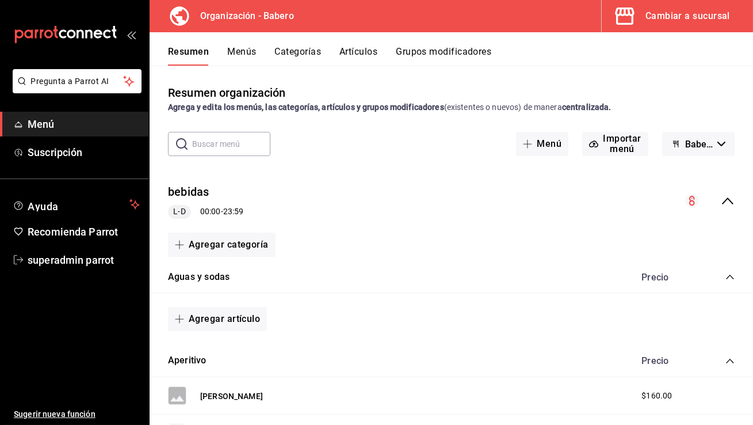
click at [693, 20] on div "Cambiar a sucursal" at bounding box center [688, 16] width 85 height 16
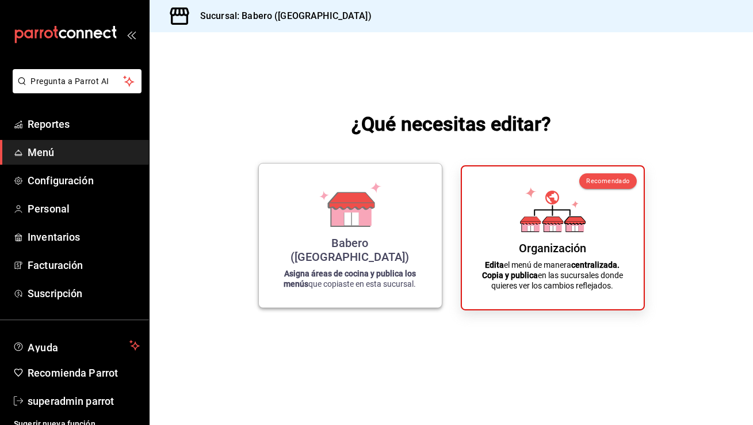
click at [353, 225] on icon at bounding box center [351, 218] width 14 height 13
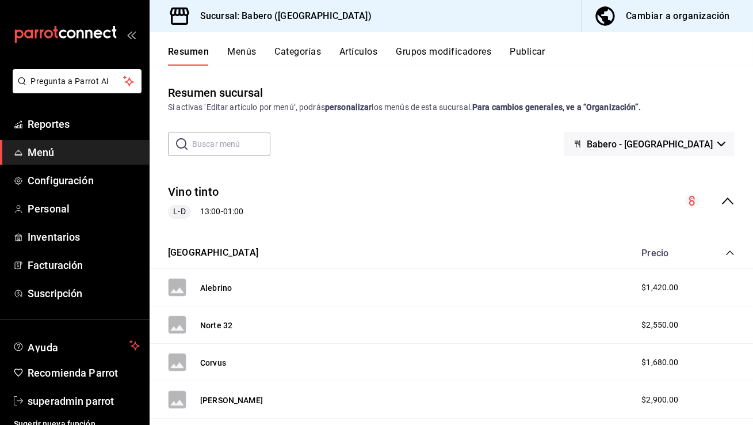
click at [449, 59] on button "Grupos modificadores" at bounding box center [444, 56] width 96 height 20
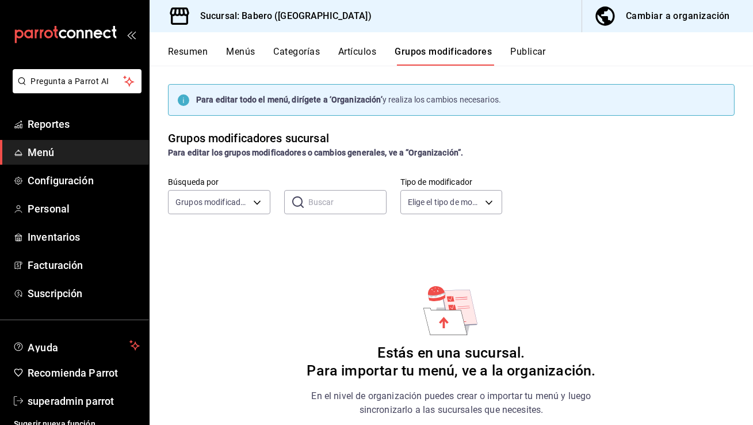
click at [677, 19] on div "Cambiar a organización" at bounding box center [678, 16] width 104 height 16
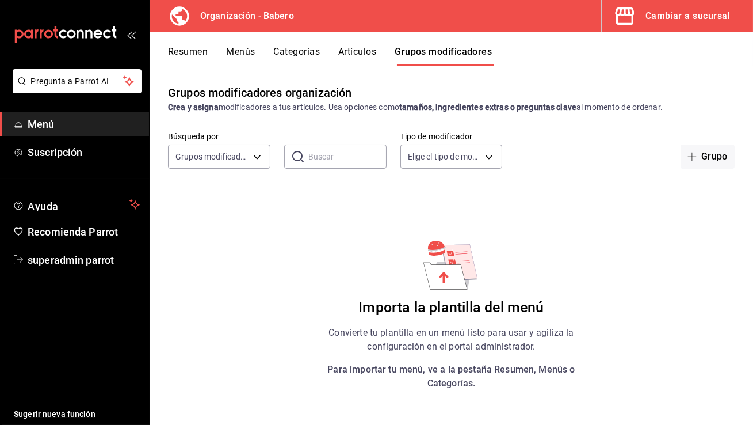
click at [311, 44] on div "Resumen Menús Categorías Artículos Grupos modificadores" at bounding box center [452, 48] width 604 height 33
click at [309, 49] on button "Categorías" at bounding box center [297, 56] width 47 height 20
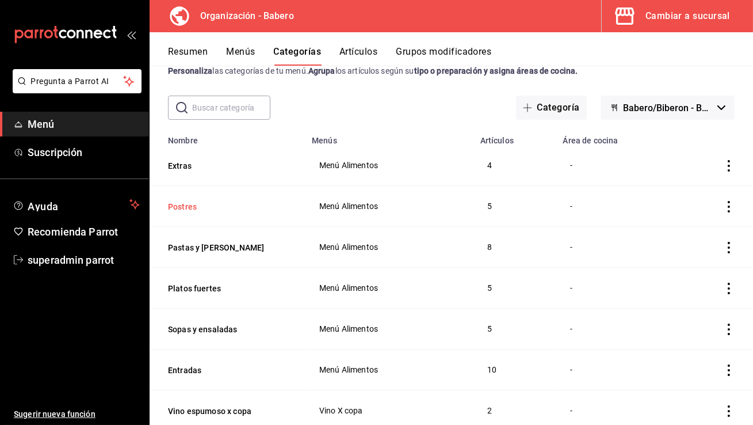
scroll to position [42, 0]
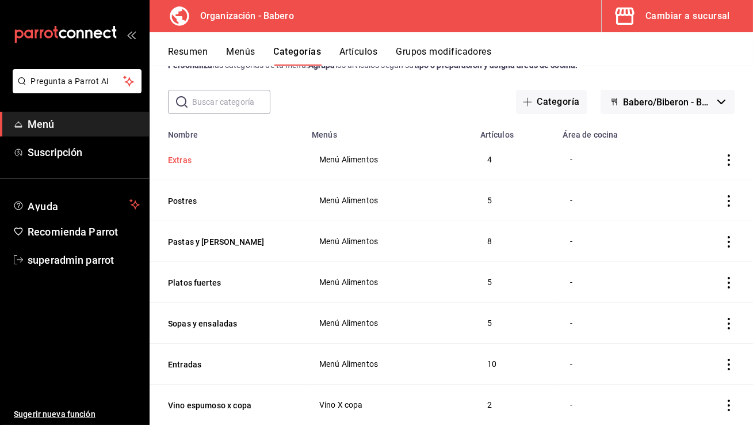
click at [176, 162] on button "Extras" at bounding box center [225, 160] width 115 height 12
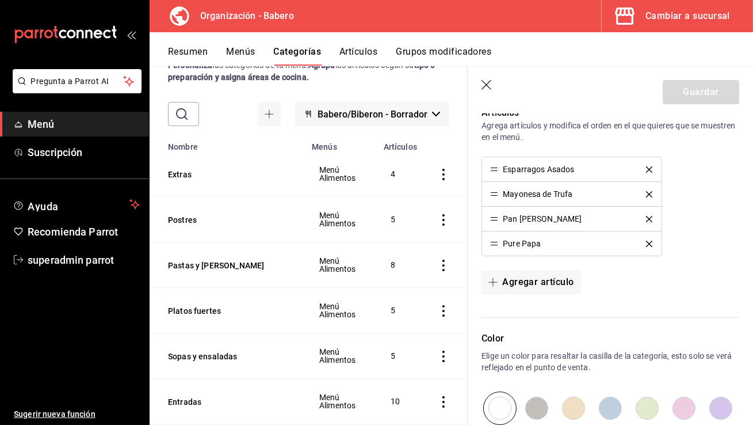
scroll to position [416, 0]
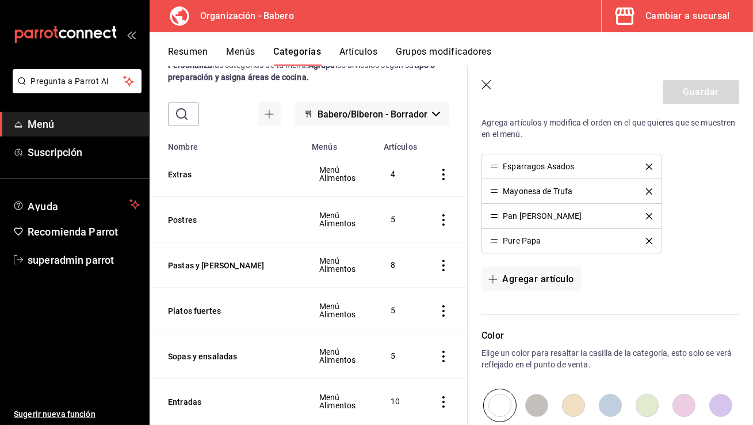
click at [486, 88] on icon "button" at bounding box center [488, 86] width 12 height 12
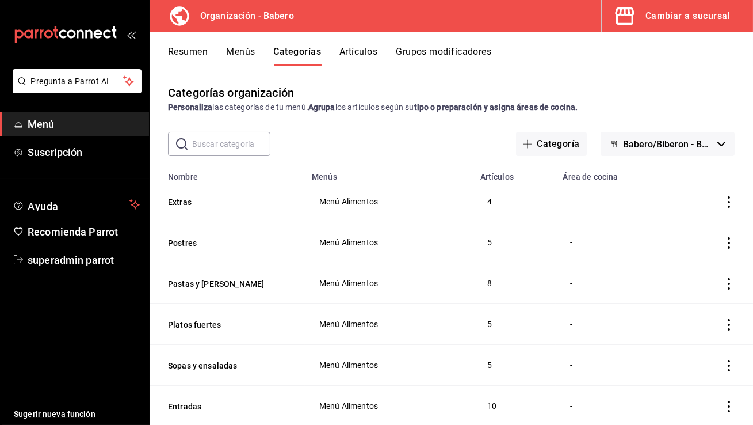
click at [240, 54] on button "Menús" at bounding box center [240, 56] width 29 height 20
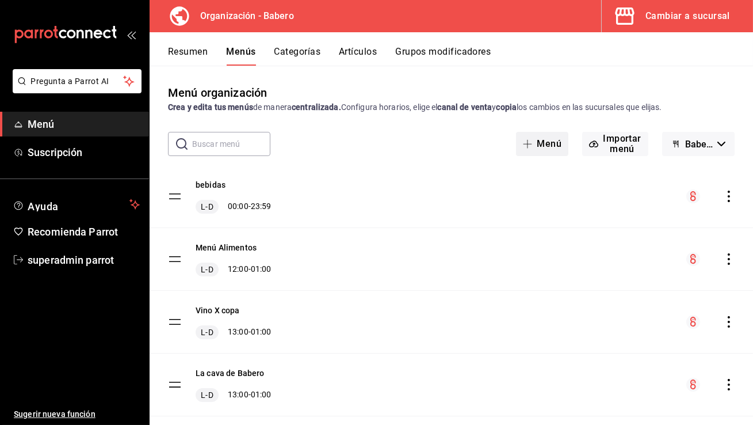
click at [538, 141] on button "Menú" at bounding box center [542, 144] width 52 height 24
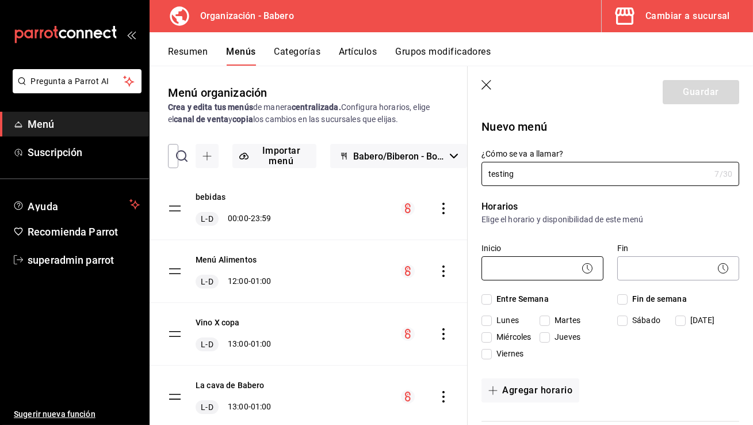
type input "testing"
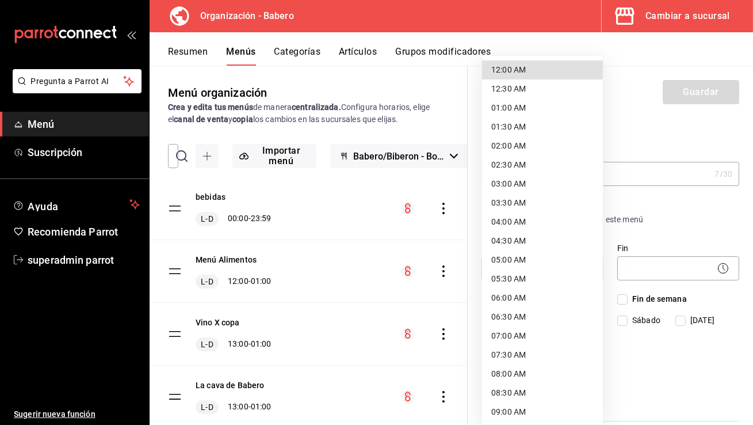
click at [523, 269] on body "Pregunta a Parrot AI Menú Suscripción Ayuda Recomienda Parrot superadmin parrot…" at bounding box center [376, 212] width 753 height 425
click at [521, 68] on li "12:00 AM" at bounding box center [542, 69] width 121 height 19
type input "00:00"
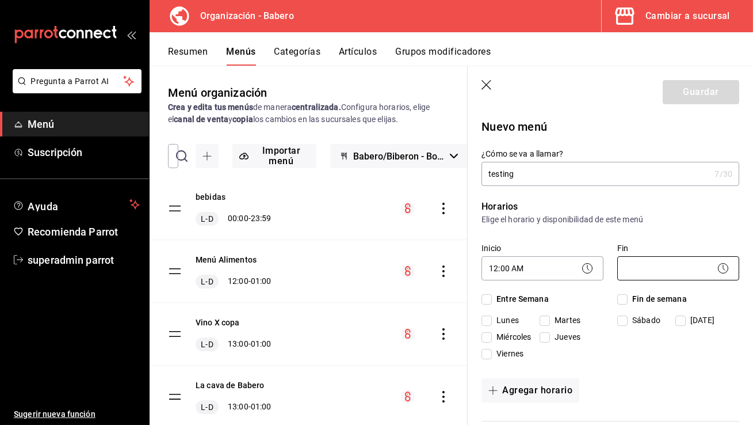
click at [634, 267] on body "Pregunta a Parrot AI Menú Suscripción Ayuda Recomienda Parrot superadmin parrot…" at bounding box center [376, 212] width 753 height 425
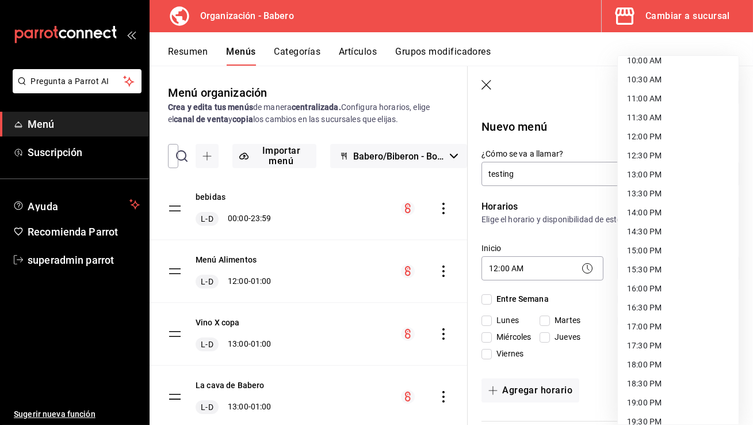
scroll to position [570, 0]
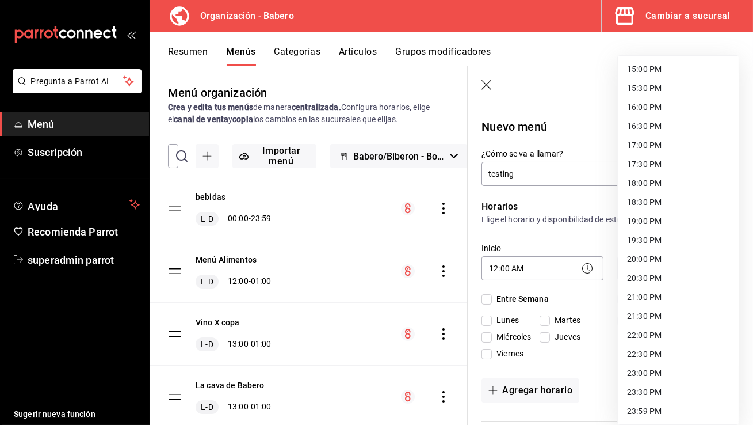
click at [649, 409] on li "23:59 PM" at bounding box center [678, 411] width 121 height 19
type input "23:59"
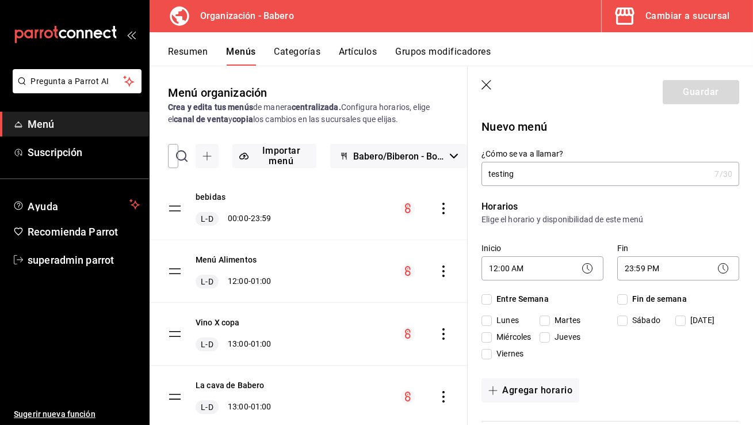
click at [486, 298] on input "Entre Semana" at bounding box center [487, 299] width 10 height 10
checkbox input "true"
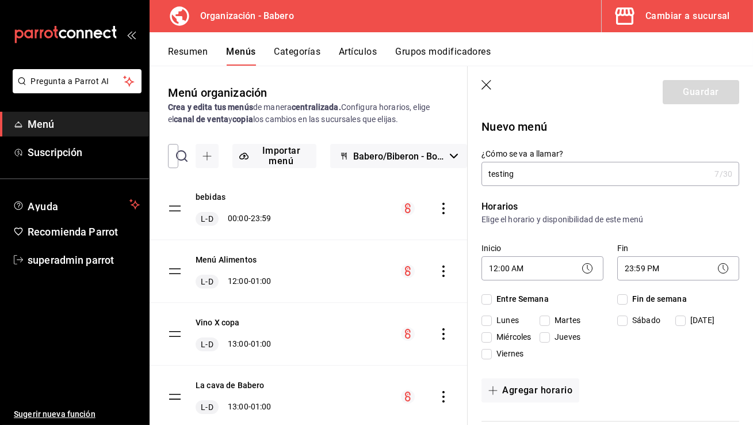
checkbox input "true"
click at [630, 299] on span "Fin de semana" at bounding box center [657, 299] width 59 height 12
click at [628, 299] on input "Fin de semana" at bounding box center [623, 299] width 10 height 10
checkbox input "true"
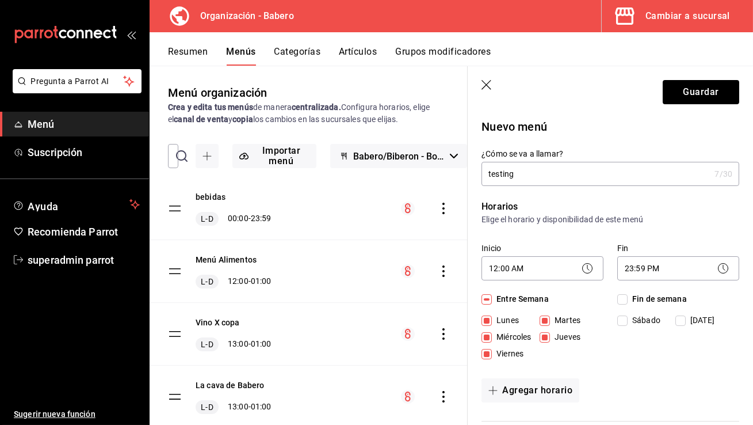
checkbox input "true"
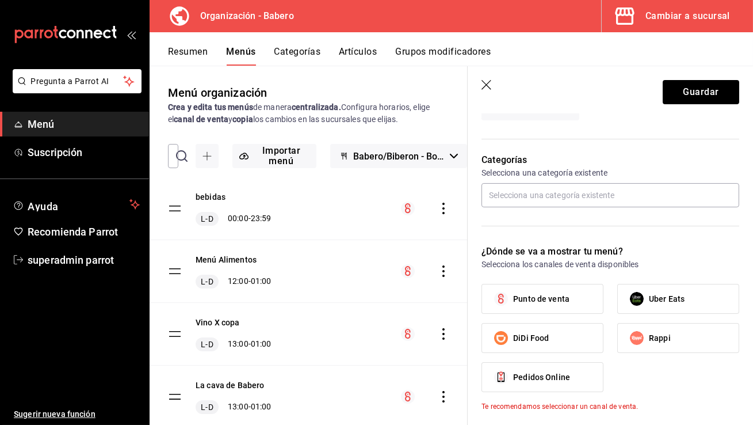
scroll to position [242, 0]
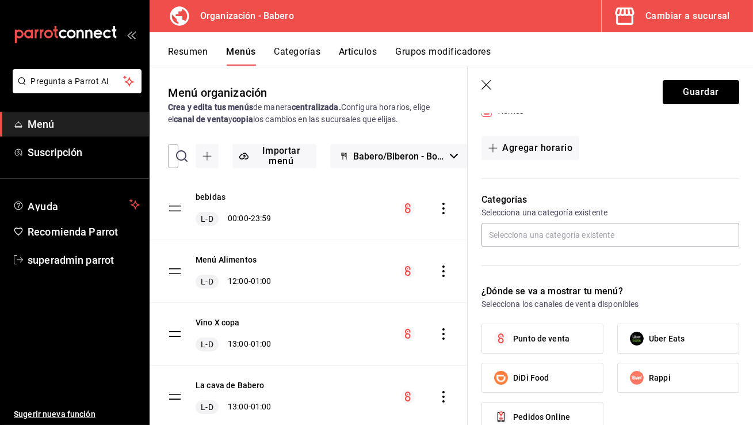
click at [484, 85] on icon "button" at bounding box center [488, 86] width 12 height 12
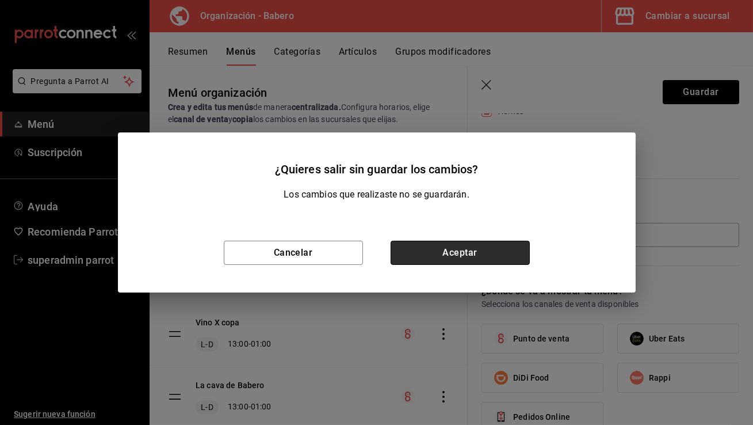
click at [466, 246] on button "Aceptar" at bounding box center [460, 253] width 139 height 24
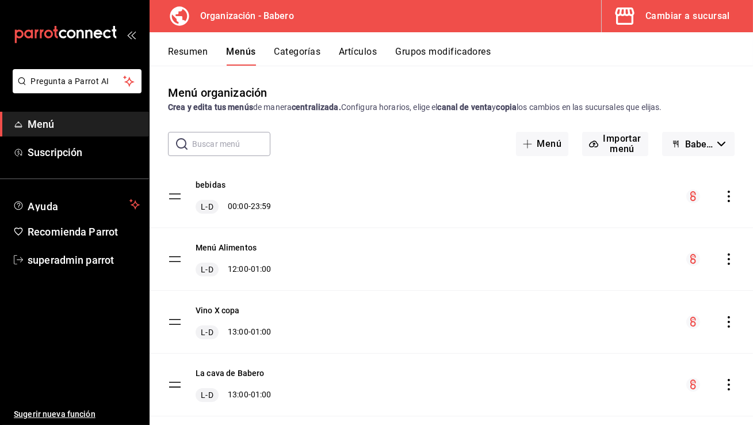
click at [677, 25] on button "Cambiar a sucursal" at bounding box center [673, 16] width 142 height 32
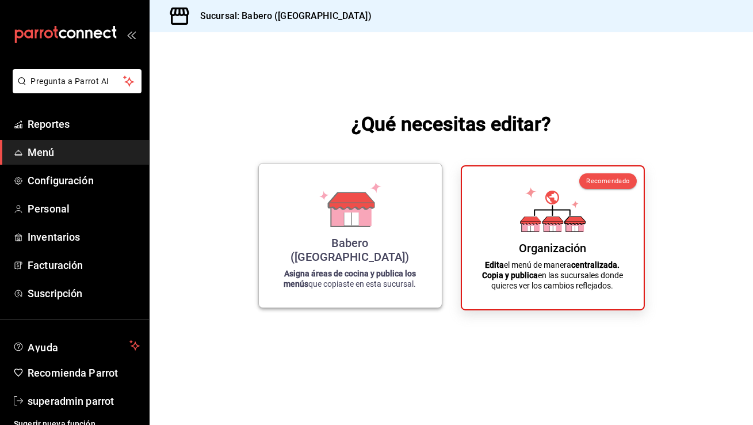
click at [311, 239] on div "Babero (Roma Norte) Asigna áreas de cocina y publica los menús que copiaste en …" at bounding box center [350, 235] width 155 height 125
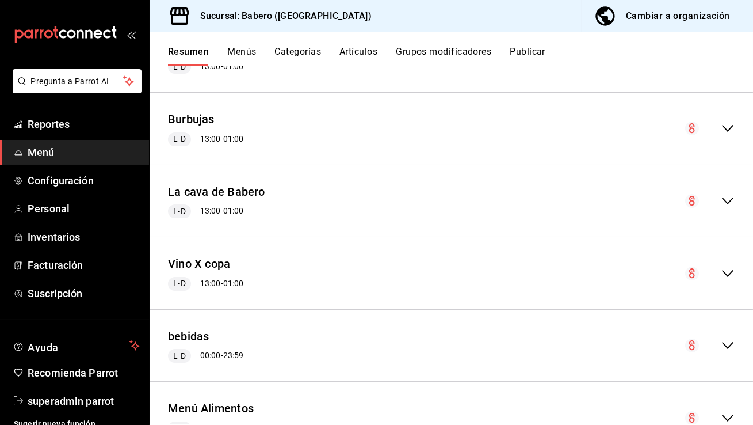
scroll to position [1046, 0]
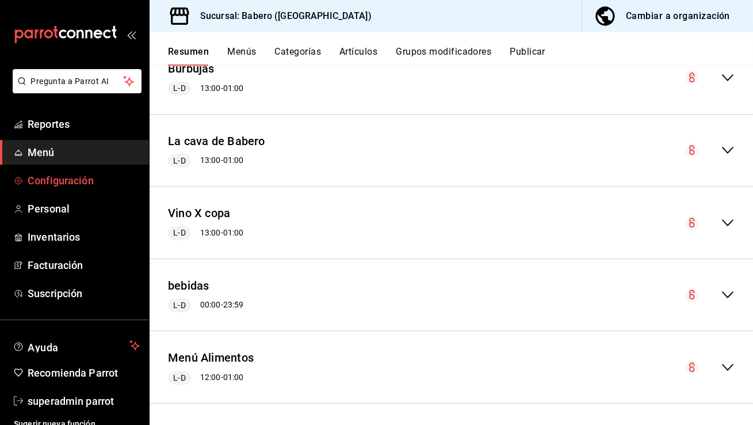
click at [83, 177] on span "Configuración" at bounding box center [84, 181] width 112 height 16
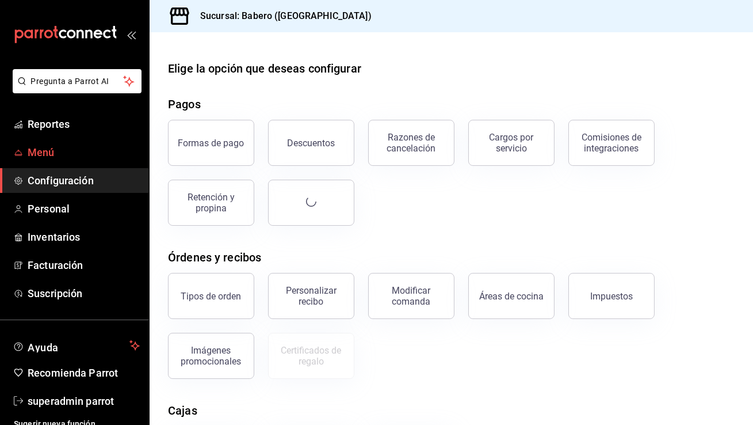
click at [89, 147] on span "Menú" at bounding box center [84, 152] width 112 height 16
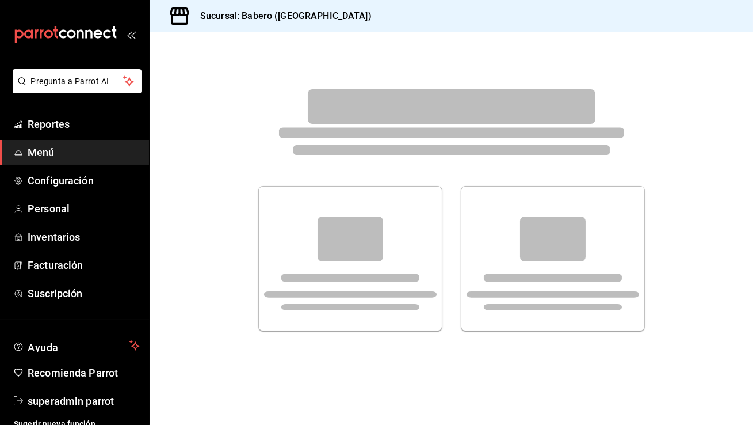
click at [281, 135] on span at bounding box center [451, 133] width 345 height 10
click at [68, 203] on span "Personal" at bounding box center [84, 209] width 112 height 16
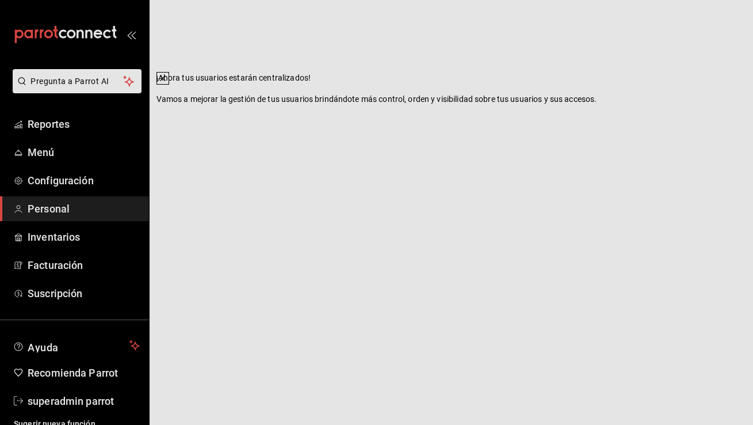
click at [165, 81] on icon at bounding box center [163, 78] width 5 height 5
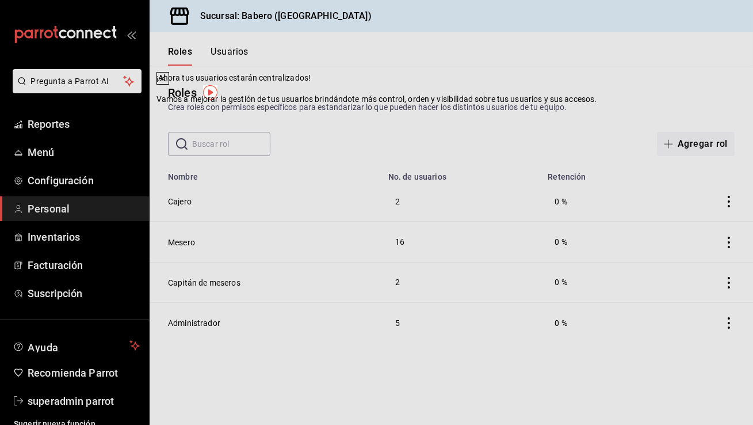
click at [167, 83] on icon at bounding box center [162, 78] width 9 height 9
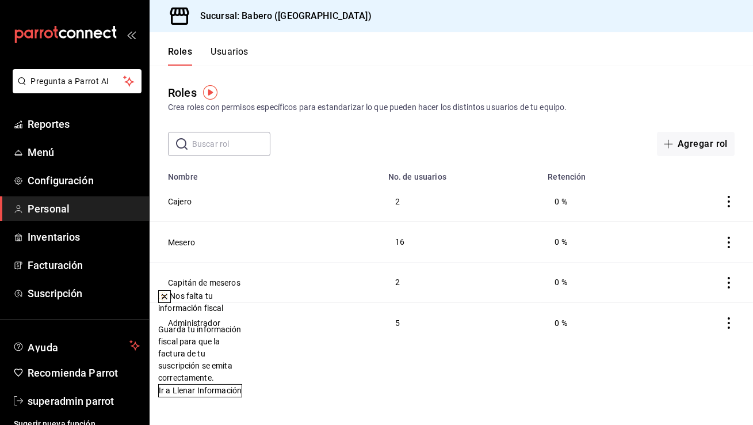
click at [167, 297] on icon at bounding box center [164, 296] width 5 height 5
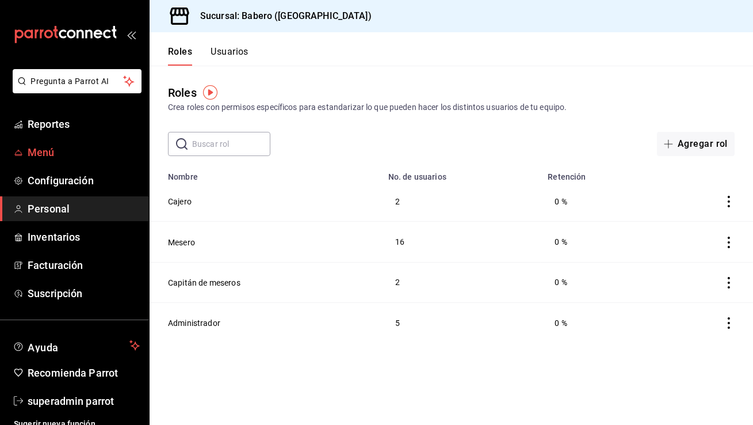
click at [64, 151] on span "Menú" at bounding box center [84, 152] width 112 height 16
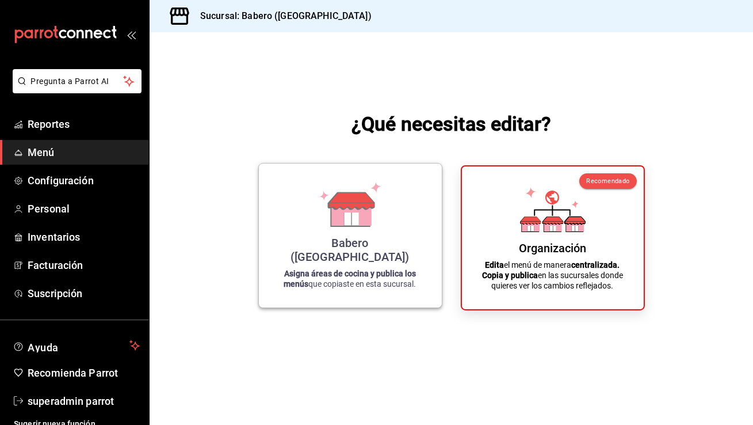
click at [360, 225] on icon at bounding box center [352, 213] width 40 height 25
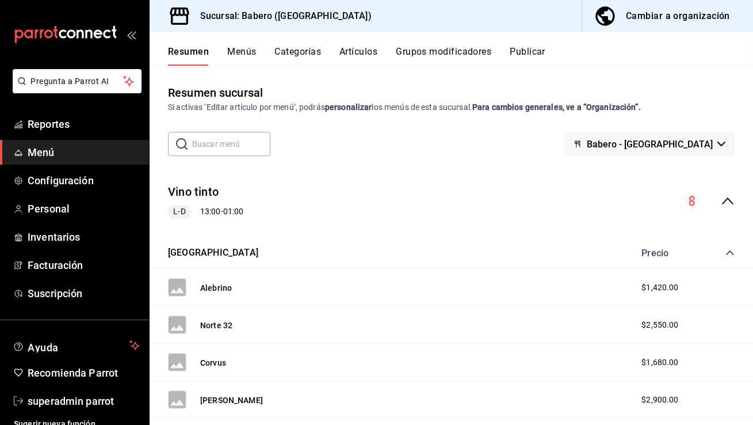
click at [309, 51] on button "Categorías" at bounding box center [298, 56] width 47 height 20
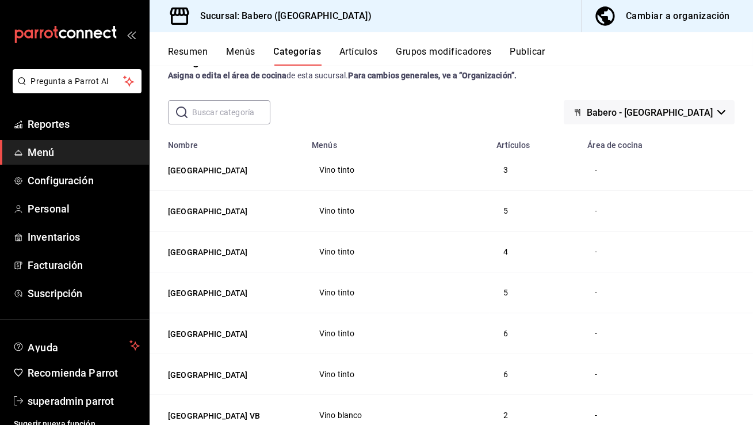
scroll to position [31, 0]
